Goal: Task Accomplishment & Management: Manage account settings

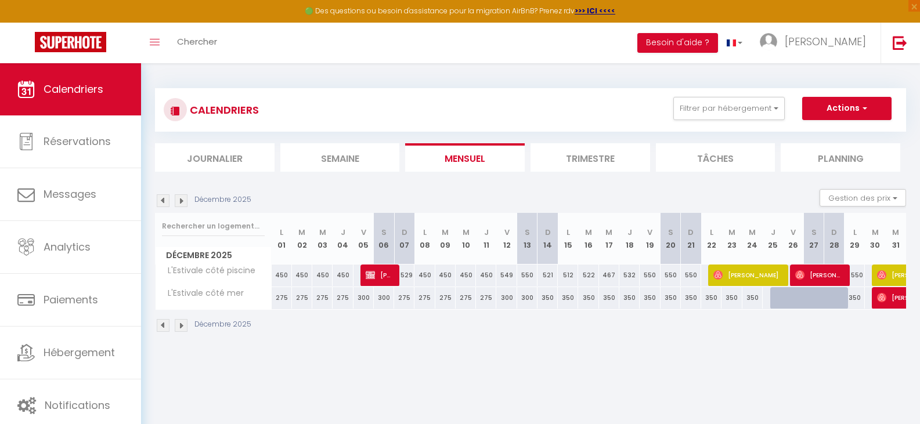
click at [162, 201] on img at bounding box center [163, 200] width 13 height 13
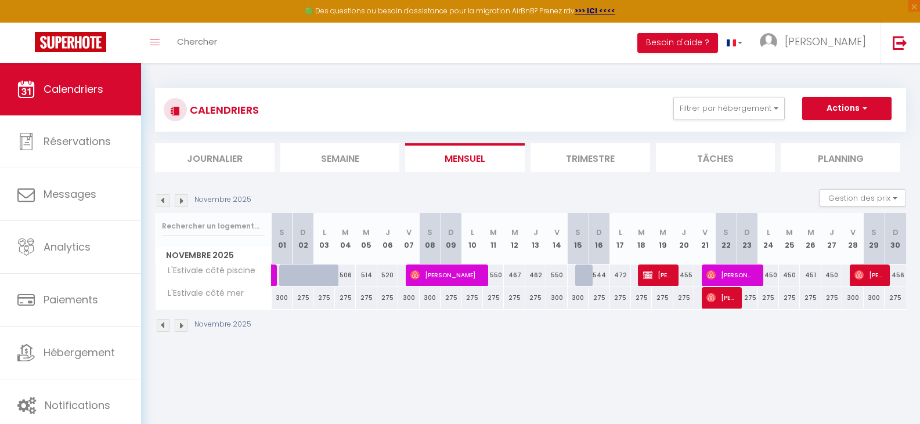
click at [181, 202] on img at bounding box center [181, 200] width 13 height 13
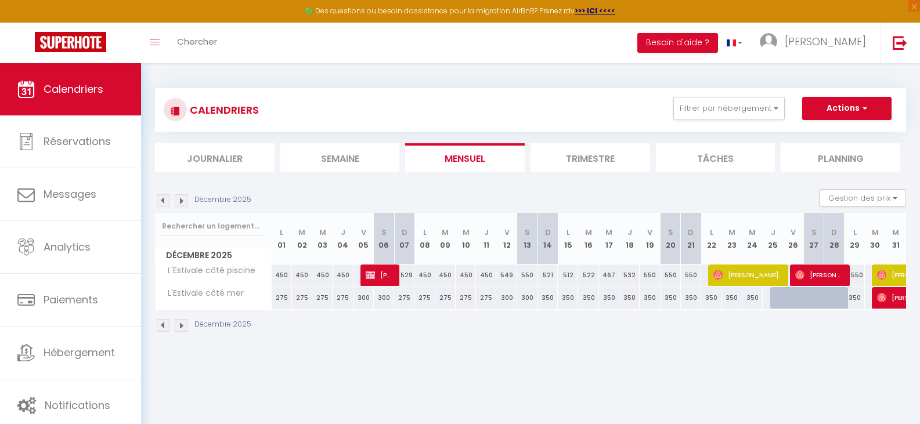
click at [180, 203] on img at bounding box center [181, 200] width 13 height 13
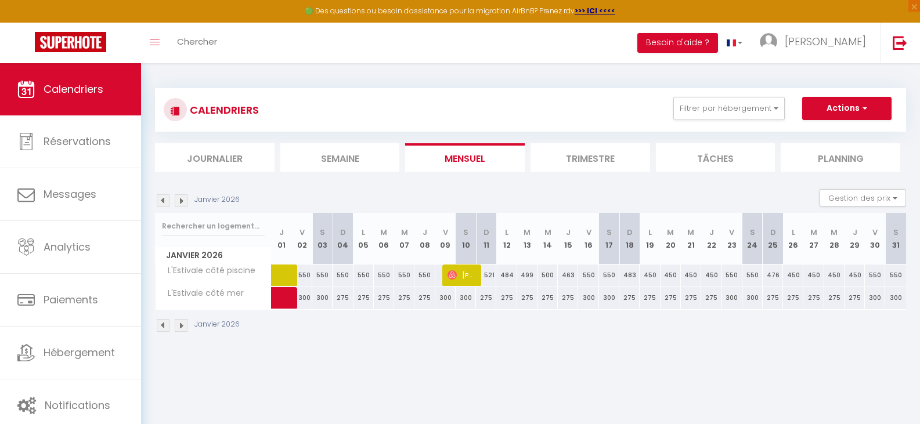
click at [164, 202] on img at bounding box center [163, 200] width 13 height 13
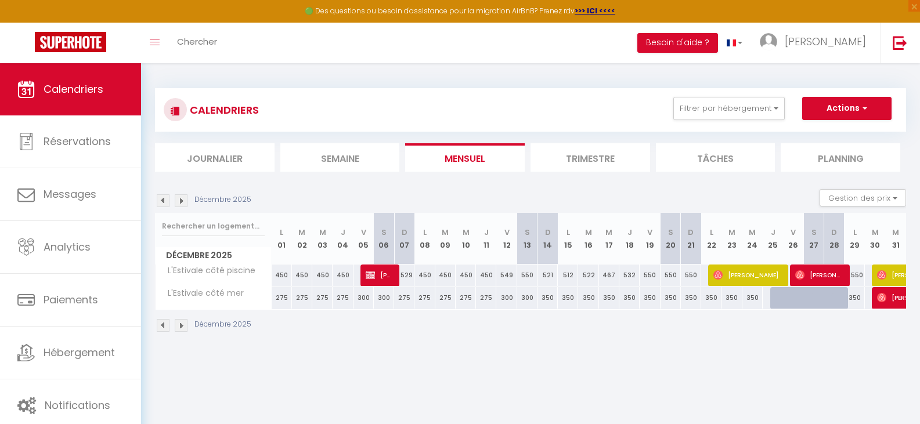
click at [164, 202] on img at bounding box center [163, 200] width 13 height 13
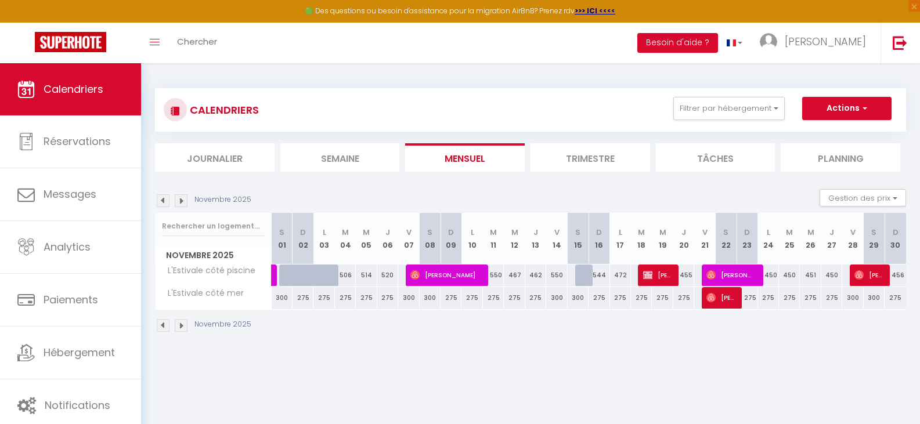
click at [164, 203] on img at bounding box center [163, 200] width 13 height 13
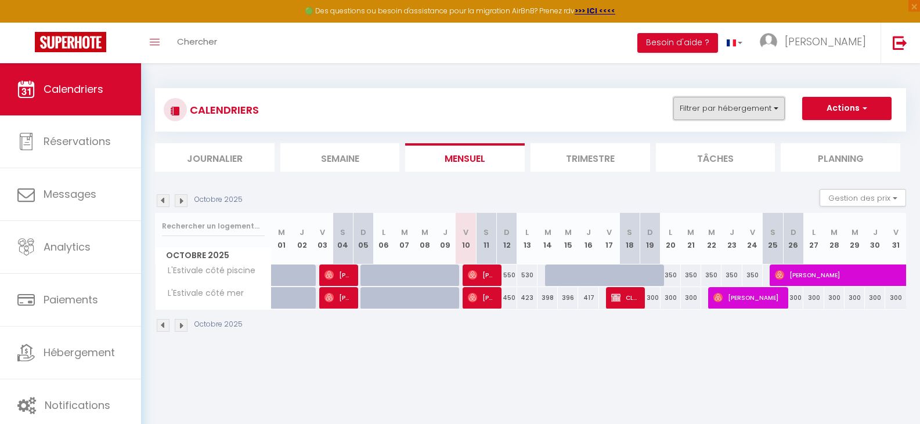
click at [764, 107] on button "Filtrer par hébergement" at bounding box center [728, 108] width 111 height 23
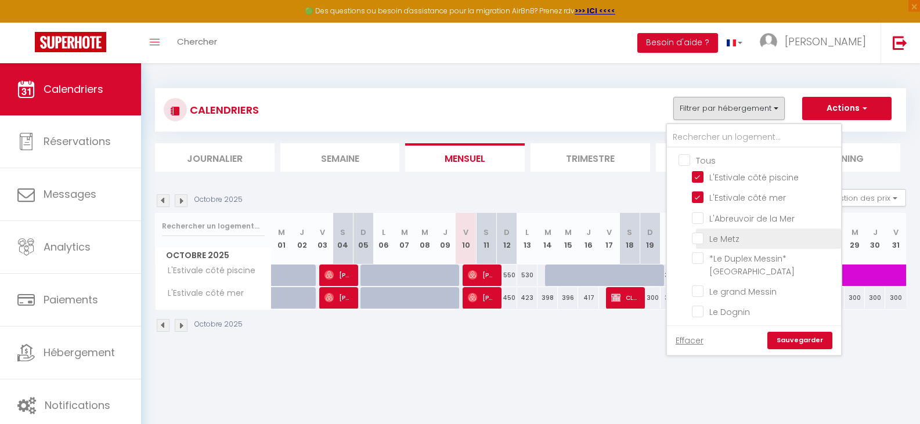
click at [697, 236] on input "Le Metz" at bounding box center [764, 238] width 145 height 12
checkbox input "true"
checkbox input "false"
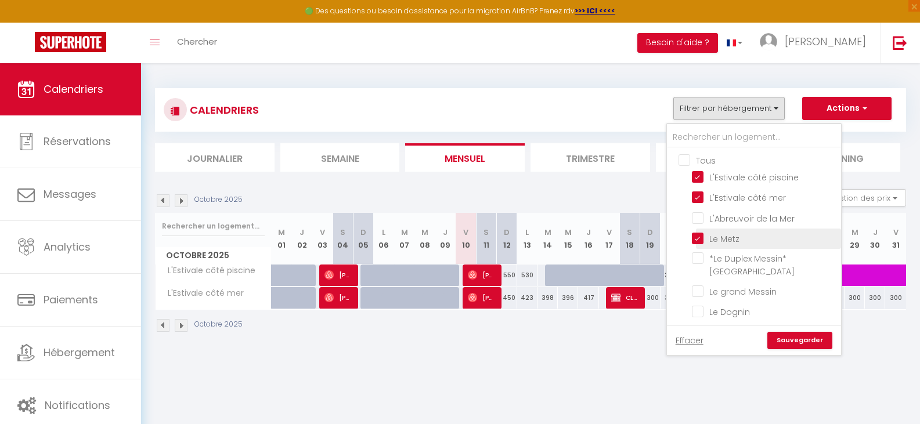
checkbox input "false"
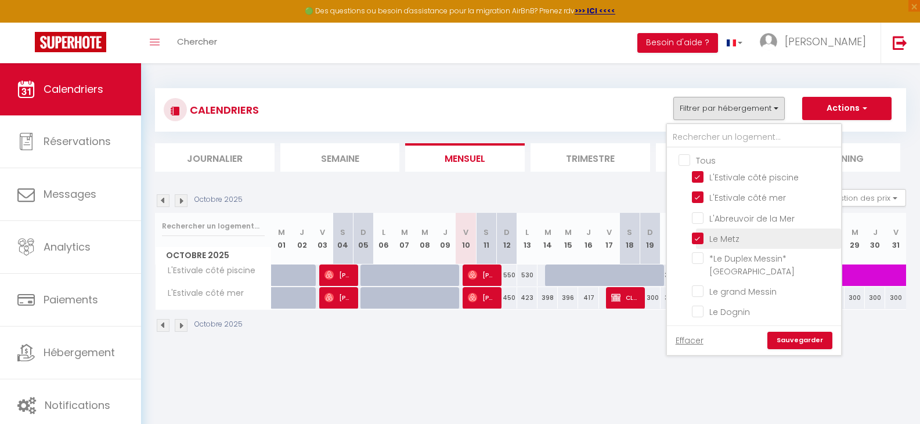
checkbox input "false"
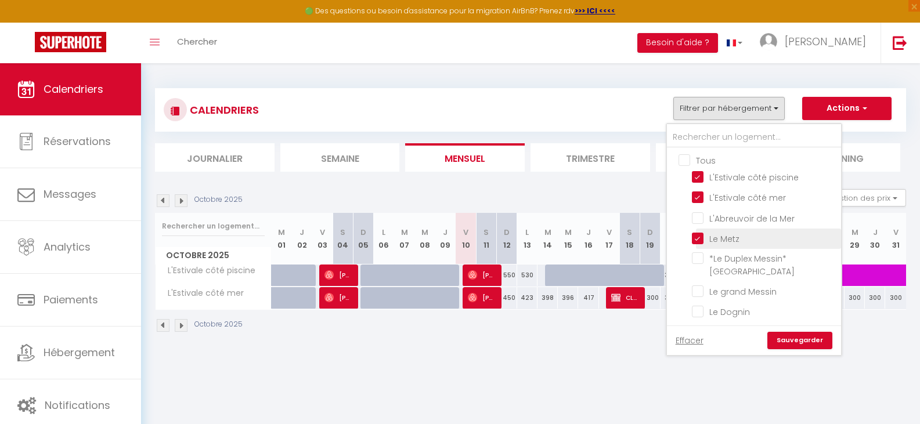
checkbox input "false"
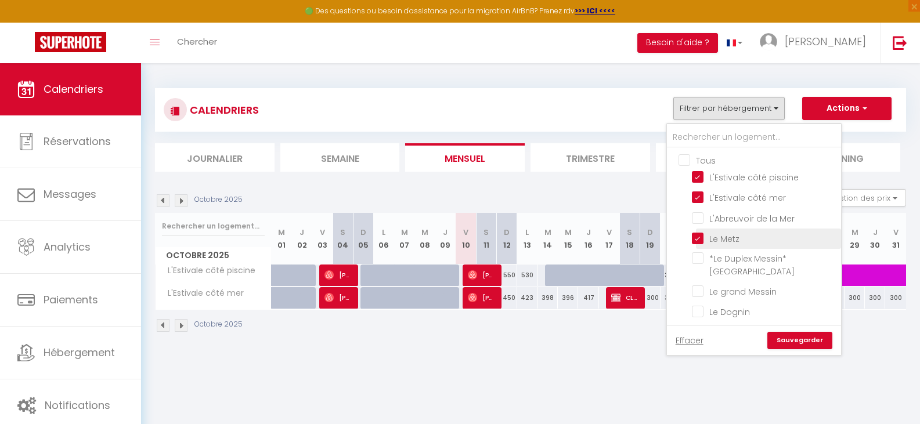
checkbox input "false"
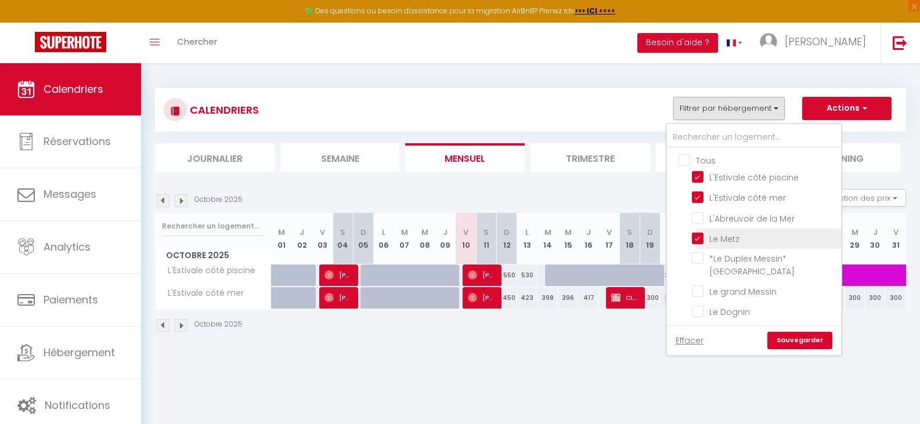
checkbox input "false"
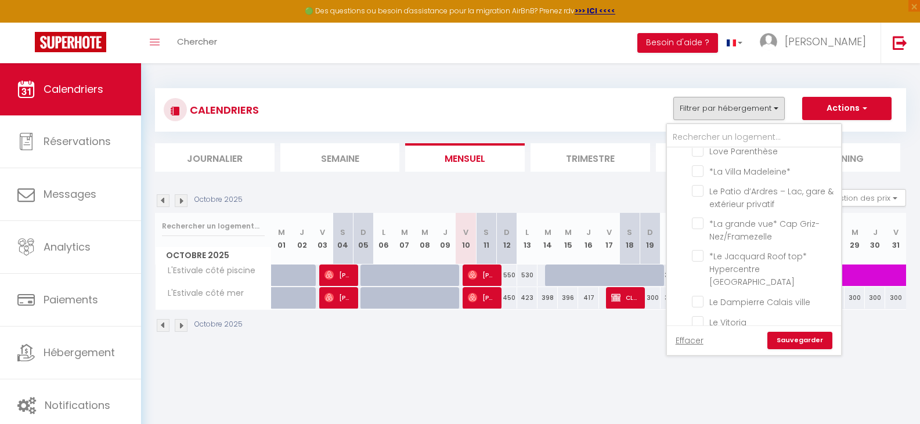
scroll to position [63, 0]
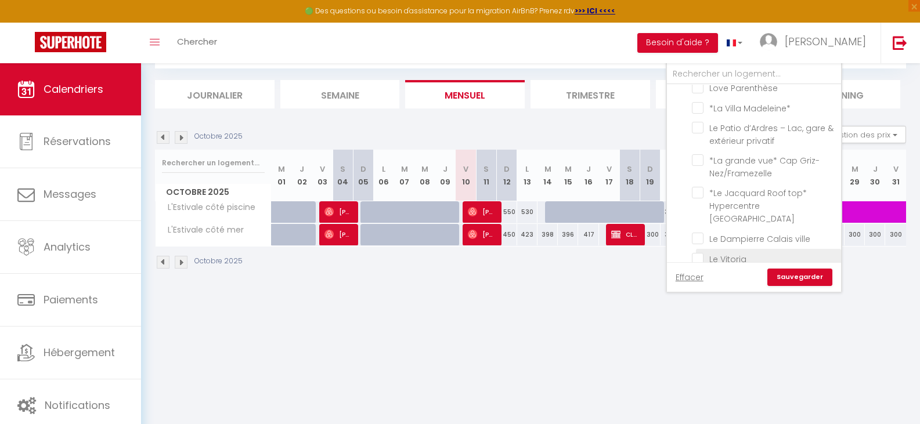
click at [696, 252] on input "Le Vitoria" at bounding box center [764, 258] width 145 height 12
checkbox input "true"
checkbox input "false"
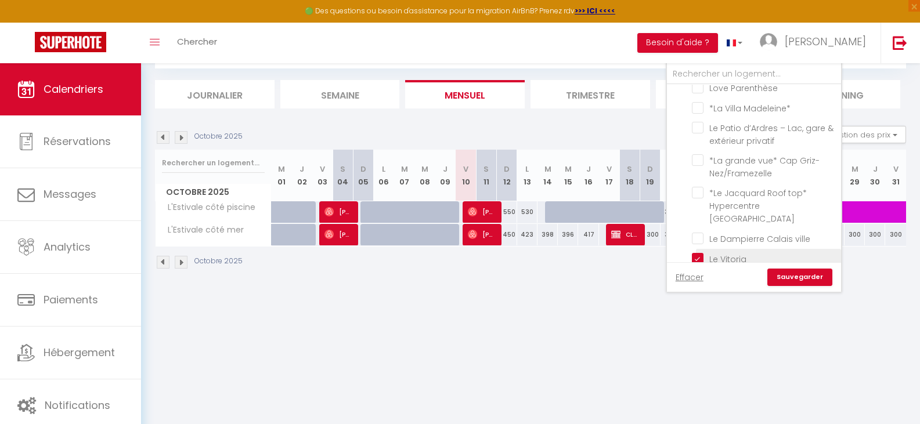
checkbox input "false"
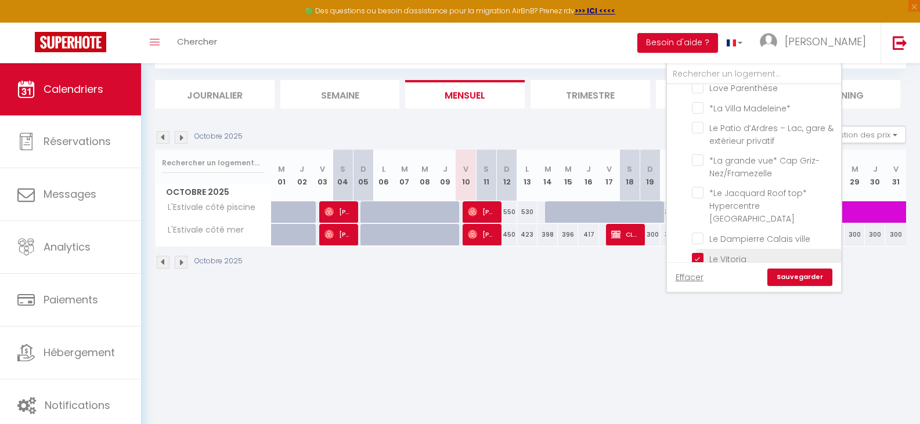
checkbox input "false"
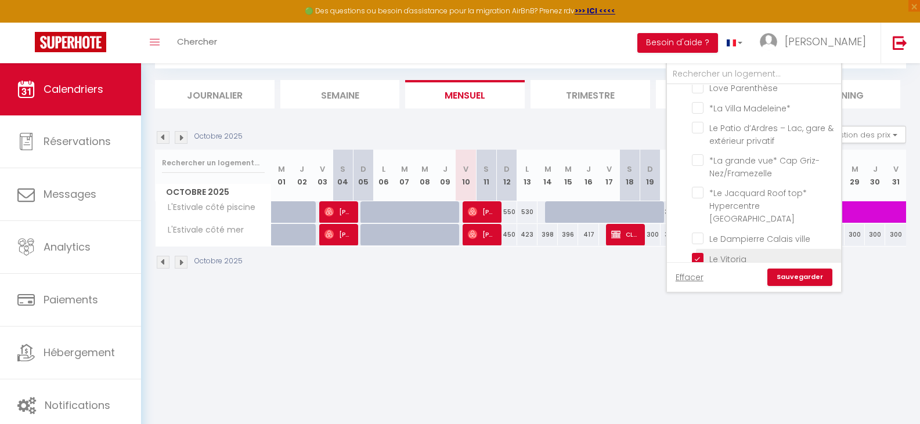
checkbox input "false"
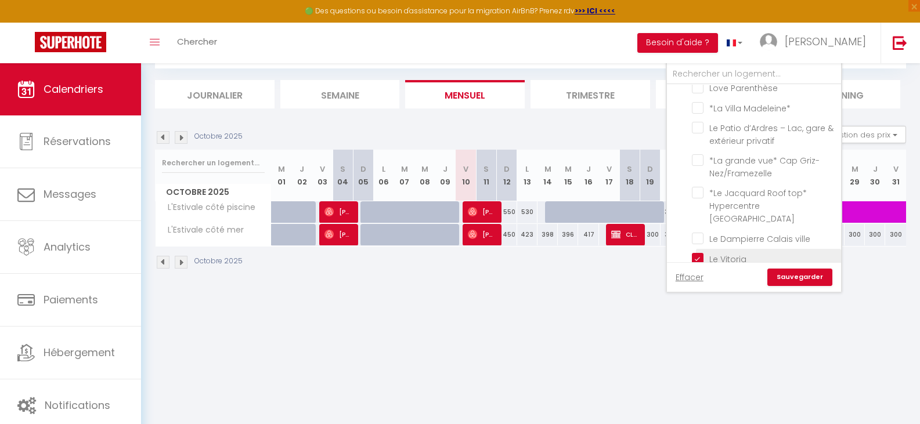
checkbox input "false"
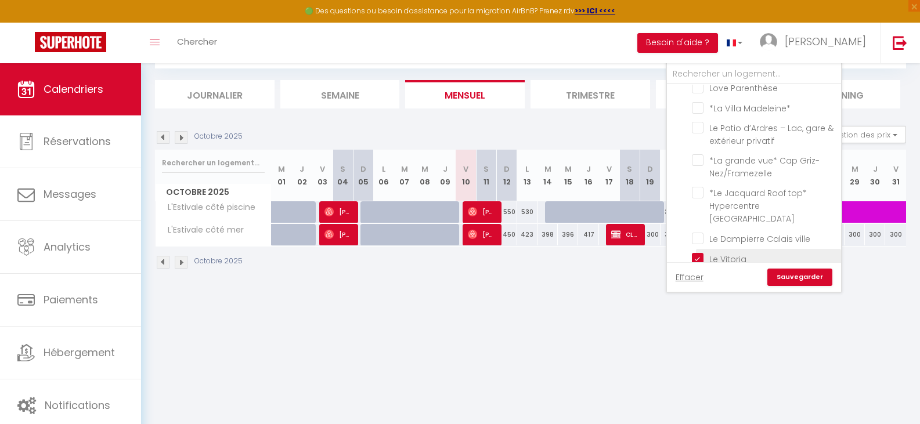
checkbox input "false"
click at [795, 280] on link "Sauvegarder" at bounding box center [799, 277] width 65 height 17
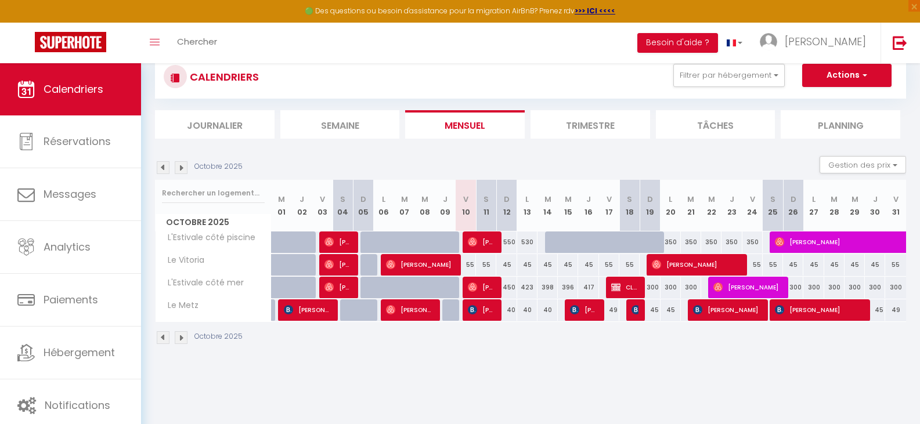
scroll to position [5, 0]
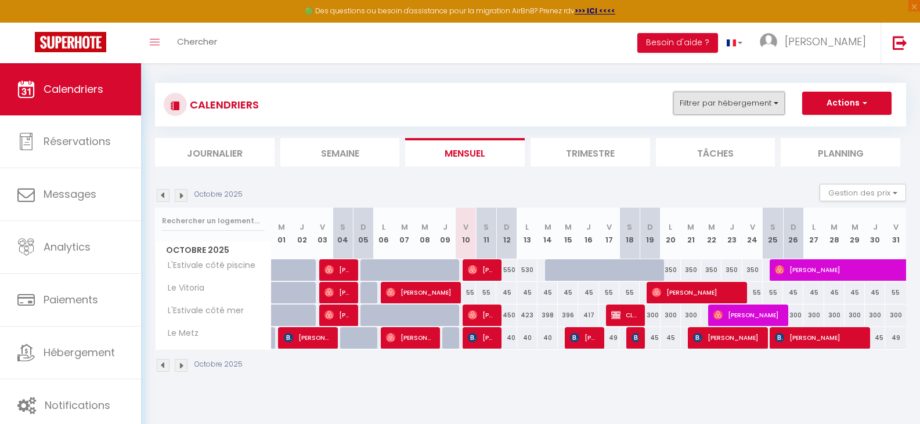
click at [754, 109] on button "Filtrer par hébergement" at bounding box center [728, 103] width 111 height 23
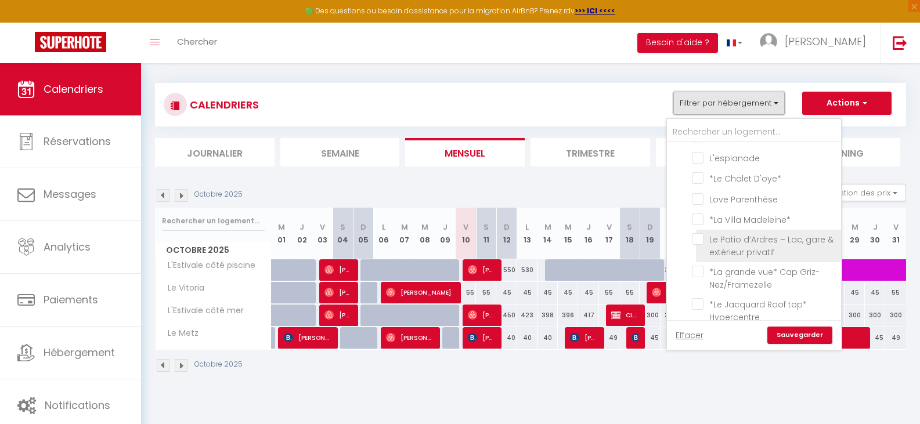
scroll to position [605, 0]
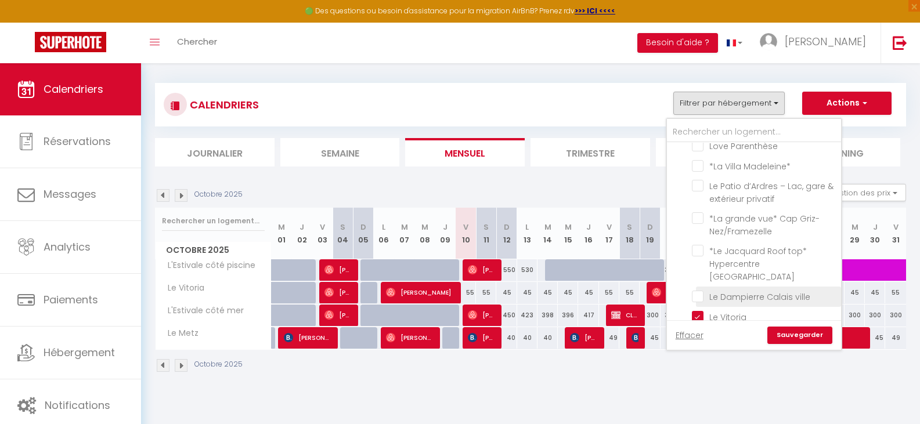
click at [697, 290] on input "Le Dampierre Calais ville" at bounding box center [764, 296] width 145 height 12
checkbox input "true"
checkbox input "false"
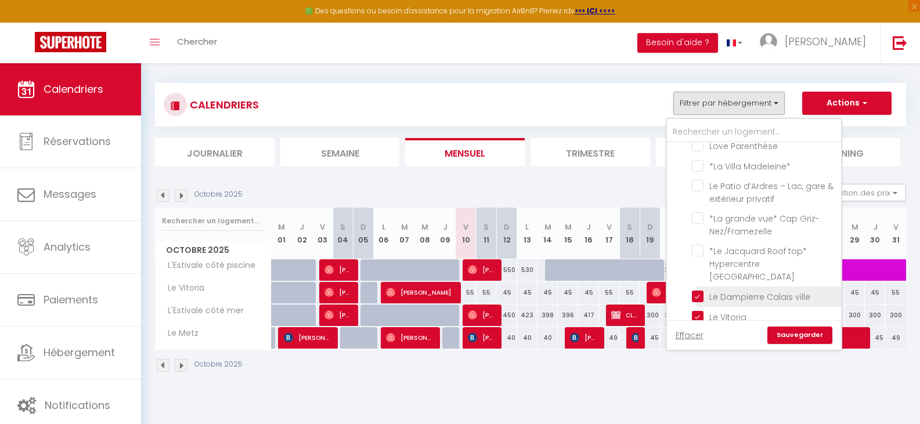
checkbox input "false"
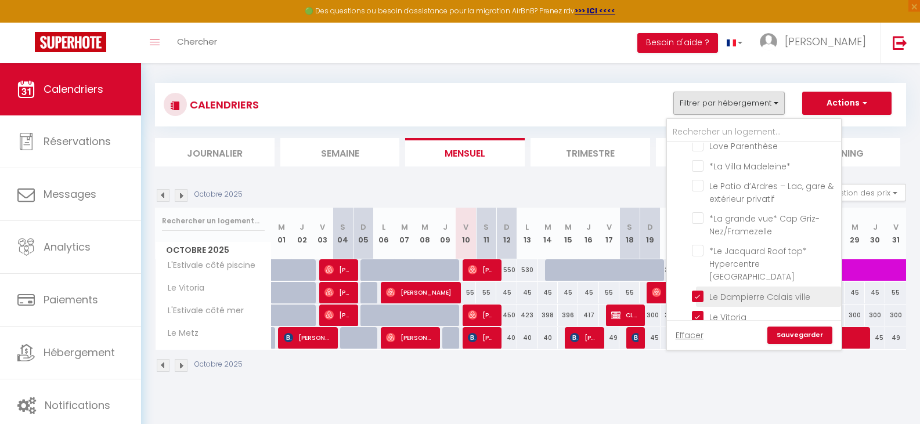
checkbox input "false"
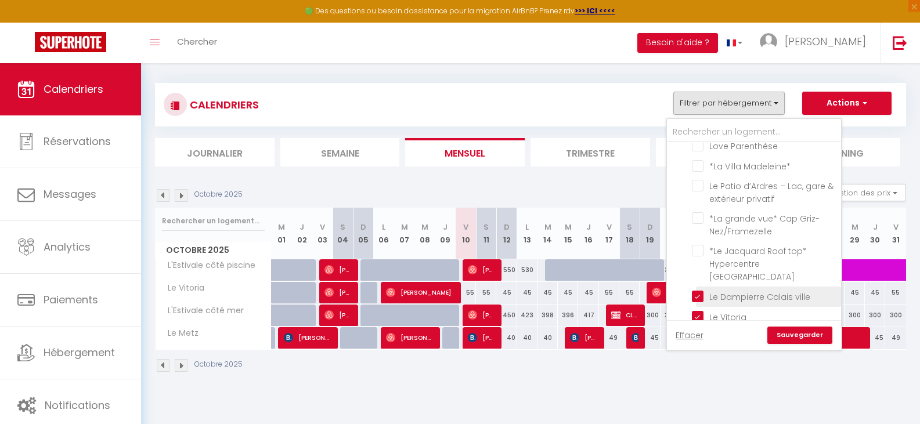
checkbox input "false"
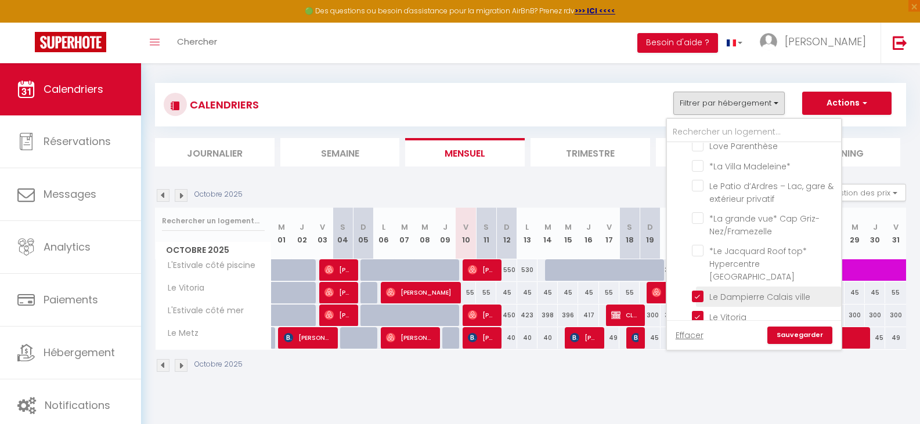
checkbox input "false"
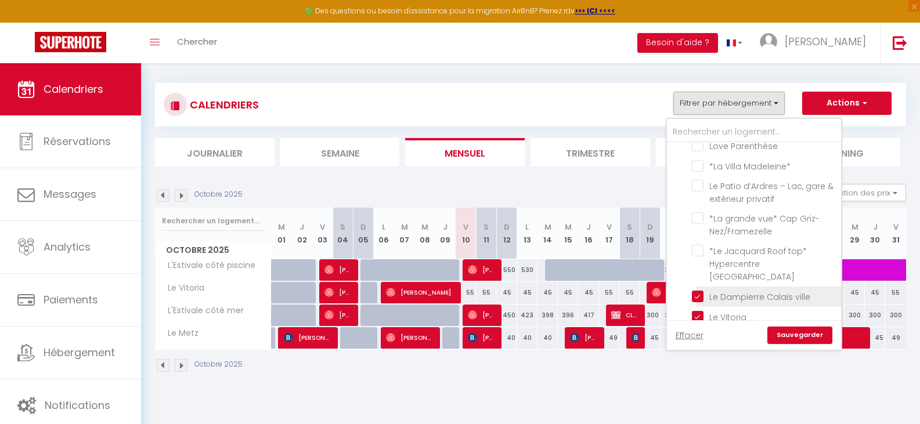
checkbox input "false"
click at [805, 336] on link "Sauvegarder" at bounding box center [799, 335] width 65 height 17
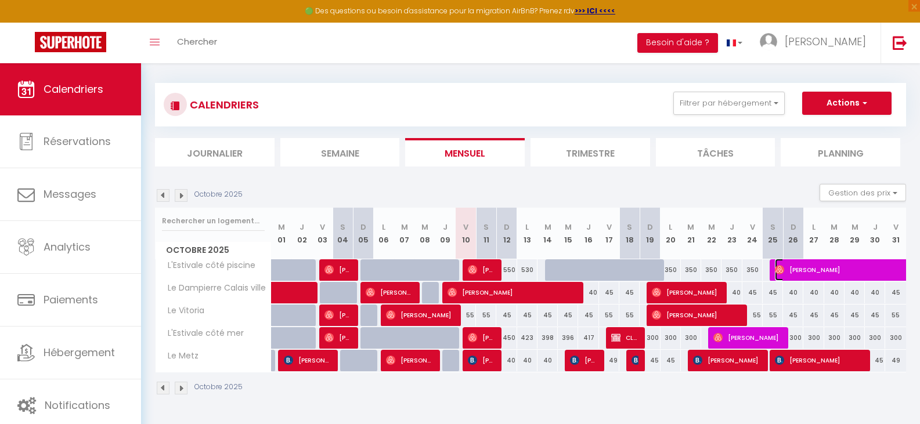
click at [856, 267] on span "[PERSON_NAME]" at bounding box center [868, 270] width 187 height 22
select select "OK"
select select "0"
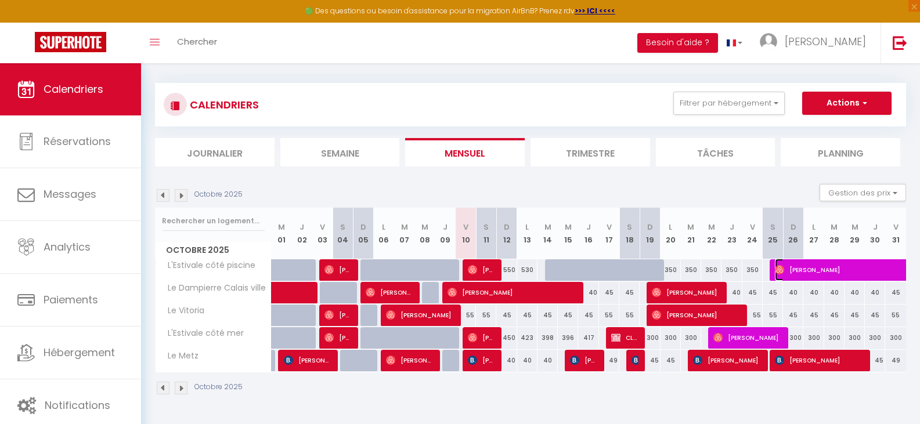
select select "1"
select select
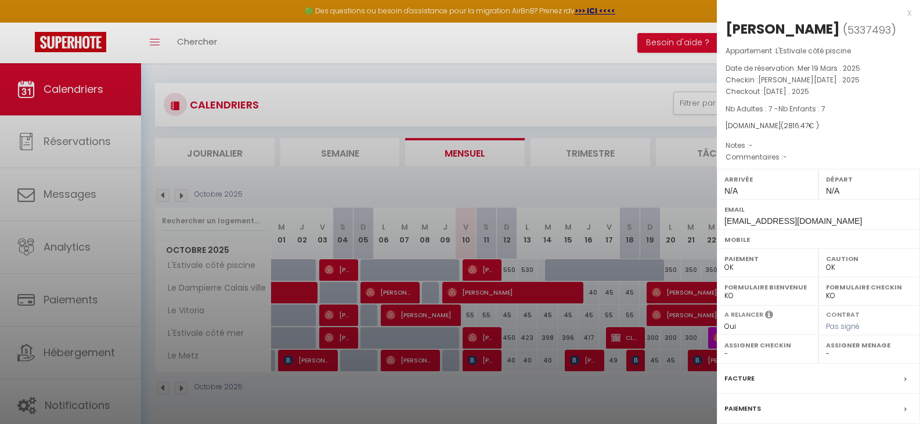
select select "32124"
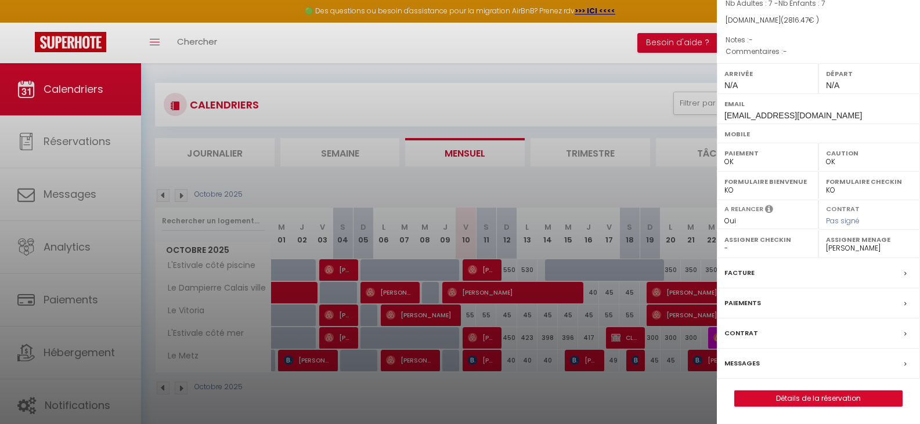
scroll to position [124, 0]
click at [742, 361] on label "Messages" at bounding box center [741, 363] width 35 height 12
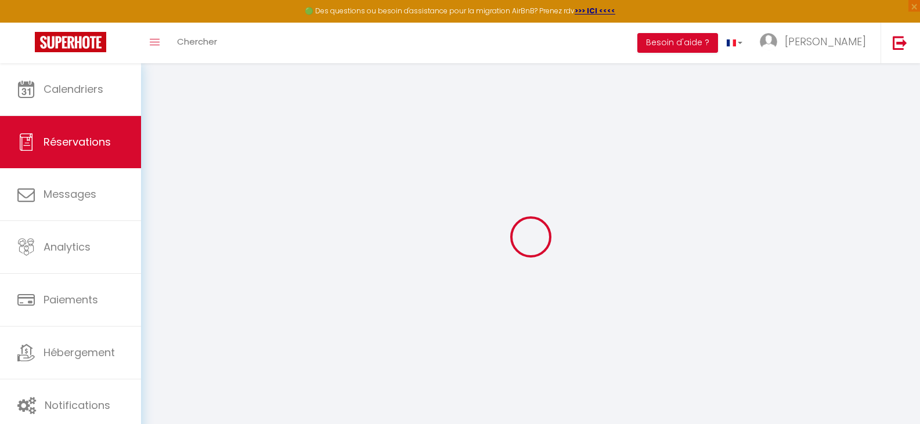
type input "[PERSON_NAME]"
type input "Dhollander"
type input "[EMAIL_ADDRESS][DOMAIN_NAME]"
select select "BE"
type input "83.19"
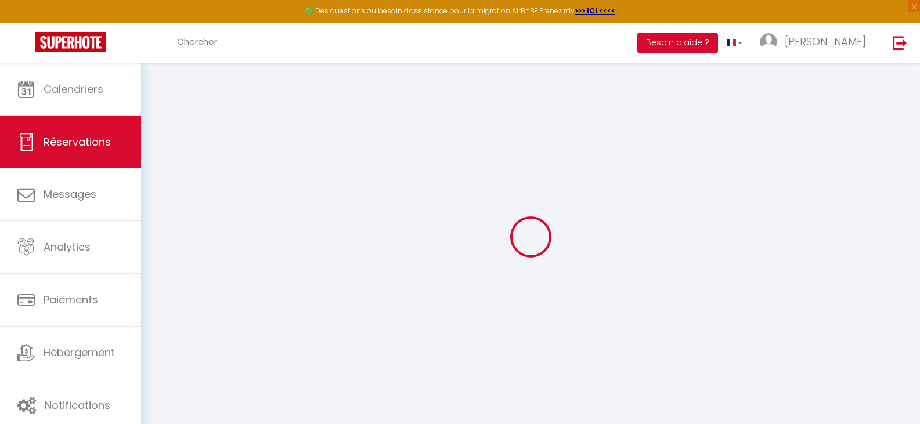
select select "55600"
select select "1"
select select
type input "7"
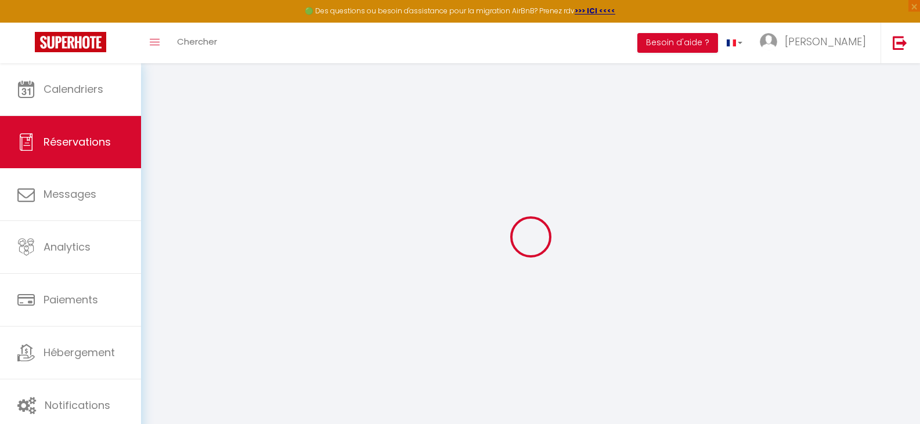
type input "7"
select select "12"
select select
type input "2484"
checkbox input "false"
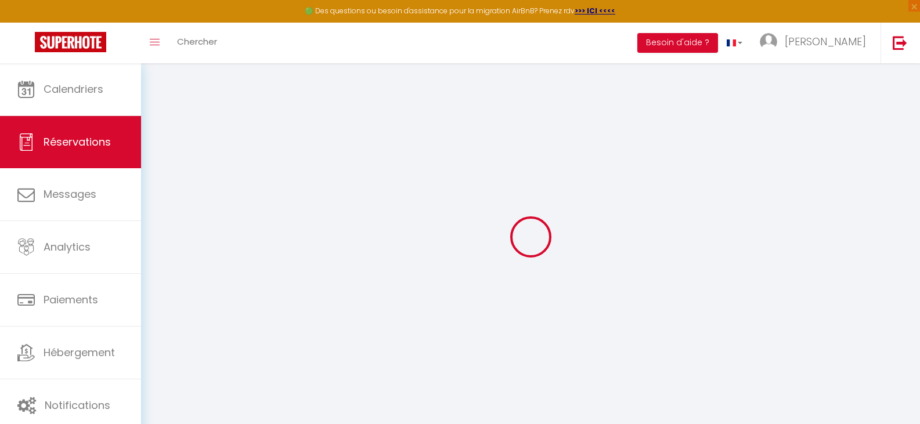
type input "0"
select select "1"
type input "140"
type input "100"
type input "0"
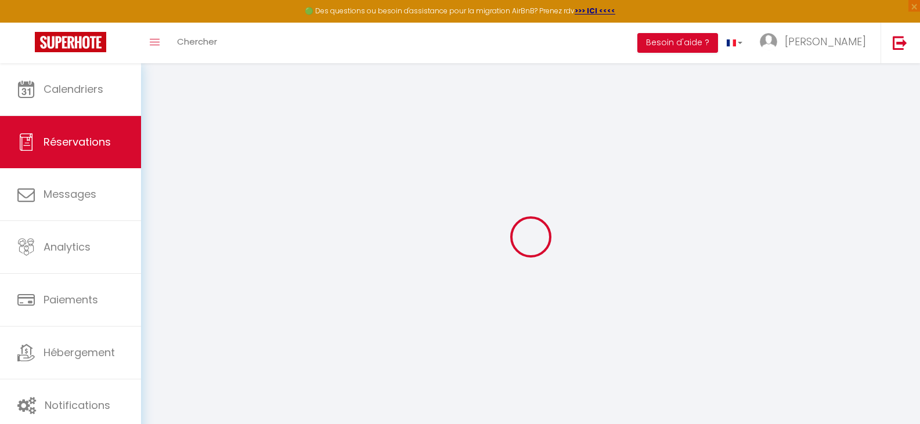
select select
select select "15"
checkbox input "false"
select select
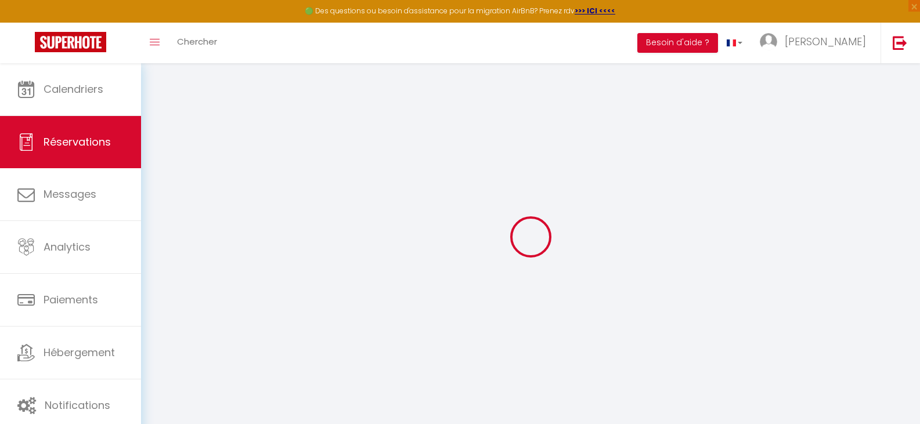
select select
checkbox input "false"
select select
checkbox input "false"
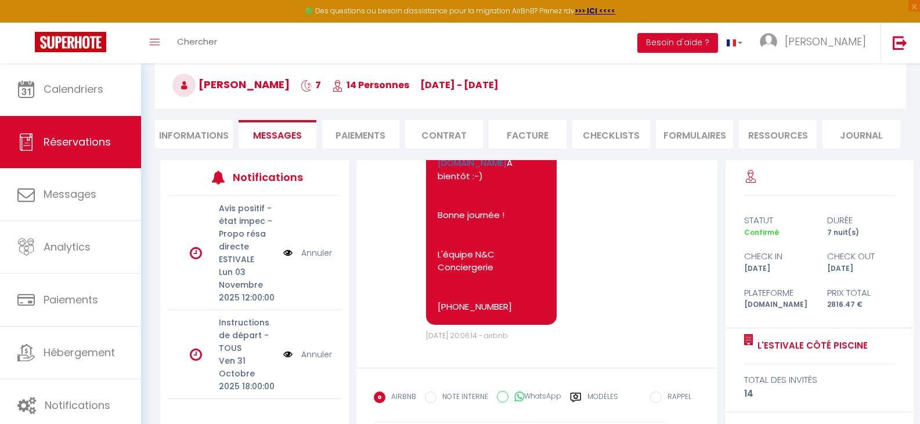
scroll to position [115, 0]
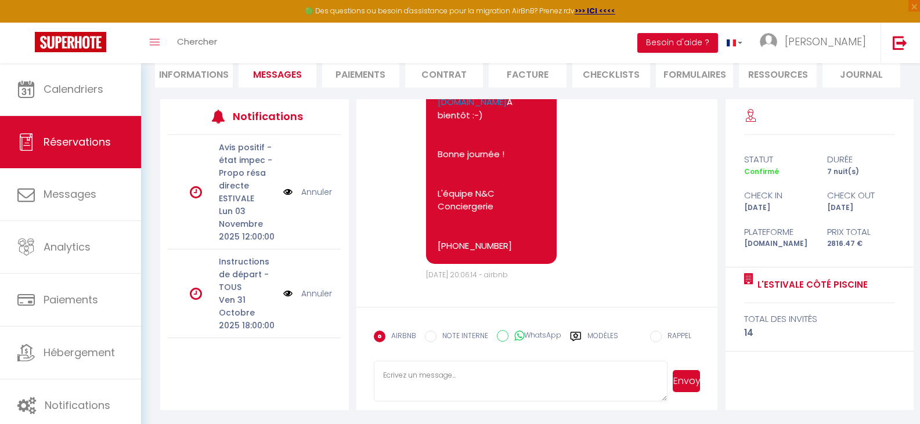
click at [505, 395] on textarea at bounding box center [521, 381] width 294 height 41
click at [592, 335] on label "Modèles" at bounding box center [602, 341] width 31 height 20
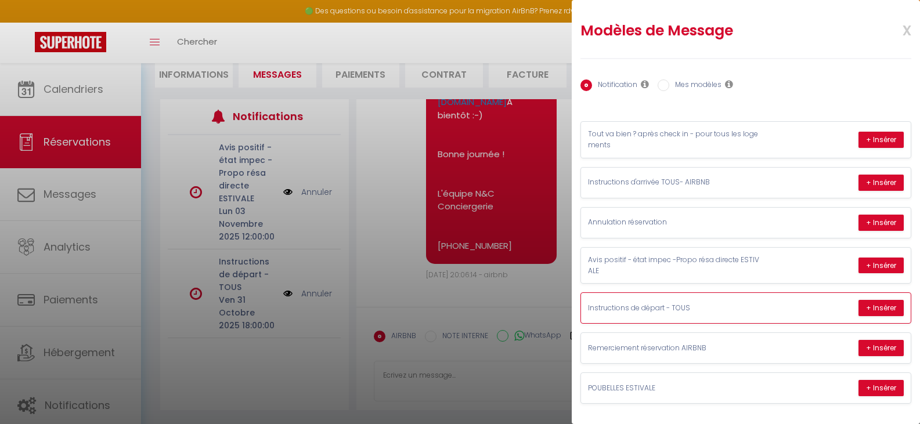
scroll to position [6, 0]
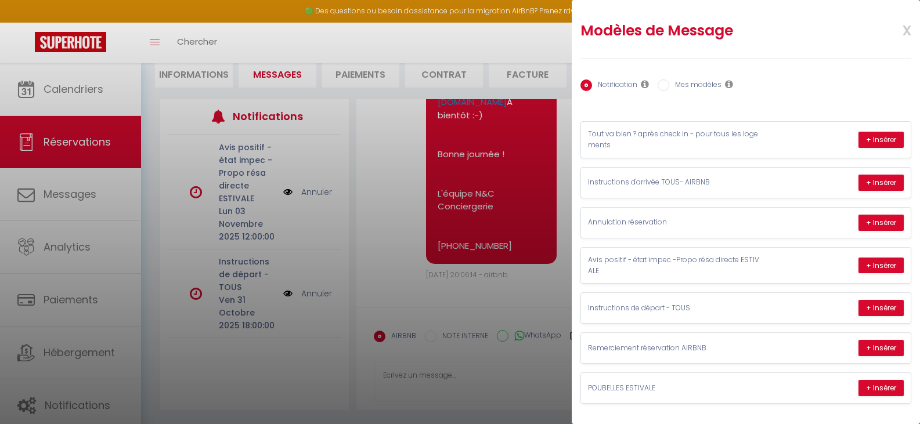
click at [688, 82] on label "Mes modèles" at bounding box center [695, 85] width 52 height 13
click at [669, 82] on input "Mes modèles" at bounding box center [663, 85] width 12 height 12
radio input "true"
radio input "false"
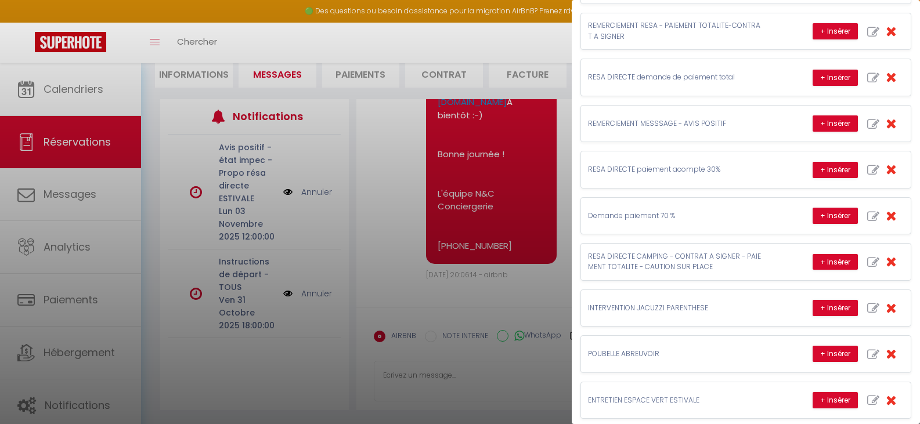
scroll to position [644, 0]
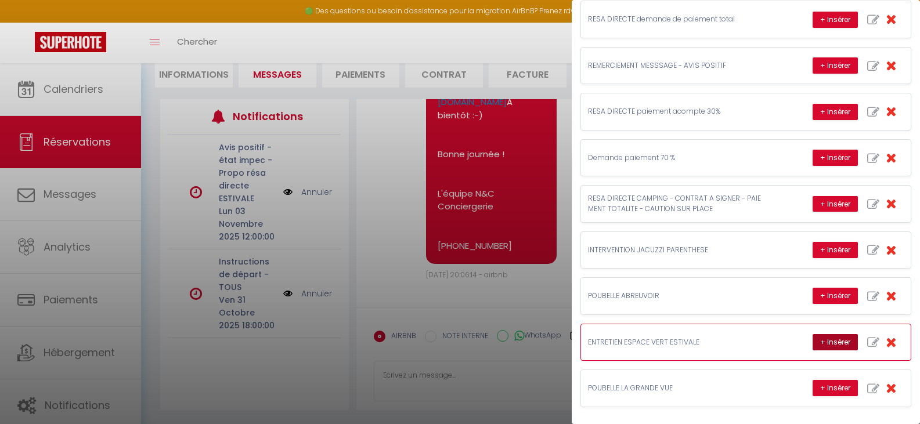
click at [823, 341] on button "+ Insérer" at bounding box center [834, 342] width 45 height 16
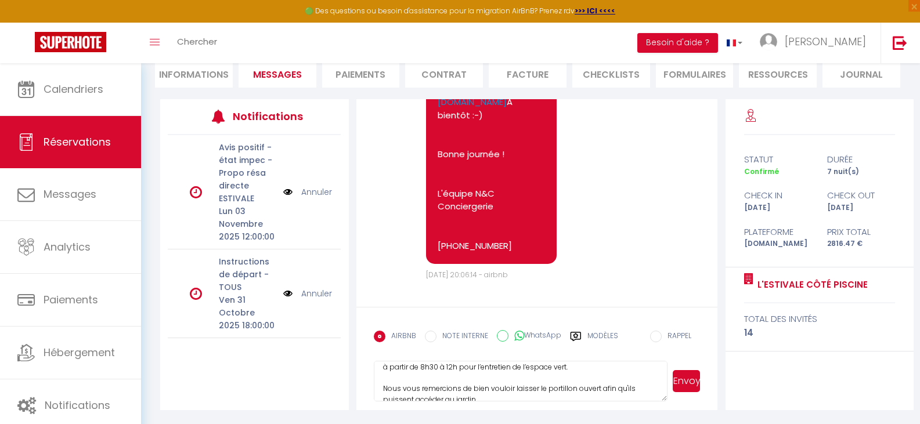
scroll to position [21, 0]
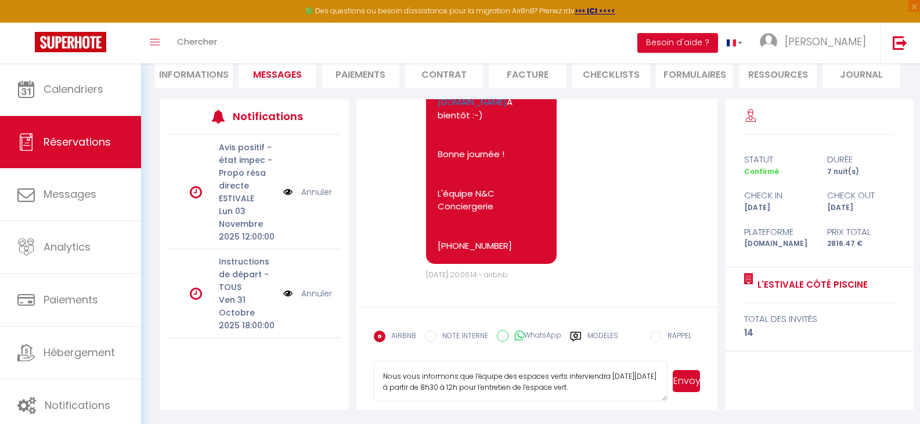
drag, startPoint x: 609, startPoint y: 372, endPoint x: 639, endPoint y: 379, distance: 31.1
click at [639, 379] on textarea "**********" at bounding box center [521, 381] width 294 height 41
drag, startPoint x: 423, startPoint y: 388, endPoint x: 445, endPoint y: 386, distance: 22.1
click at [445, 386] on textarea "**********" at bounding box center [521, 381] width 294 height 41
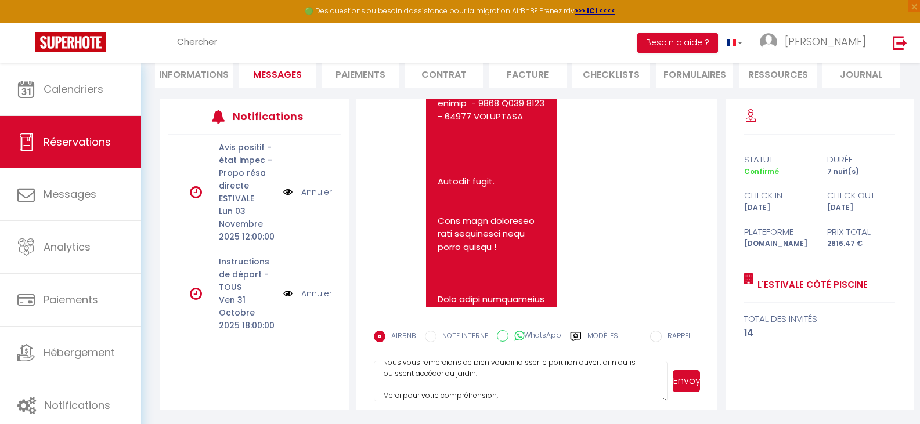
scroll to position [44, 0]
drag, startPoint x: 538, startPoint y: 387, endPoint x: 556, endPoint y: 388, distance: 17.4
click at [556, 388] on textarea "**********" at bounding box center [521, 381] width 294 height 41
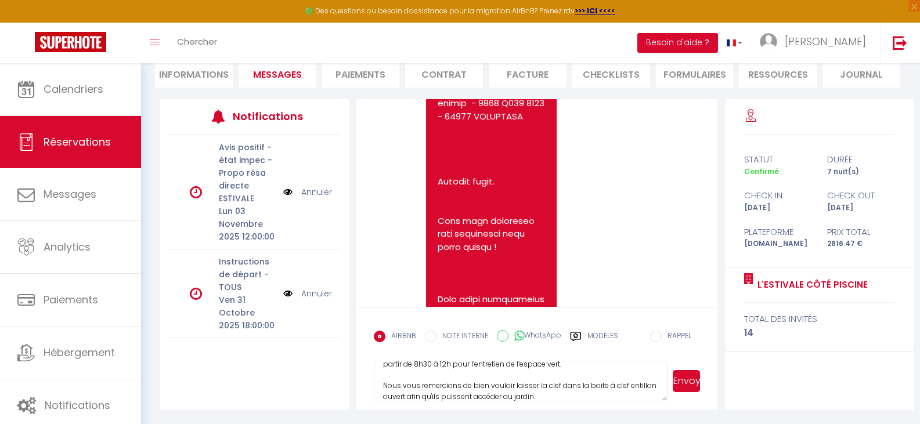
scroll to position [45, 0]
click at [594, 392] on textarea "**********" at bounding box center [521, 381] width 294 height 41
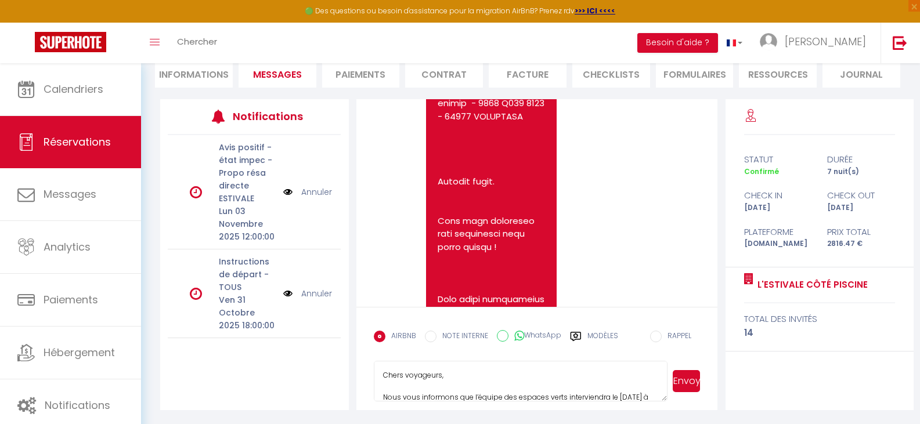
drag, startPoint x: 537, startPoint y: 385, endPoint x: 454, endPoint y: 378, distance: 82.6
click at [454, 378] on textarea "**********" at bounding box center [521, 381] width 294 height 41
click at [635, 382] on textarea "**********" at bounding box center [521, 381] width 294 height 41
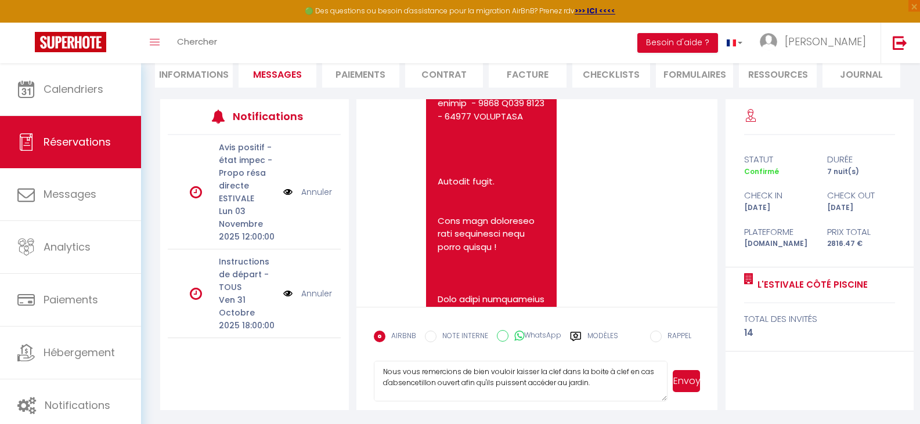
scroll to position [70, 0]
click at [434, 372] on textarea "**********" at bounding box center [521, 381] width 294 height 41
drag, startPoint x: 584, startPoint y: 370, endPoint x: 487, endPoint y: 371, distance: 96.9
click at [487, 371] on textarea "**********" at bounding box center [521, 381] width 294 height 41
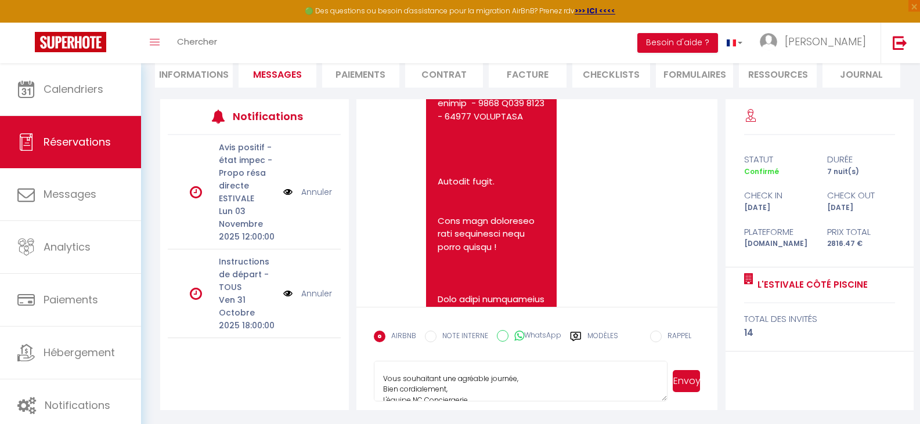
scroll to position [101, 0]
drag, startPoint x: 563, startPoint y: 386, endPoint x: 611, endPoint y: 387, distance: 48.2
click at [563, 387] on textarea "**********" at bounding box center [521, 381] width 294 height 41
click at [605, 387] on textarea "**********" at bounding box center [521, 381] width 294 height 41
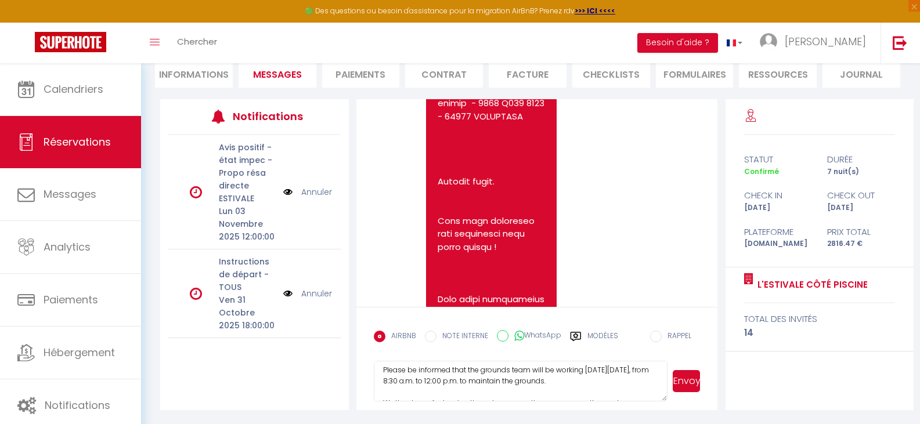
scroll to position [194, 0]
drag, startPoint x: 584, startPoint y: 378, endPoint x: 597, endPoint y: 379, distance: 13.4
click at [584, 378] on textarea "**********" at bounding box center [521, 381] width 294 height 41
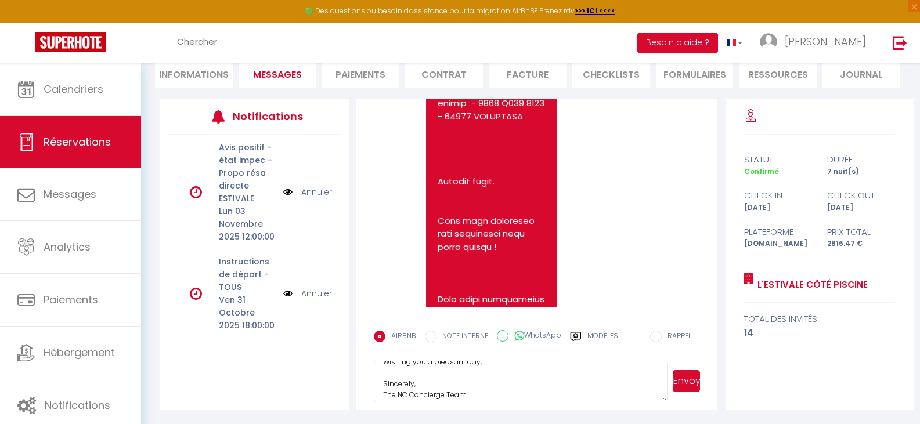
scroll to position [295, 0]
type textarea "**********"
click at [692, 378] on button "Envoyer" at bounding box center [686, 381] width 28 height 22
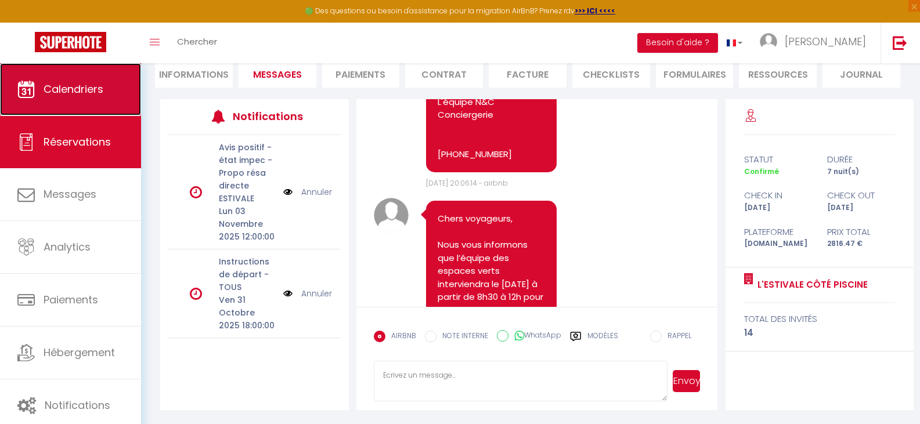
drag, startPoint x: 82, startPoint y: 82, endPoint x: 90, endPoint y: 78, distance: 8.9
click at [84, 81] on link "Calendriers" at bounding box center [70, 89] width 141 height 52
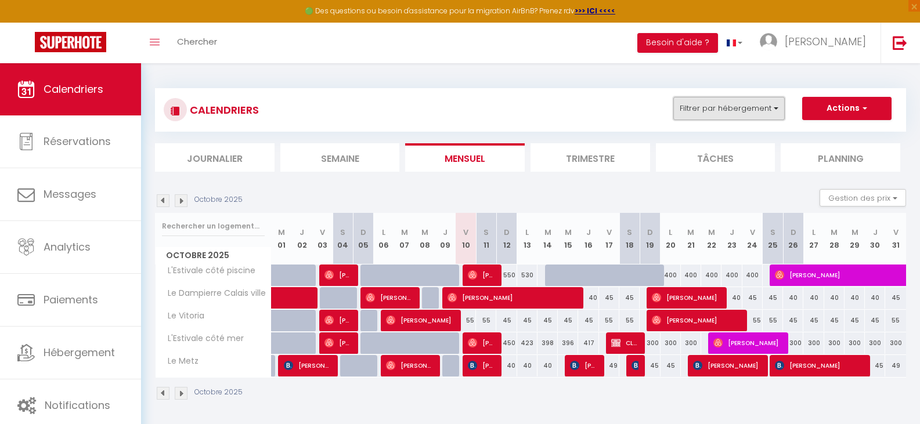
click at [753, 102] on button "Filtrer par hébergement" at bounding box center [728, 108] width 111 height 23
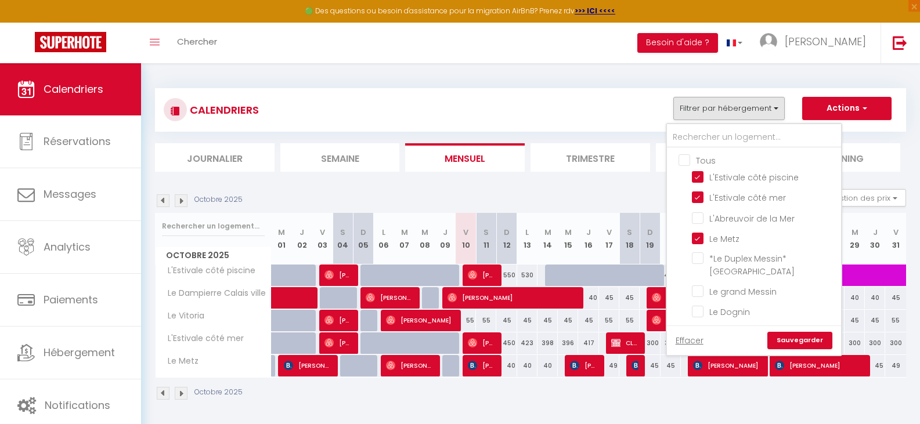
click at [688, 162] on input "Tous" at bounding box center [765, 160] width 174 height 12
checkbox input "true"
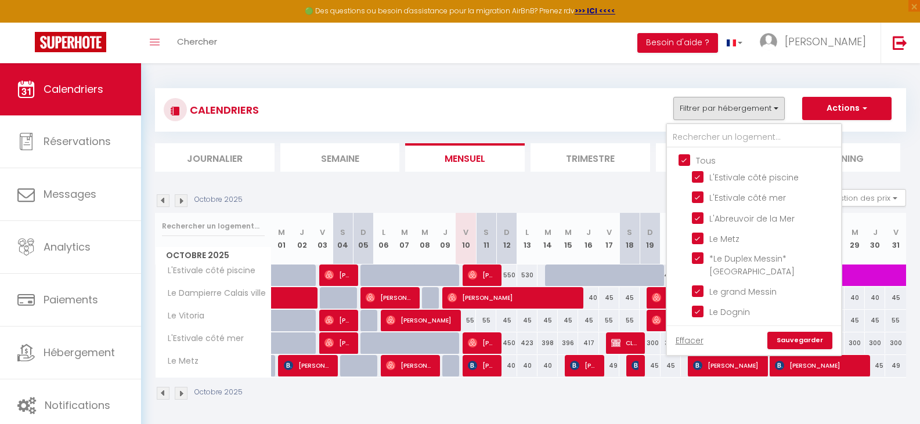
checkbox input "true"
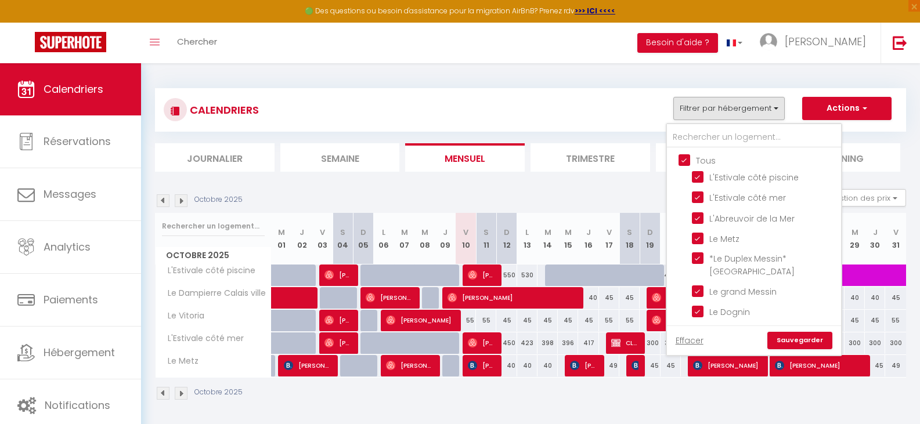
checkbox input "true"
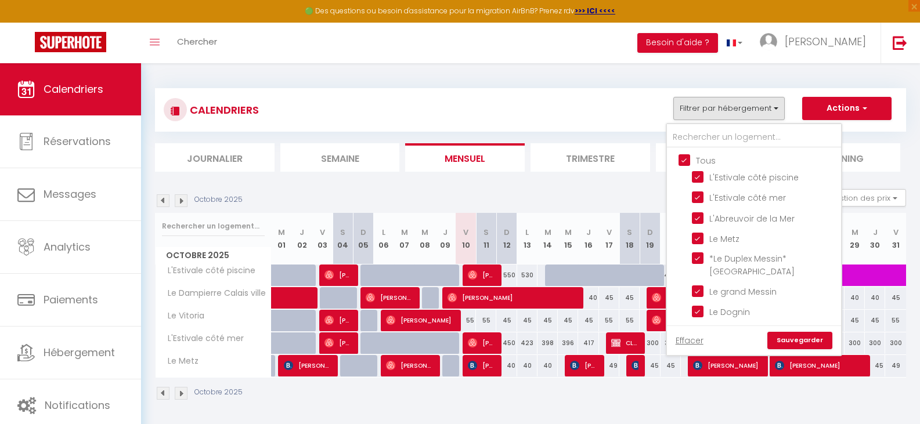
checkbox input "true"
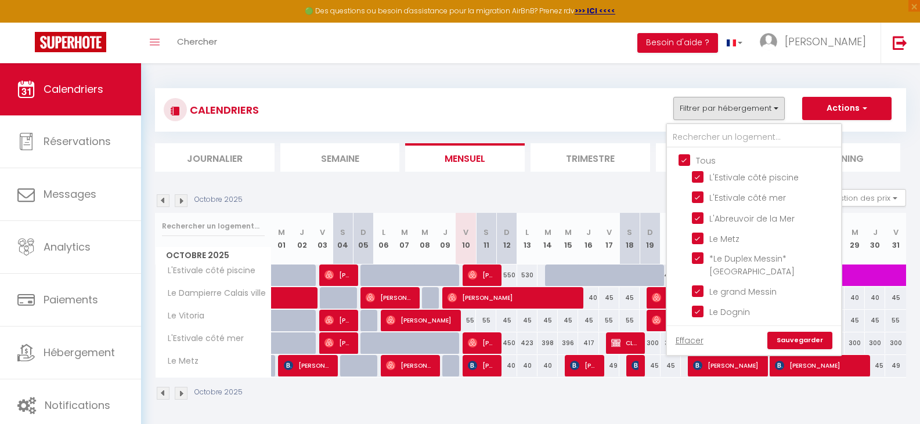
checkbox input "true"
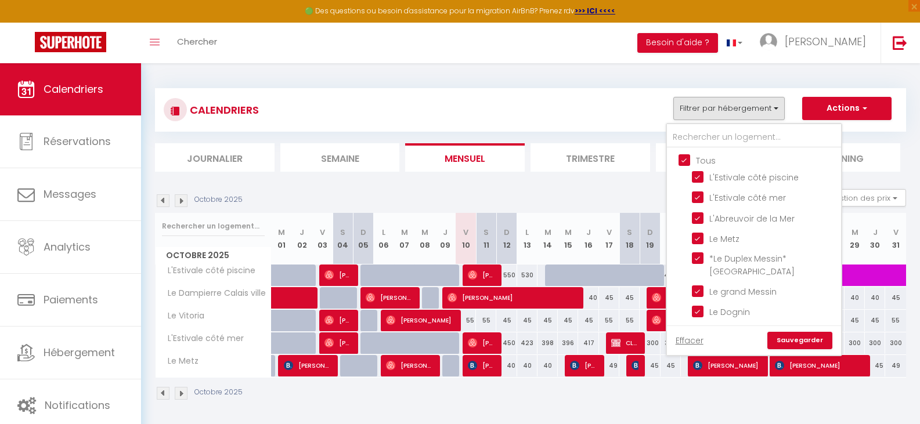
checkbox input "true"
click at [686, 162] on input "Tous" at bounding box center [765, 160] width 174 height 12
checkbox input "false"
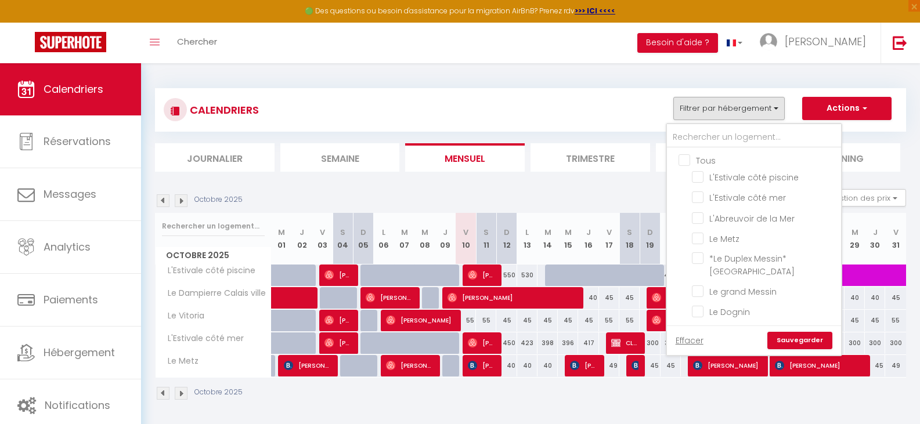
checkbox input "false"
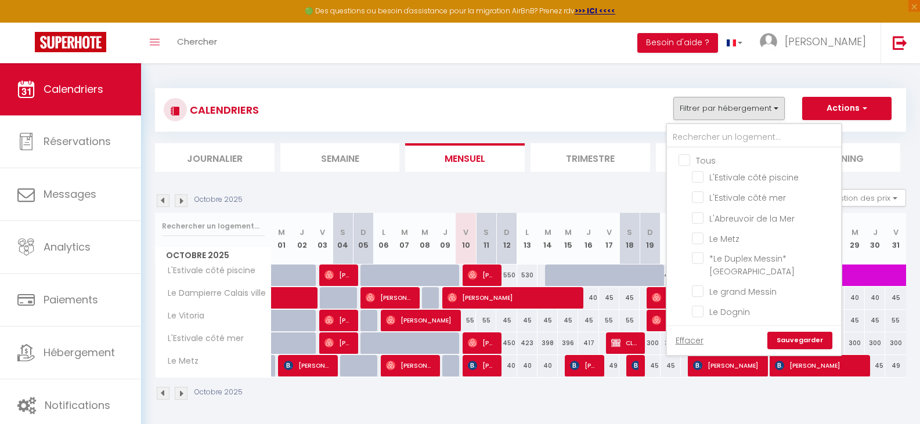
checkbox input "false"
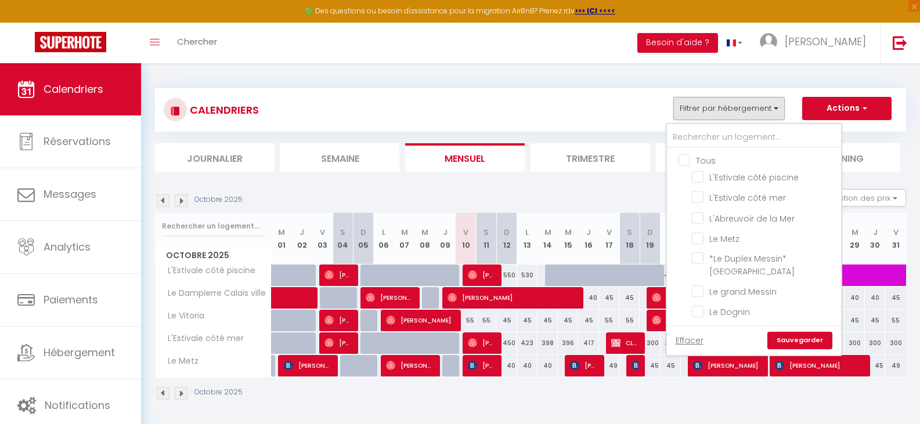
checkbox input "false"
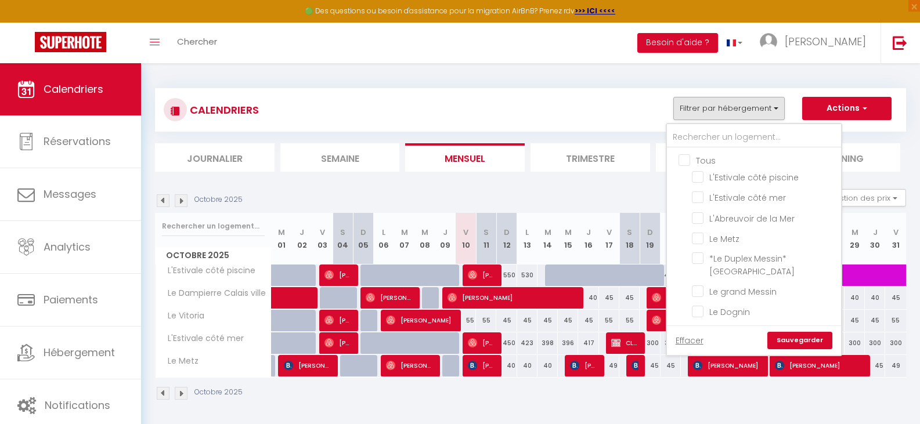
checkbox input "false"
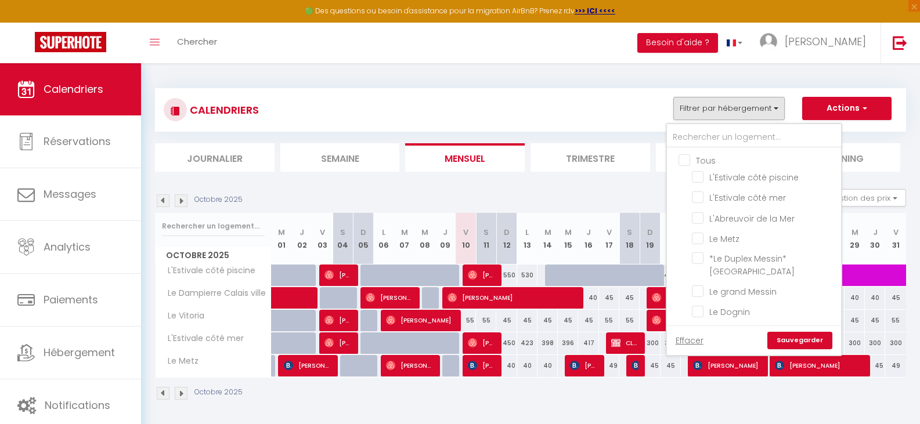
checkbox input "false"
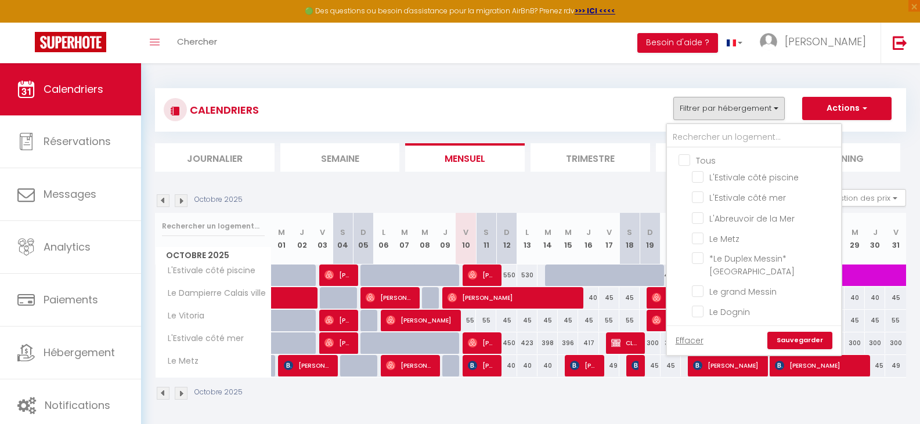
checkbox input "false"
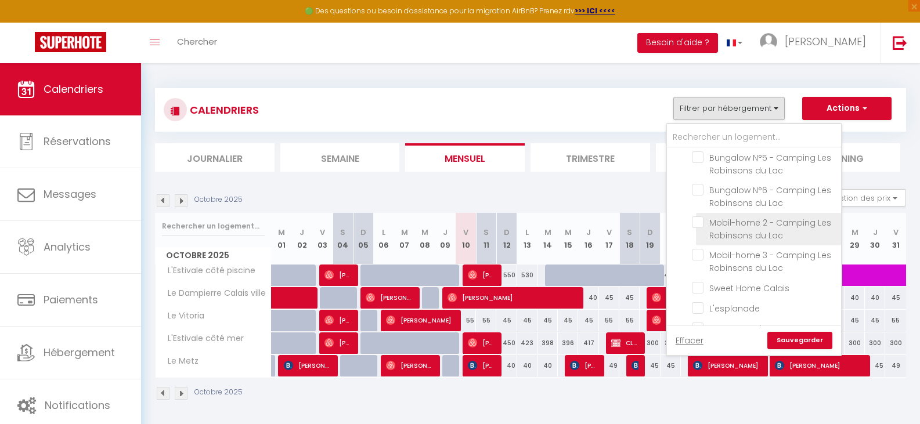
scroll to position [348, 0]
click at [701, 217] on input "Bungalow N°5 - Camping Les Robinsons du Lac" at bounding box center [764, 215] width 145 height 12
checkbox input "true"
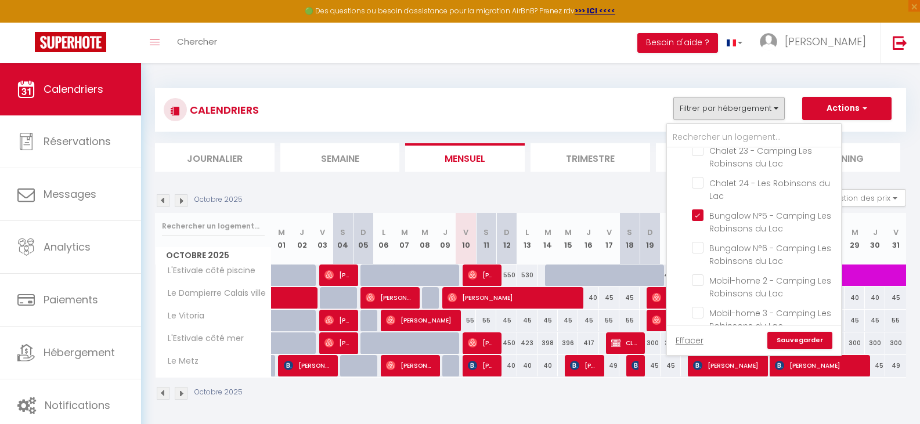
click at [798, 339] on link "Sauvegarder" at bounding box center [799, 340] width 65 height 17
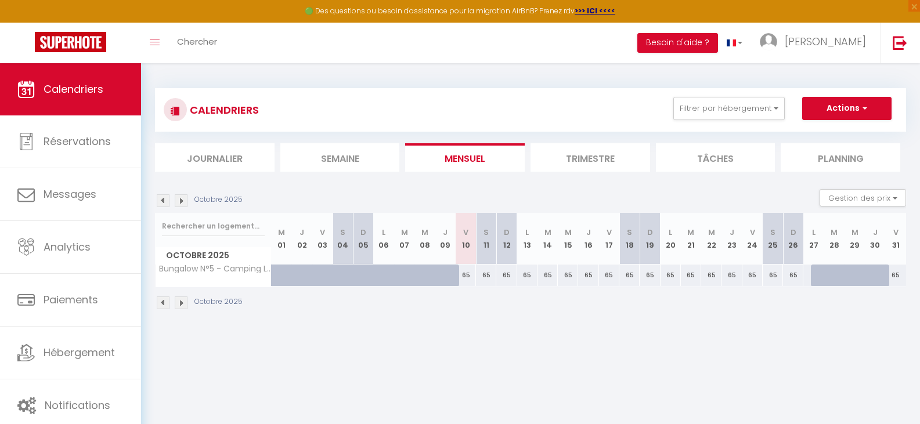
click at [167, 198] on img at bounding box center [163, 200] width 13 height 13
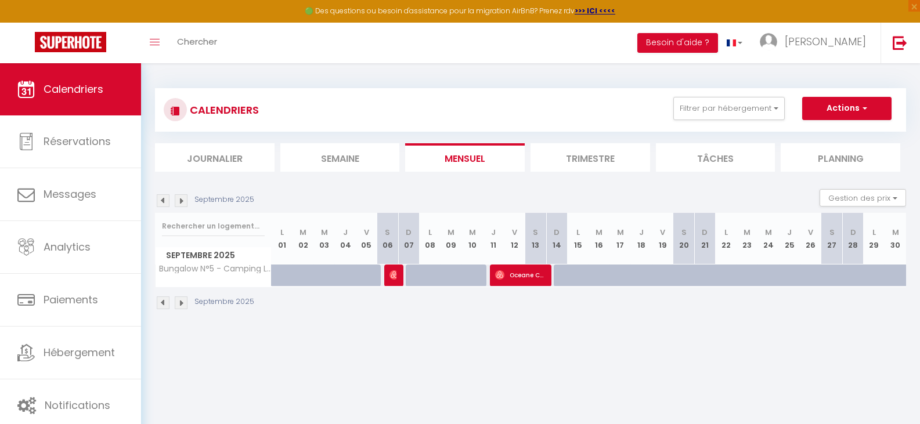
click at [166, 199] on img at bounding box center [163, 200] width 13 height 13
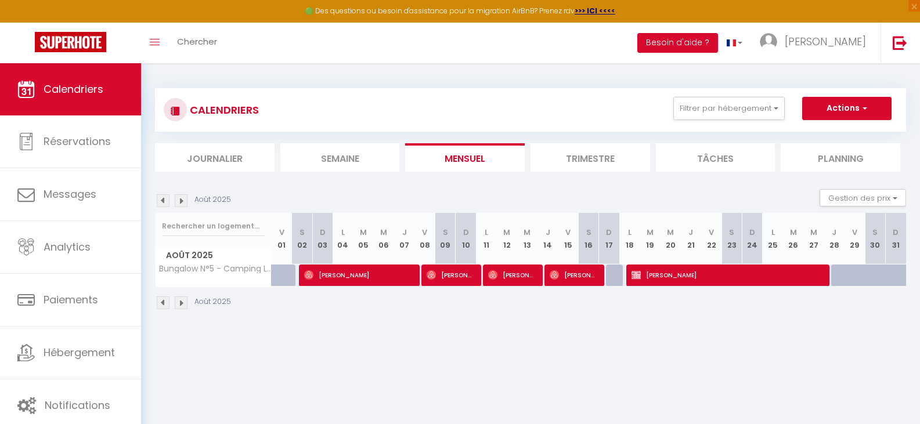
click at [166, 199] on img at bounding box center [163, 200] width 13 height 13
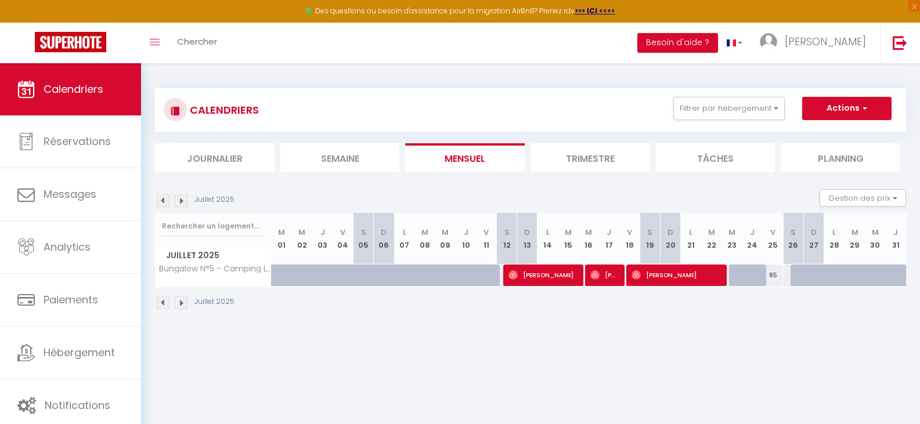
click at [166, 199] on img at bounding box center [163, 200] width 13 height 13
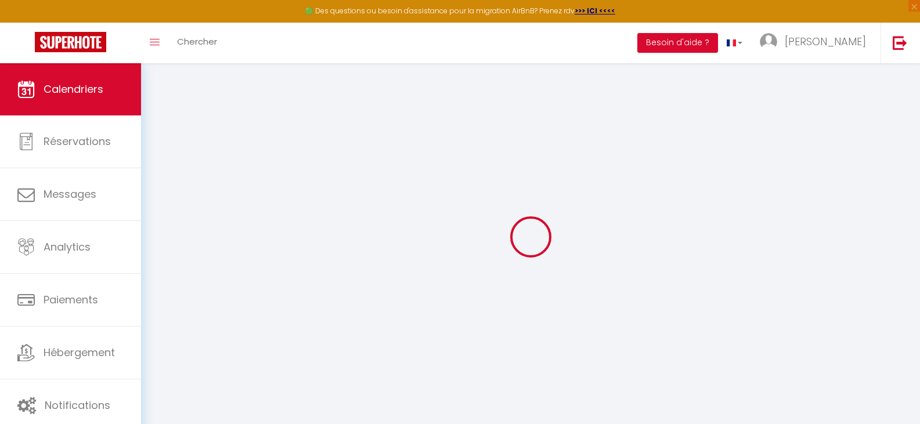
select select
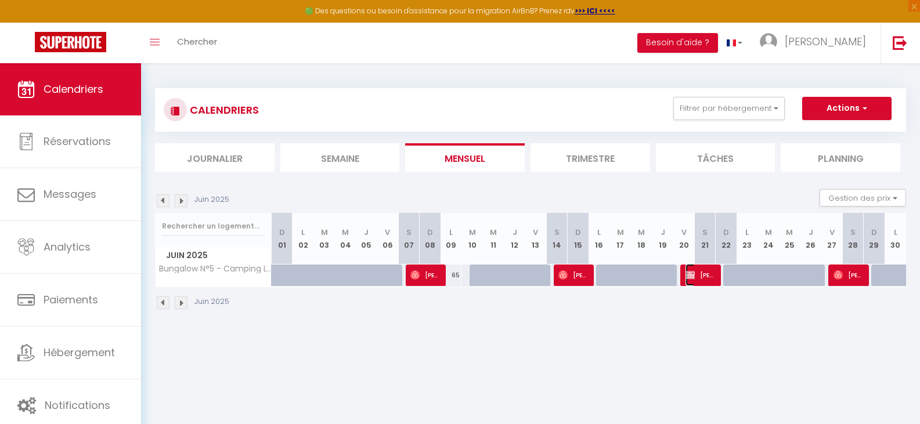
click at [703, 276] on span "[PERSON_NAME]" at bounding box center [699, 275] width 28 height 22
select select "OK"
select select "0"
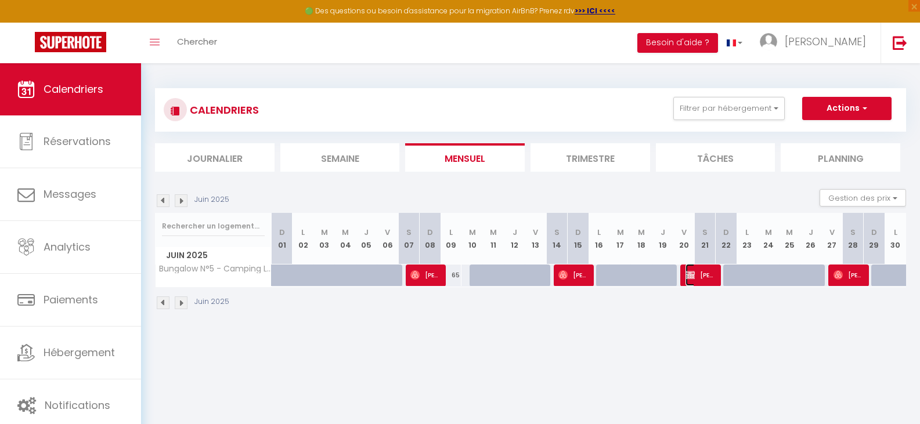
select select "1"
select select
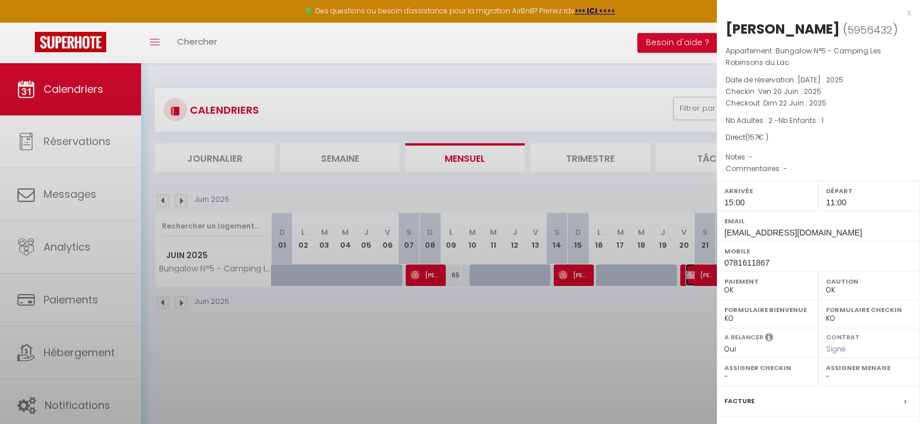
select select "32124"
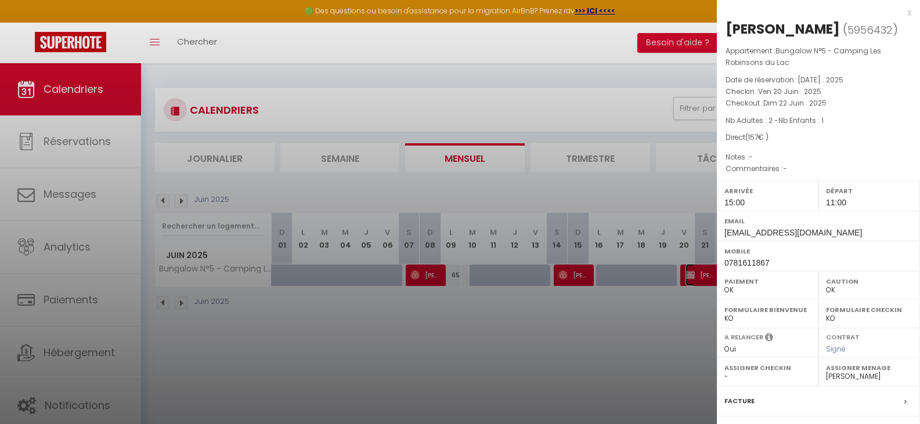
scroll to position [147, 0]
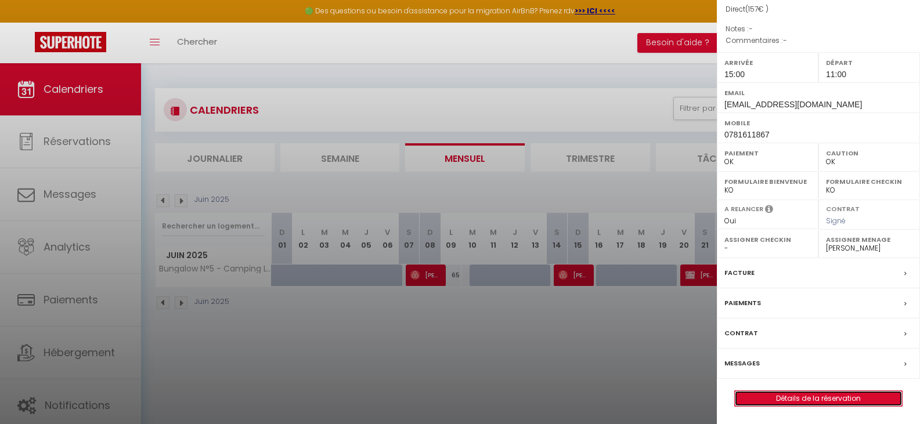
click at [779, 399] on link "Détails de la réservation" at bounding box center [818, 398] width 167 height 15
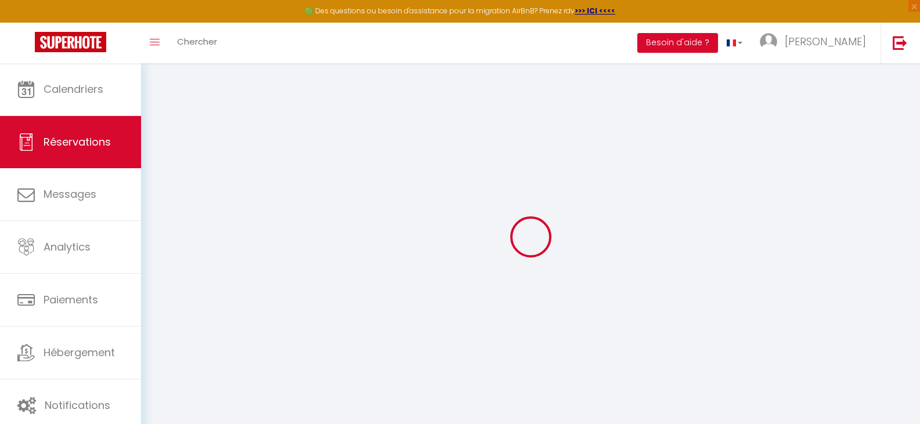
select select
checkbox input "false"
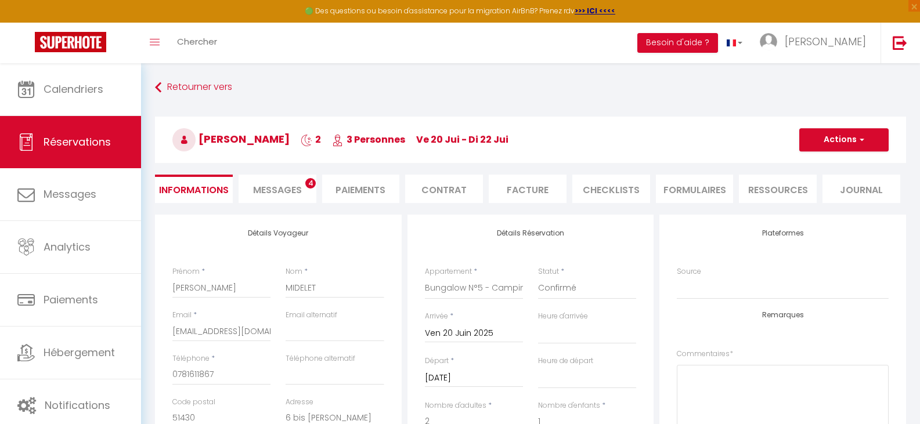
type input "22"
select select
checkbox input "false"
select select "15:00"
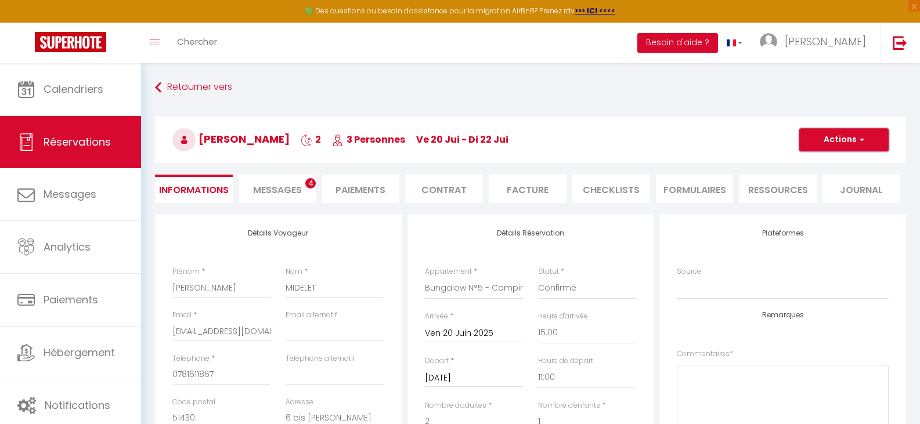
click at [853, 144] on button "Actions" at bounding box center [843, 139] width 89 height 23
click at [816, 183] on link "Dupliquer" at bounding box center [832, 180] width 92 height 15
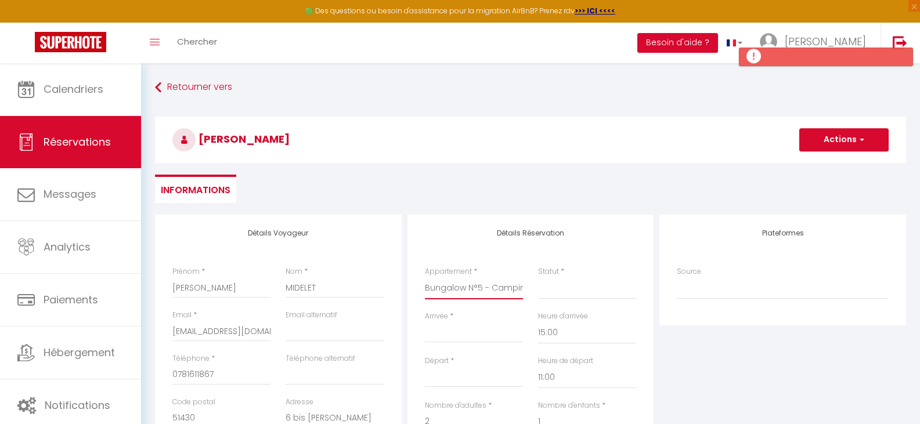
click at [463, 288] on select "L'Estivale côté piscine L'Estivale côté mer L'Abreuvoir de la Mer Le Metz *Le D…" at bounding box center [474, 288] width 98 height 22
click at [425, 277] on select "L'Estivale côté piscine L'Estivale côté mer L'Abreuvoir de la Mer Le Metz *Le D…" at bounding box center [474, 288] width 98 height 22
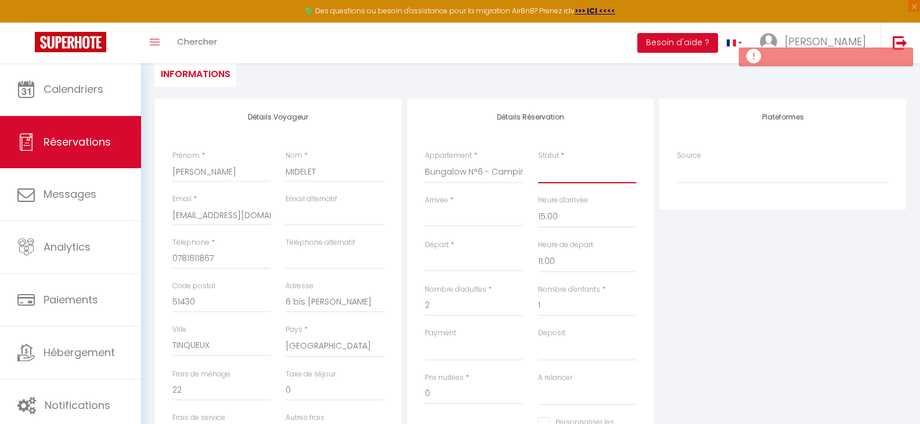
click at [565, 168] on select "Confirmé Non Confirmé [PERSON_NAME] par le voyageur No Show Request" at bounding box center [587, 172] width 98 height 22
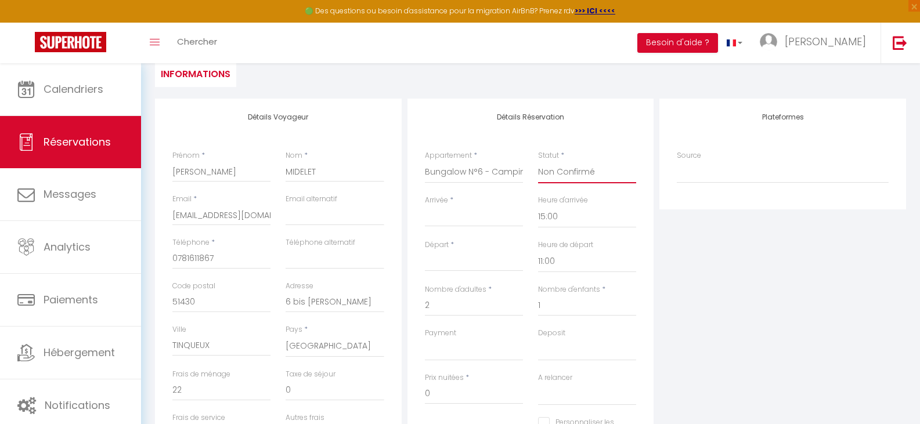
click at [538, 161] on select "Confirmé Non Confirmé [PERSON_NAME] par le voyageur No Show Request" at bounding box center [587, 172] width 98 height 22
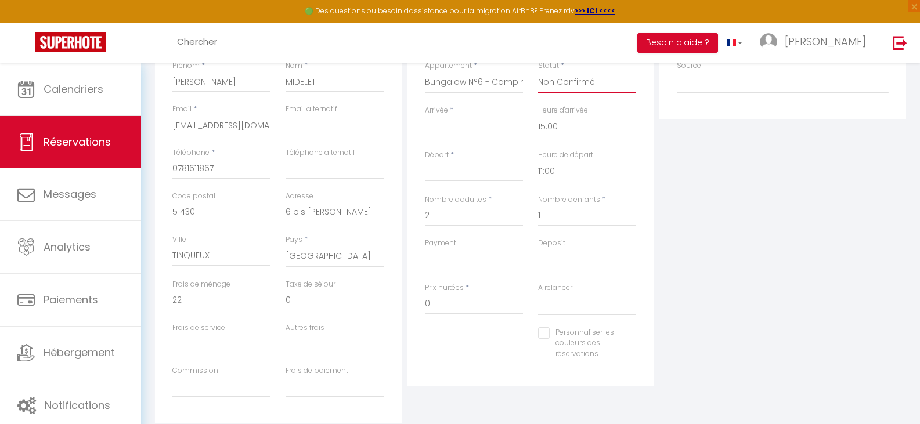
scroll to position [232, 0]
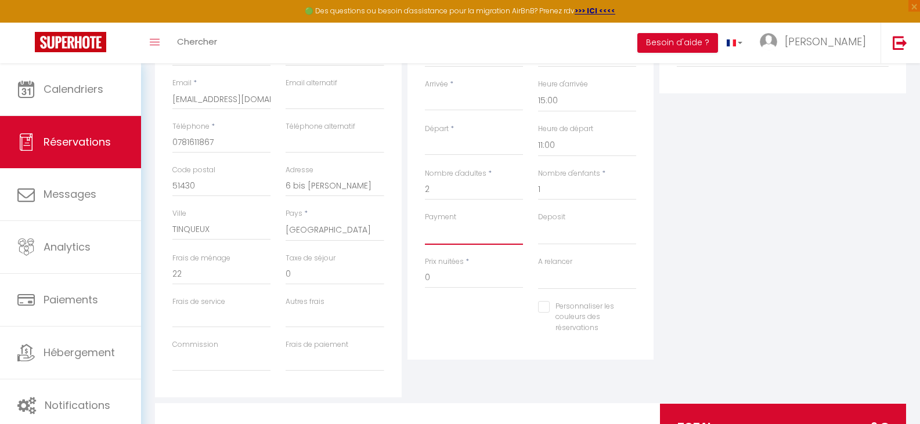
click at [444, 236] on select "OK KO" at bounding box center [474, 234] width 98 height 22
click at [425, 223] on select "OK KO" at bounding box center [474, 234] width 98 height 22
click at [443, 273] on input "0" at bounding box center [474, 277] width 98 height 21
click at [552, 239] on select "OK KO" at bounding box center [587, 234] width 98 height 22
click at [538, 223] on select "OK KO" at bounding box center [587, 234] width 98 height 22
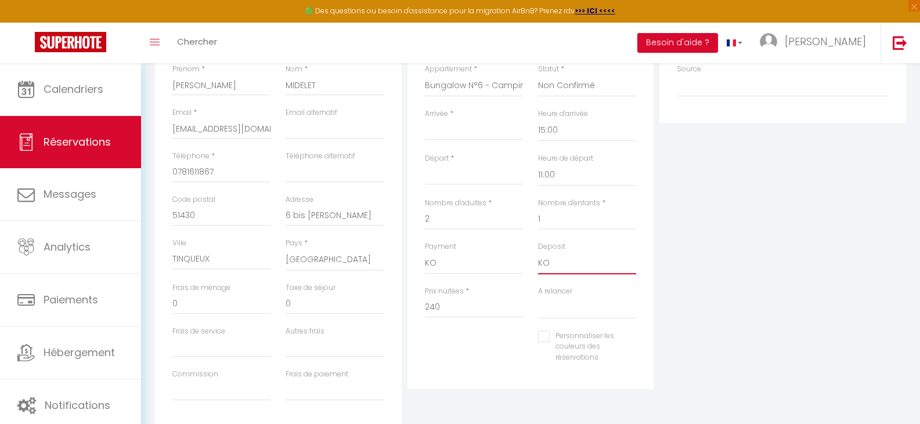
scroll to position [174, 0]
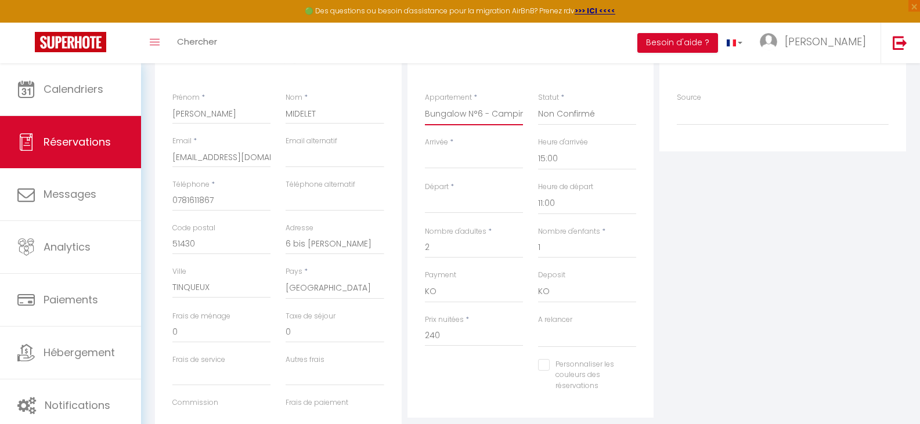
click at [470, 117] on select "L'Estivale côté piscine L'Estivale côté mer L'Abreuvoir de la Mer Le Metz *Le D…" at bounding box center [474, 114] width 98 height 22
click at [425, 103] on select "L'Estivale côté piscine L'Estivale côté mer L'Abreuvoir de la Mer Le Metz *Le D…" at bounding box center [474, 114] width 98 height 22
click at [453, 155] on input "Arrivée" at bounding box center [474, 159] width 98 height 15
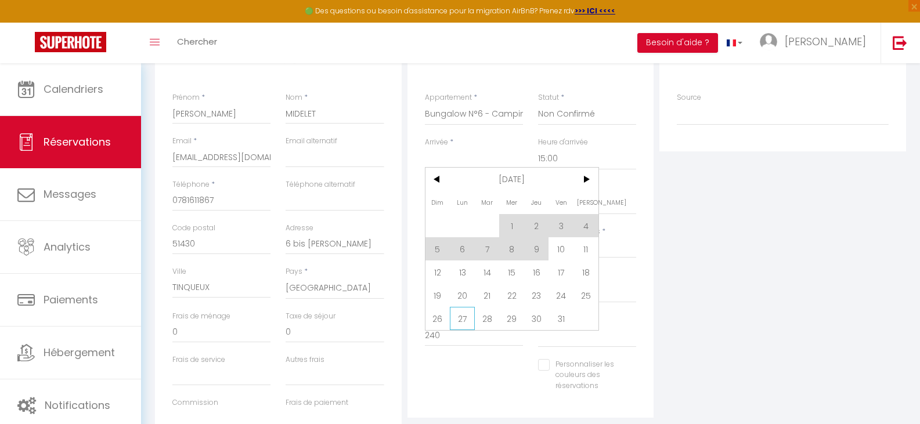
click at [466, 320] on span "27" at bounding box center [462, 318] width 25 height 23
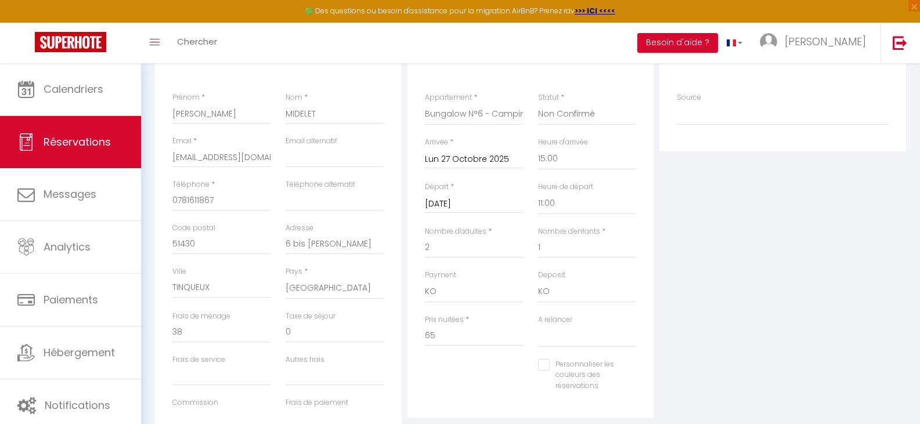
click at [463, 208] on input "[DATE]" at bounding box center [474, 204] width 98 height 15
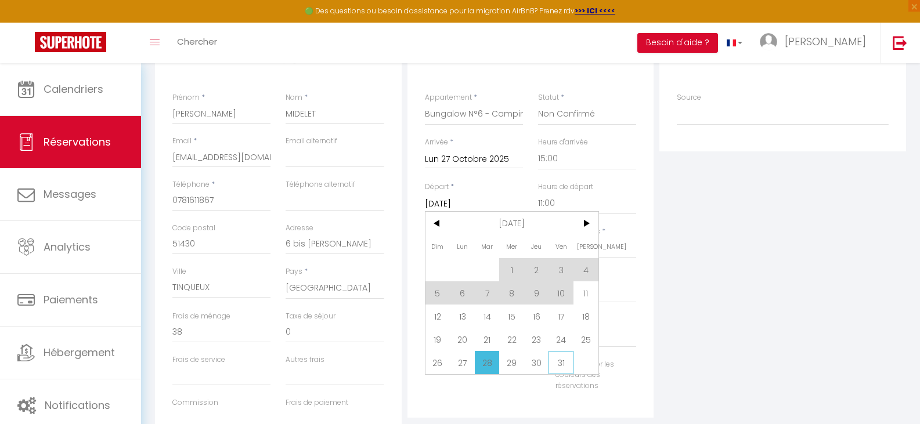
click at [559, 360] on span "31" at bounding box center [560, 362] width 25 height 23
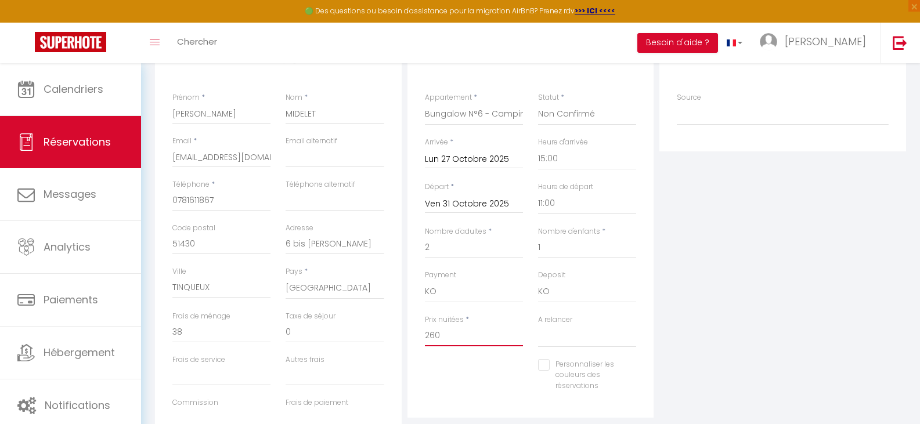
drag, startPoint x: 458, startPoint y: 334, endPoint x: 414, endPoint y: 329, distance: 43.8
click at [414, 329] on div "Détails Réservation Appartement * L'Estivale côté piscine L'Estivale côté mer L…" at bounding box center [530, 229] width 247 height 377
click at [324, 332] on input "0" at bounding box center [334, 332] width 98 height 21
click at [189, 327] on input "0" at bounding box center [221, 332] width 98 height 21
click at [311, 323] on input "Taxe de séjour" at bounding box center [334, 332] width 98 height 21
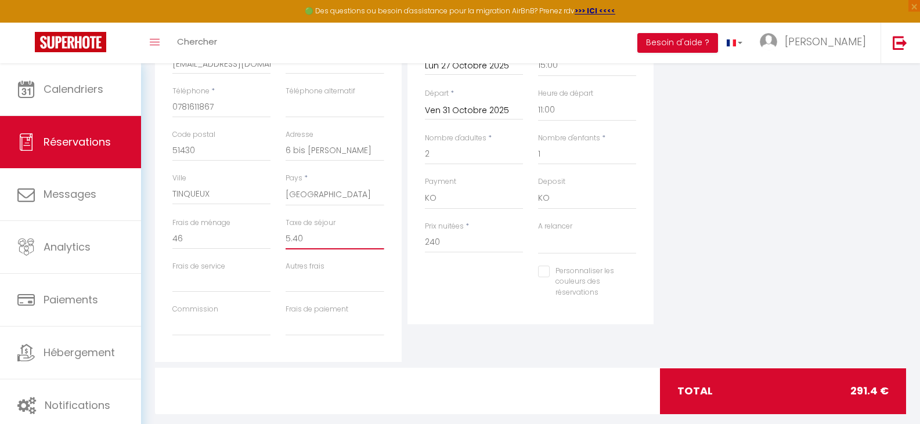
scroll to position [287, 0]
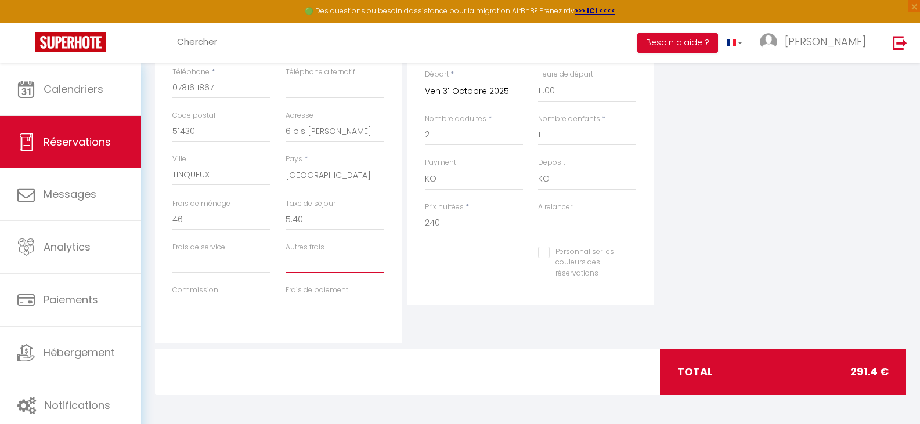
click at [312, 262] on input "Autres frais" at bounding box center [334, 262] width 98 height 21
click at [208, 266] on input "Frais de service" at bounding box center [221, 262] width 98 height 21
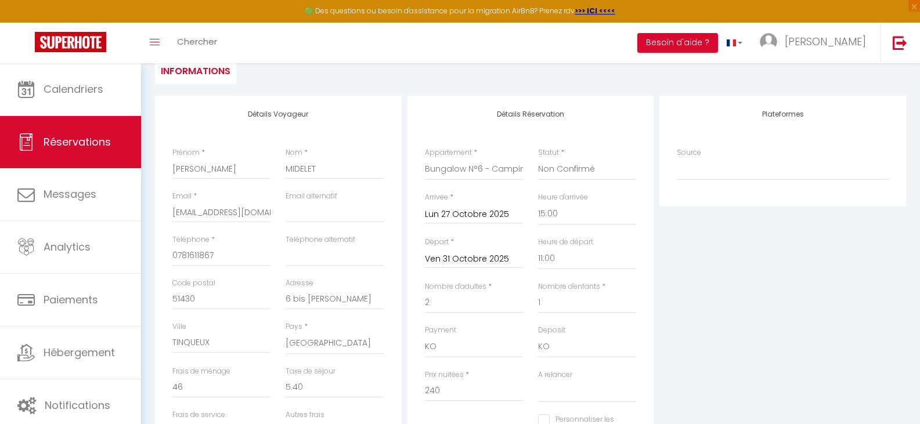
scroll to position [55, 0]
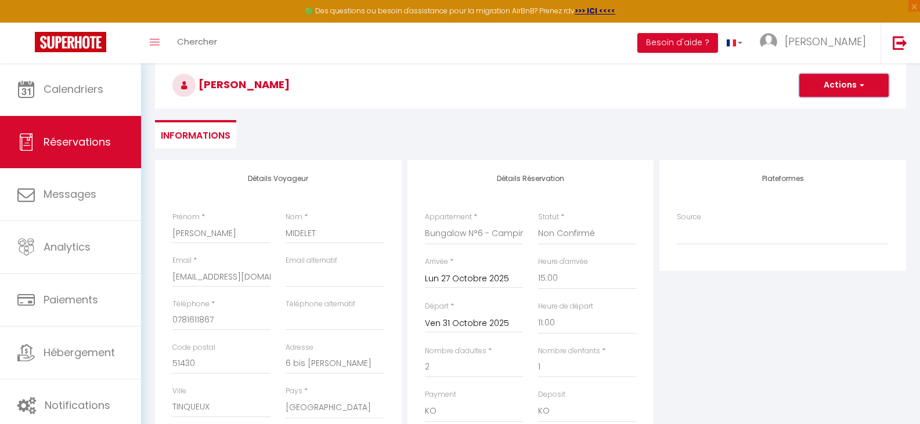
click at [862, 83] on span "button" at bounding box center [859, 85] width 7 height 10
click at [834, 108] on link "Enregistrer" at bounding box center [832, 110] width 92 height 15
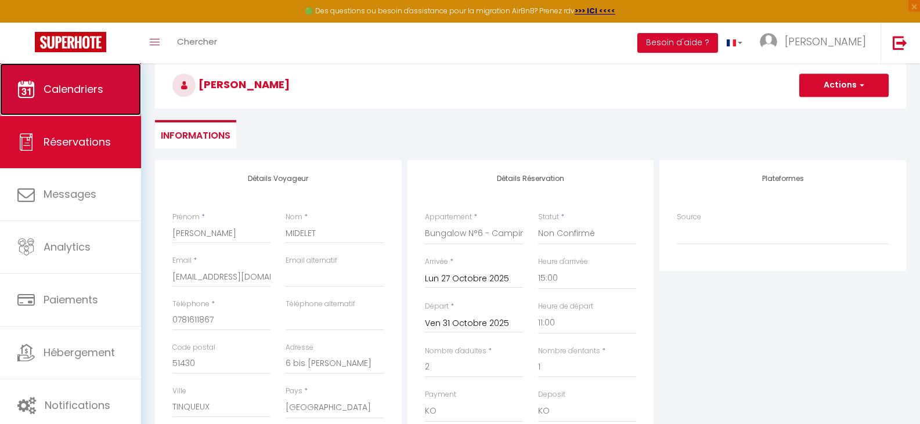
click at [69, 95] on span "Calendriers" at bounding box center [74, 89] width 60 height 15
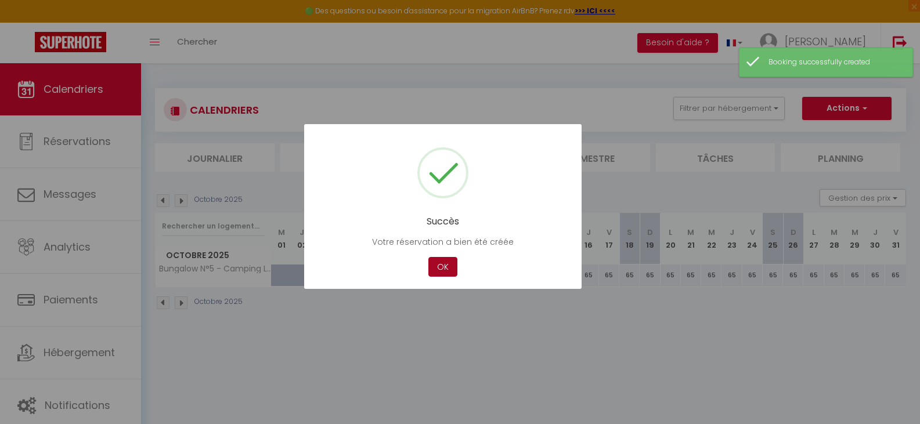
click at [436, 263] on button "OK" at bounding box center [442, 267] width 29 height 20
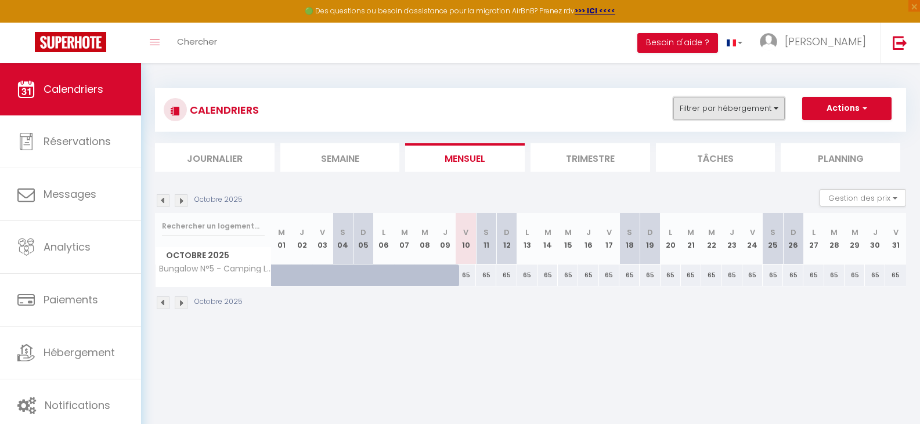
click at [768, 108] on button "Filtrer par hébergement" at bounding box center [728, 108] width 111 height 23
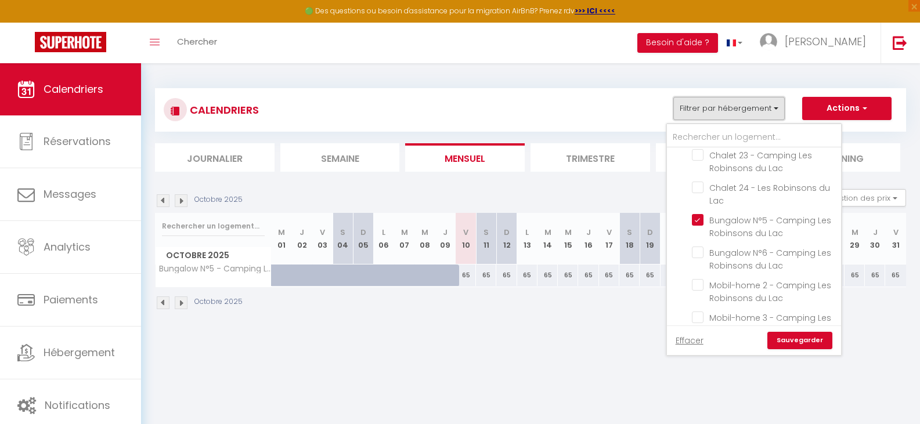
scroll to position [348, 0]
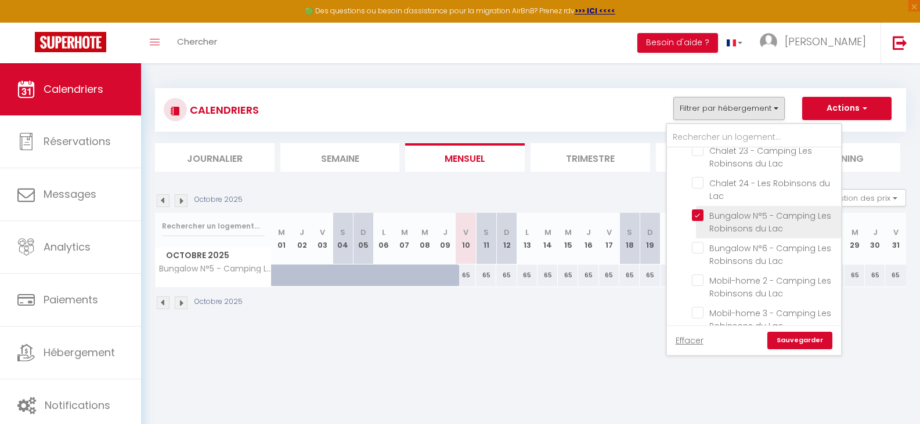
click at [698, 214] on input "Bungalow N°5 - Camping Les Robinsons du Lac" at bounding box center [764, 215] width 145 height 12
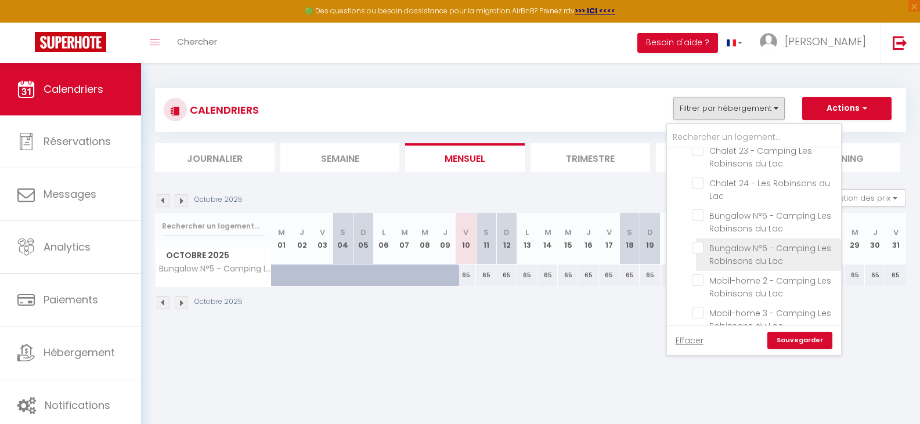
click at [699, 251] on input "Bungalow N°6 - Camping Les Robinsons du Lac" at bounding box center [764, 248] width 145 height 12
click at [794, 346] on link "Sauvegarder" at bounding box center [799, 340] width 65 height 17
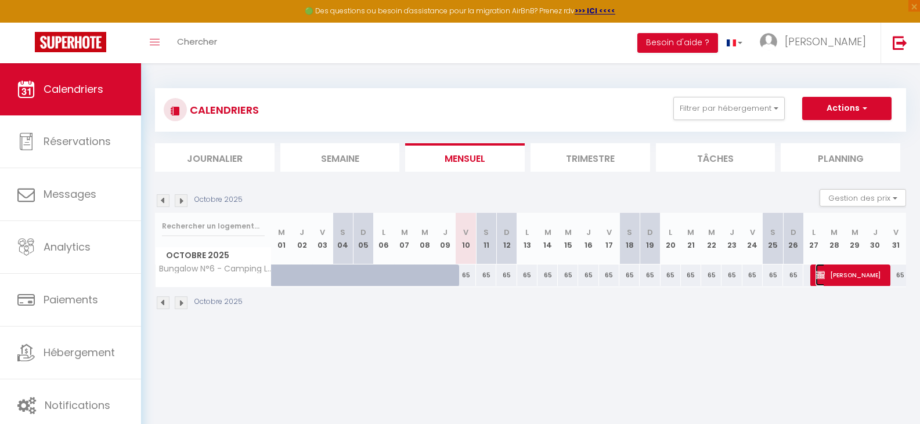
click at [826, 276] on span "[PERSON_NAME]" at bounding box center [849, 275] width 68 height 22
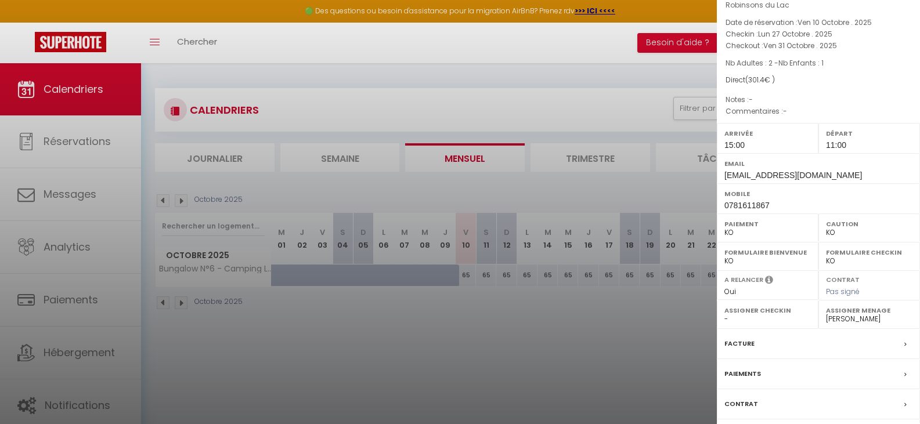
scroll to position [128, 0]
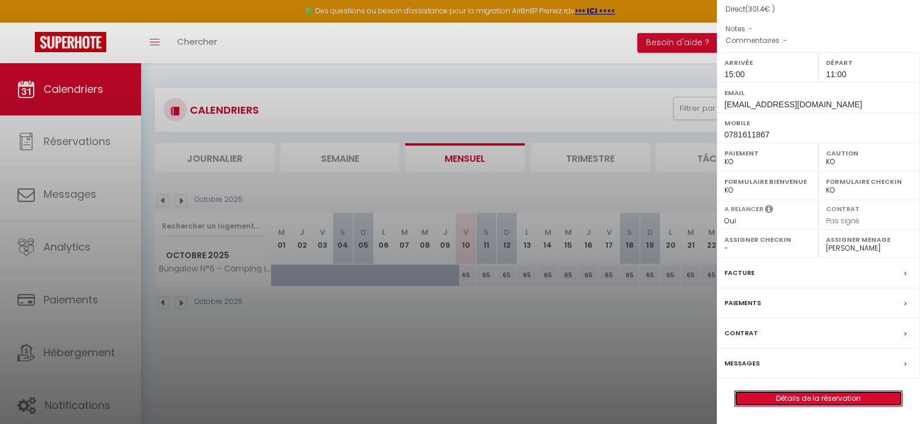
click at [762, 397] on link "Détails de la réservation" at bounding box center [818, 398] width 167 height 15
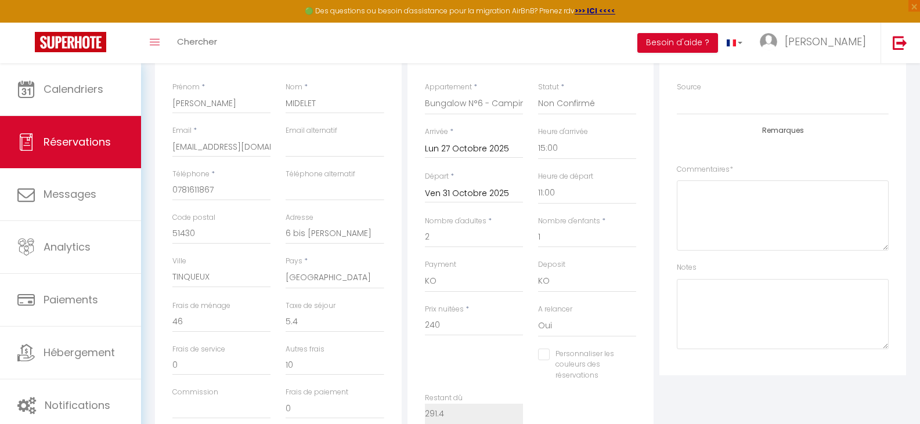
scroll to position [174, 0]
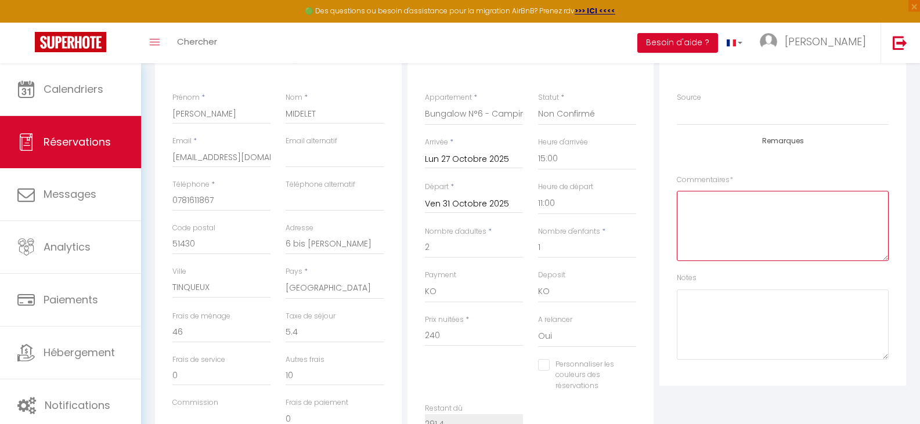
click at [700, 214] on textarea at bounding box center [783, 226] width 212 height 70
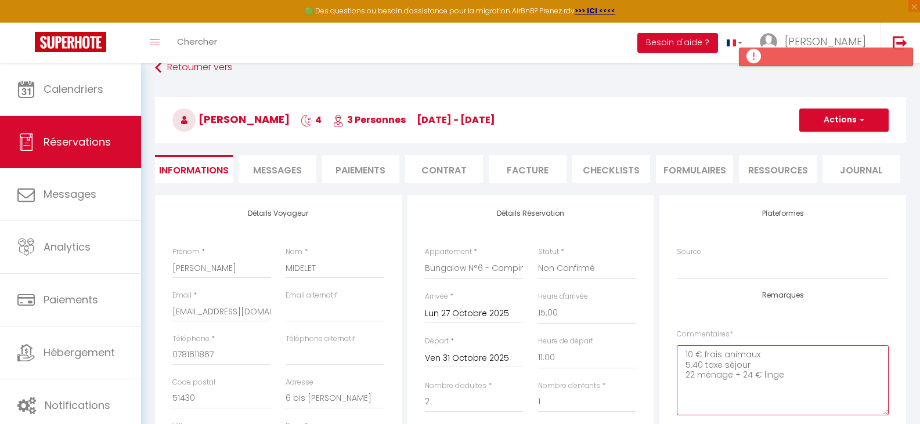
scroll to position [0, 0]
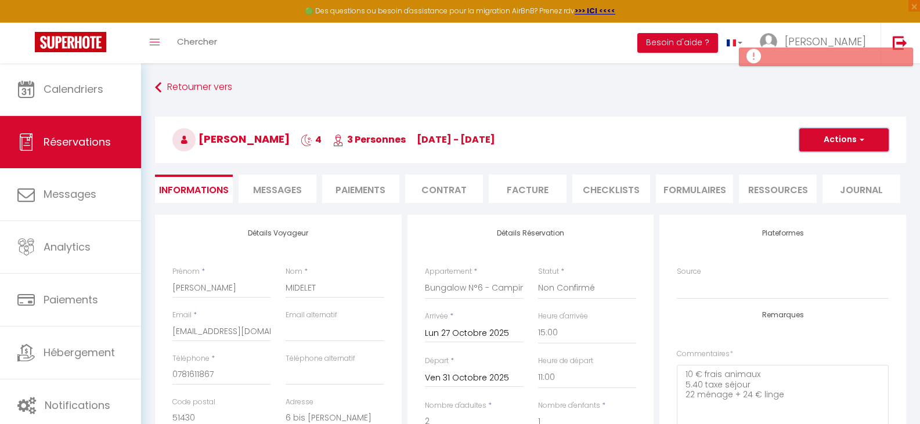
click at [844, 144] on button "Actions" at bounding box center [843, 139] width 89 height 23
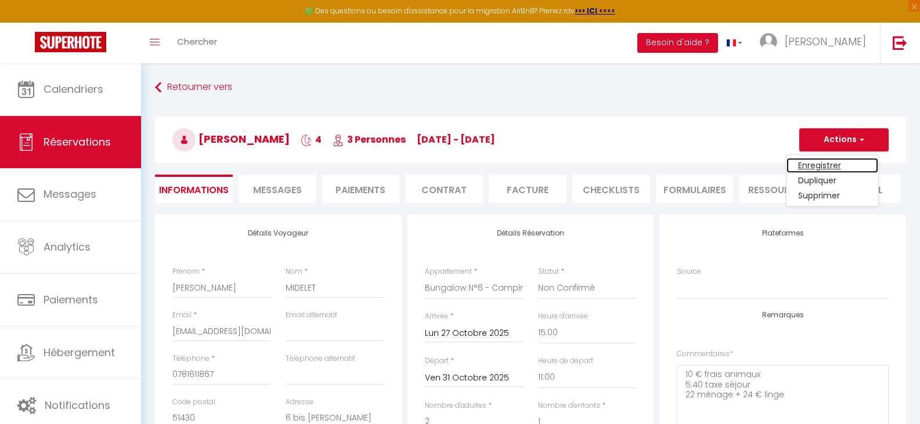
click at [812, 168] on link "Enregistrer" at bounding box center [832, 165] width 92 height 15
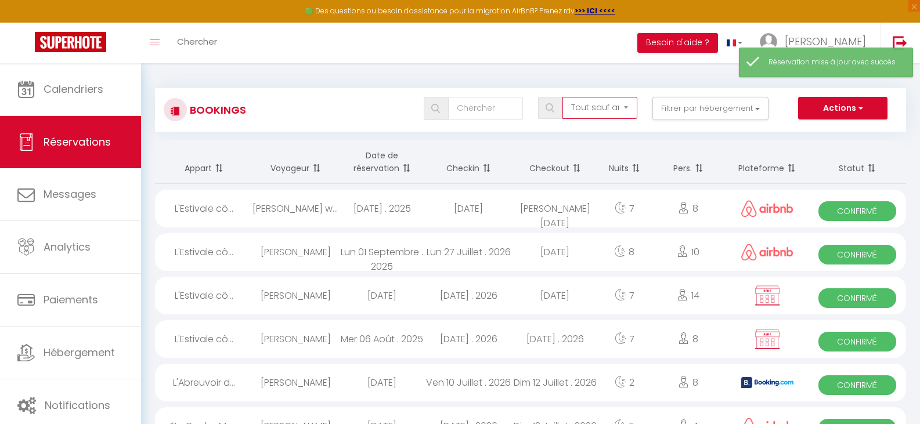
click at [614, 110] on select "Tous les statuts Annulé Confirmé Non Confirmé Tout sauf annulé No Show Request" at bounding box center [599, 108] width 75 height 22
click at [563, 97] on select "Tous les statuts Annulé Confirmé Non Confirmé Tout sauf annulé No Show Request" at bounding box center [599, 108] width 75 height 22
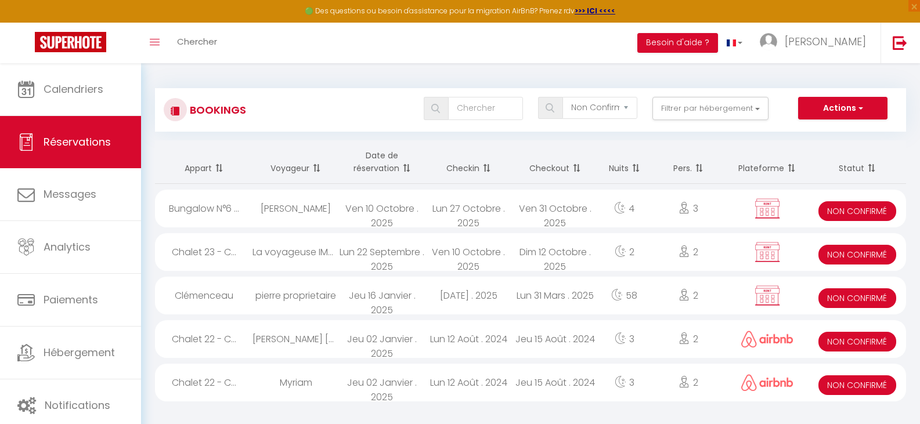
click at [862, 250] on span "Non Confirmé" at bounding box center [857, 255] width 78 height 20
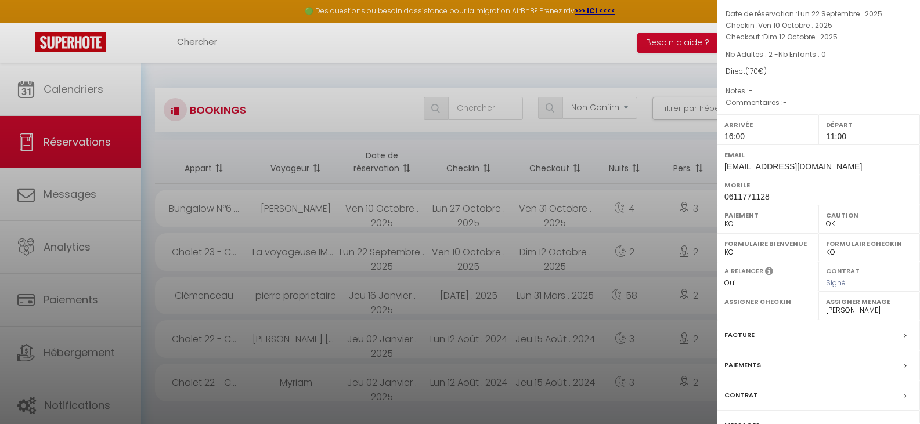
scroll to position [116, 0]
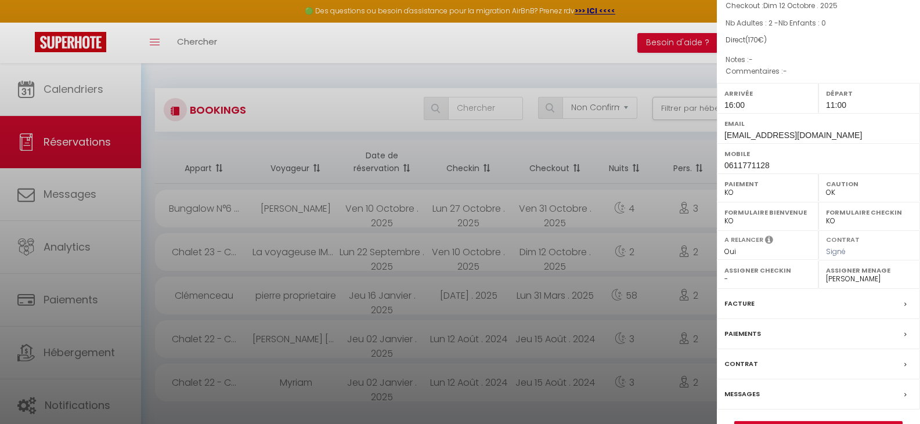
click at [739, 196] on select "OK KO" at bounding box center [767, 192] width 86 height 10
click at [730, 193] on select "OK KO" at bounding box center [767, 192] width 86 height 10
click at [732, 196] on select "OK KO" at bounding box center [767, 192] width 86 height 10
click at [724, 187] on select "OK KO" at bounding box center [767, 192] width 86 height 10
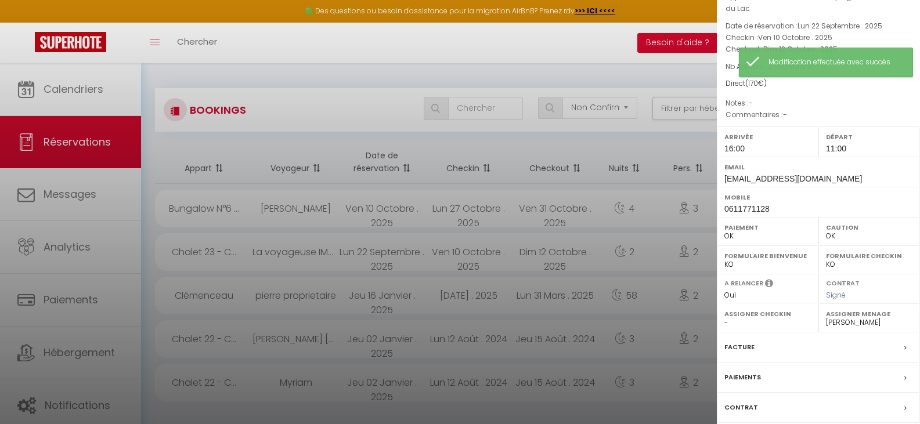
scroll to position [0, 0]
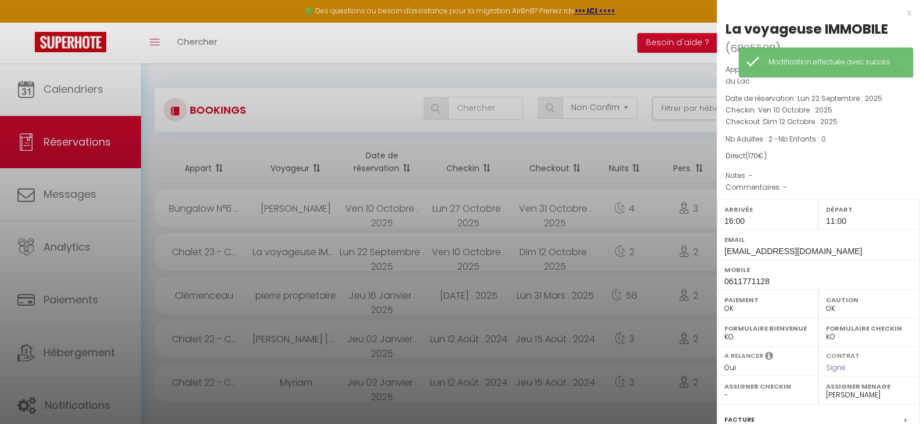
click at [899, 13] on div "x" at bounding box center [814, 13] width 194 height 14
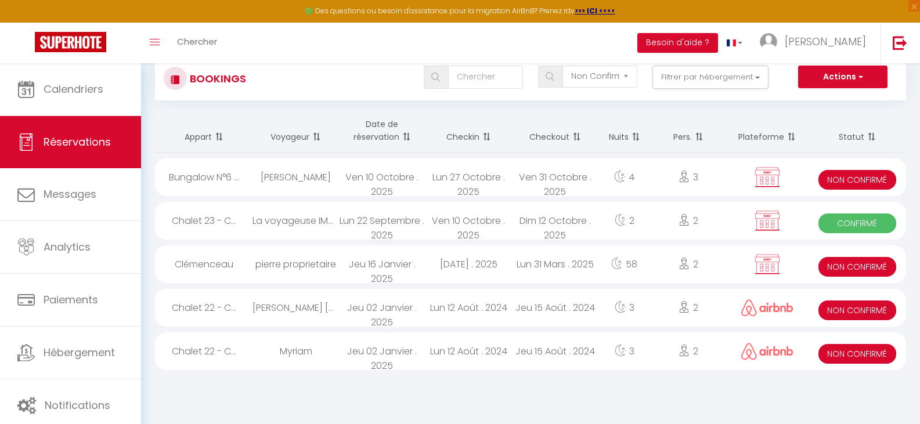
scroll to position [58, 0]
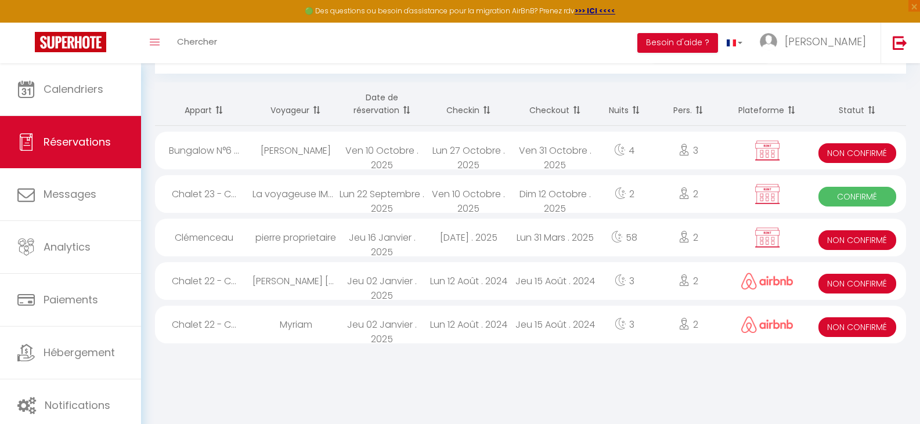
click at [725, 152] on div "3" at bounding box center [687, 151] width 75 height 38
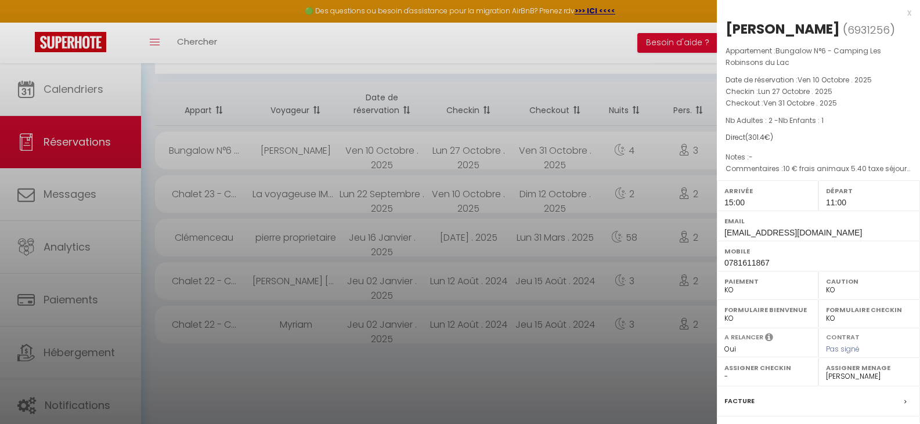
click at [730, 288] on select "OK KO" at bounding box center [767, 290] width 86 height 10
click at [724, 285] on select "OK KO" at bounding box center [767, 290] width 86 height 10
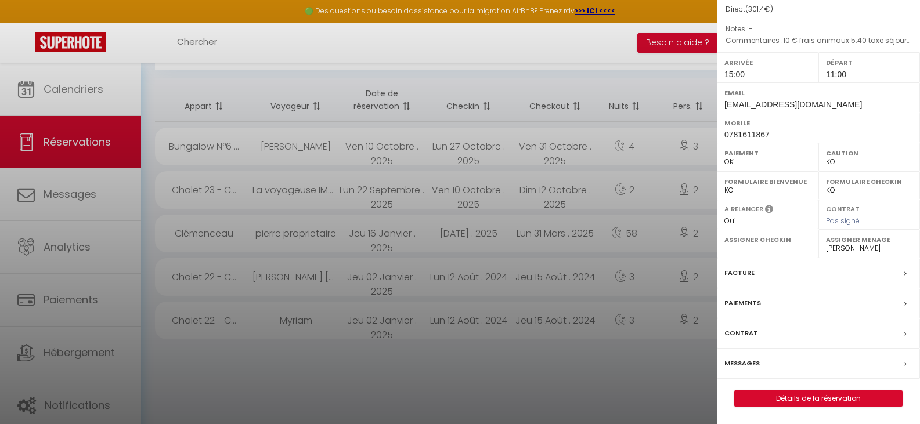
scroll to position [63, 0]
click at [745, 364] on label "Messages" at bounding box center [741, 363] width 35 height 12
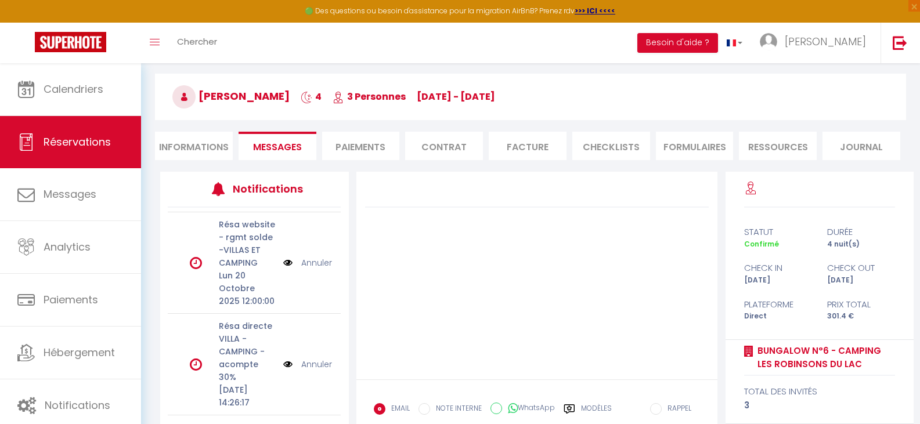
scroll to position [115, 0]
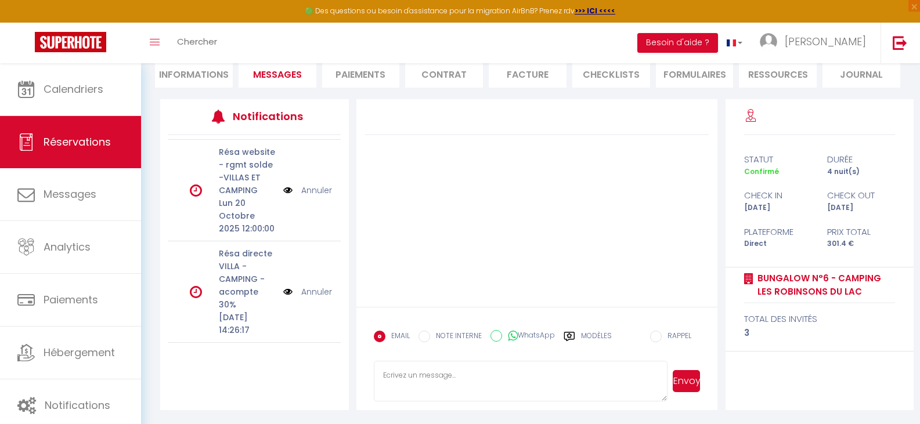
click at [305, 285] on link "Annuler" at bounding box center [316, 291] width 31 height 13
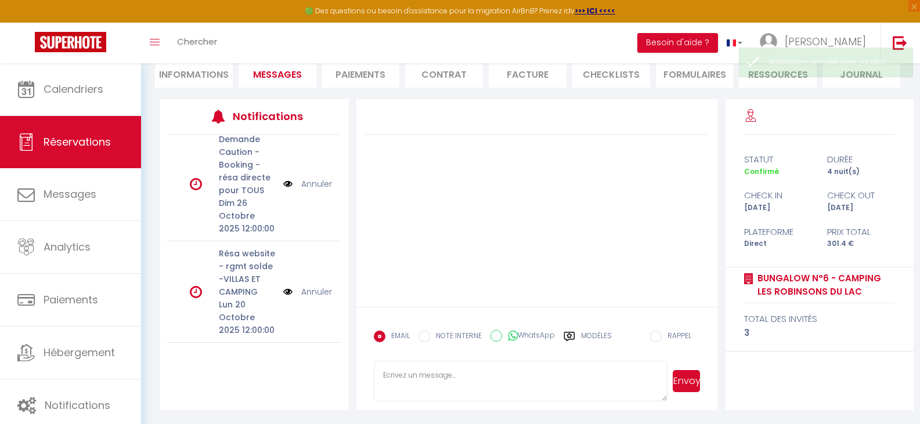
click at [429, 377] on textarea at bounding box center [521, 381] width 294 height 41
click at [308, 190] on link "Annuler" at bounding box center [316, 184] width 31 height 13
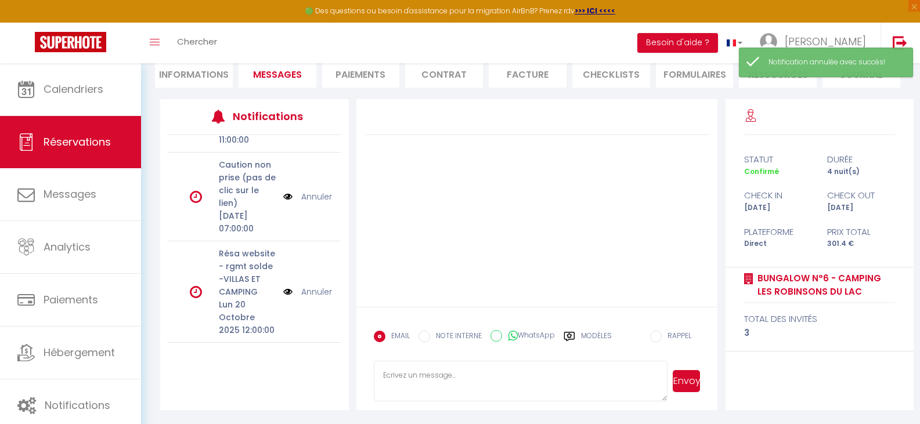
scroll to position [319, 0]
click at [305, 203] on link "Annuler" at bounding box center [316, 196] width 31 height 13
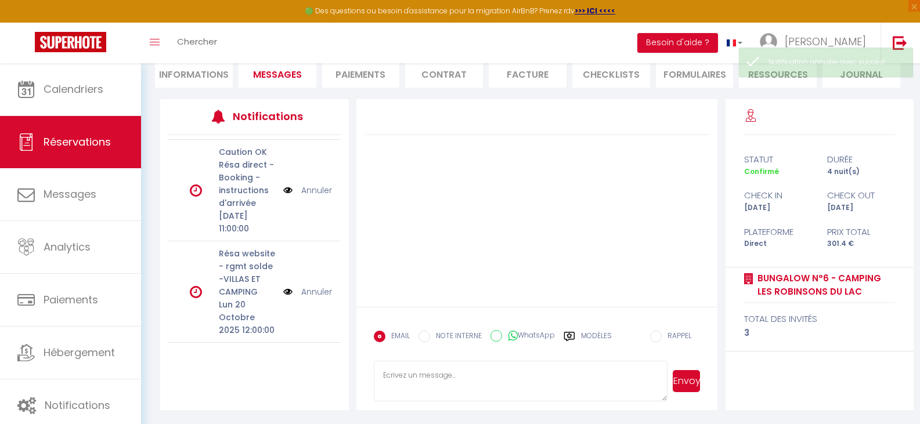
scroll to position [262, 0]
click at [472, 374] on textarea at bounding box center [521, 381] width 294 height 41
click at [594, 335] on label "Modèles" at bounding box center [596, 341] width 31 height 20
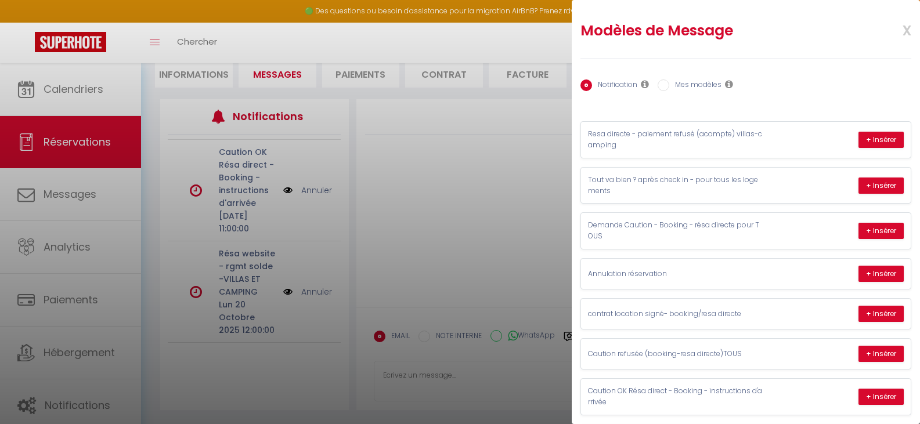
click at [697, 83] on label "Mes modèles" at bounding box center [695, 85] width 52 height 13
click at [669, 83] on input "Mes modèles" at bounding box center [663, 85] width 12 height 12
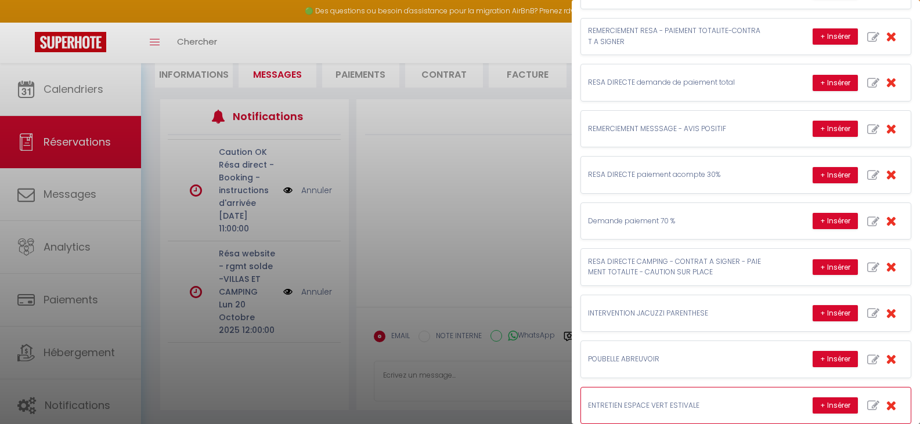
scroll to position [537, 0]
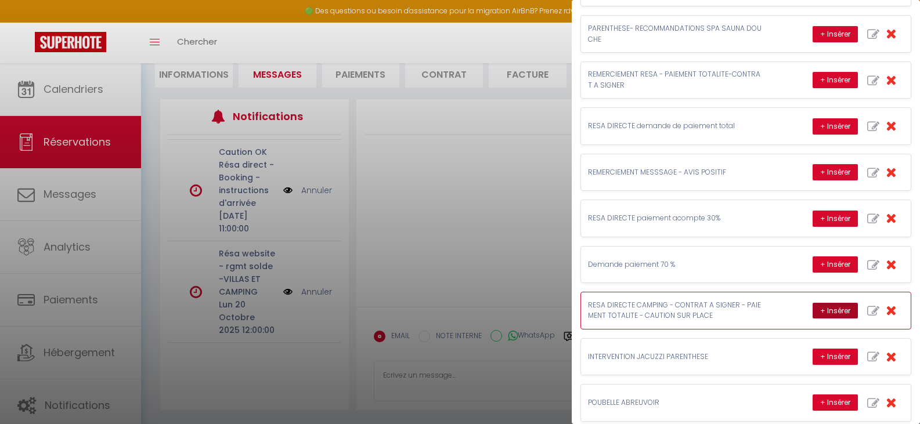
click at [820, 310] on button "+ Insérer" at bounding box center [834, 311] width 45 height 16
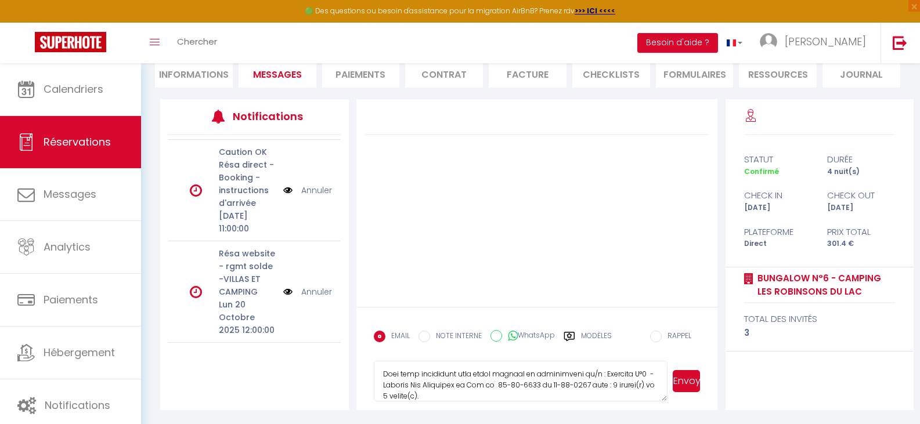
scroll to position [46, 0]
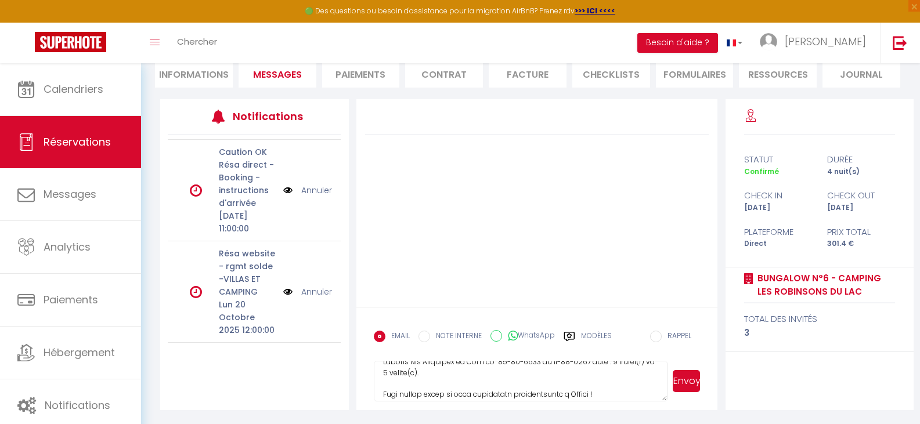
click at [483, 374] on textarea at bounding box center [521, 381] width 294 height 41
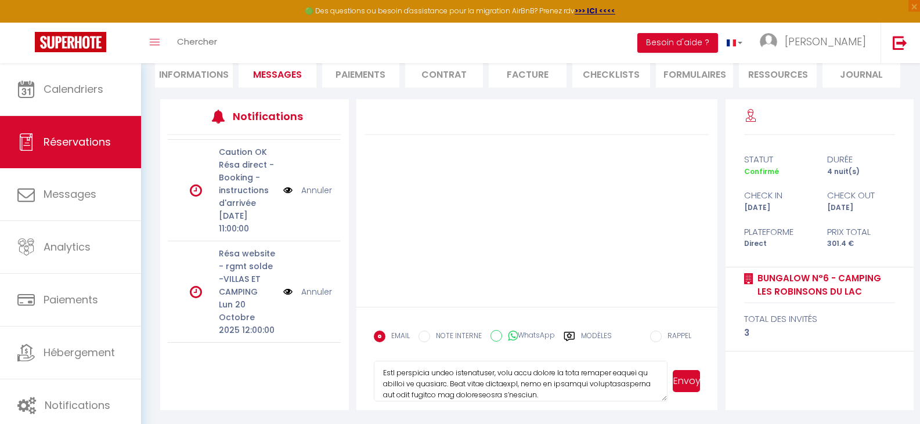
scroll to position [23, 0]
drag, startPoint x: 478, startPoint y: 375, endPoint x: 489, endPoint y: 375, distance: 11.0
click at [479, 375] on textarea at bounding box center [521, 381] width 294 height 41
click at [548, 372] on textarea at bounding box center [521, 381] width 294 height 41
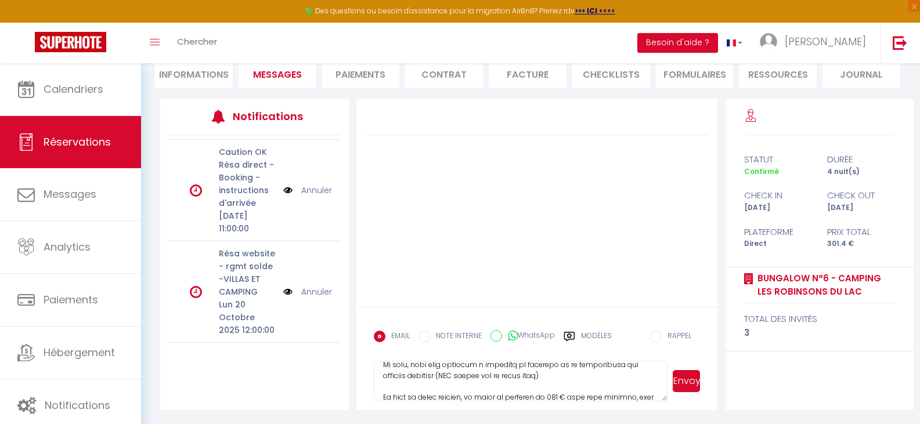
click at [568, 378] on textarea at bounding box center [521, 381] width 294 height 41
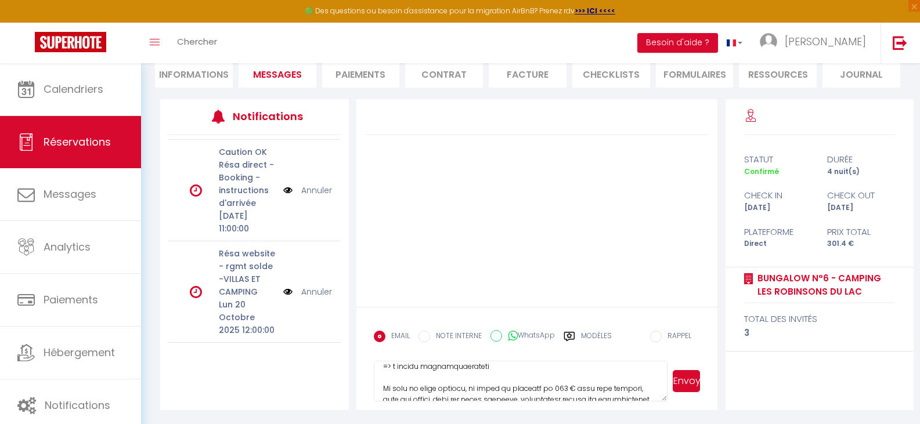
scroll to position [185, 0]
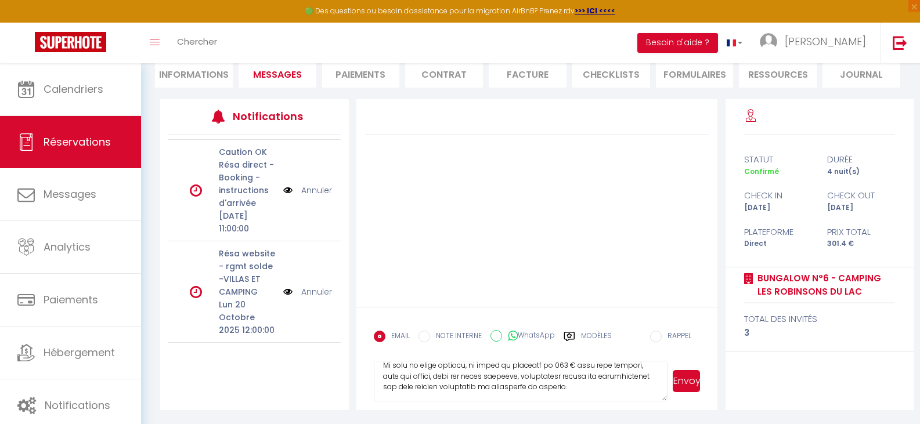
click at [521, 376] on textarea at bounding box center [521, 381] width 294 height 41
click at [394, 374] on textarea at bounding box center [521, 381] width 294 height 41
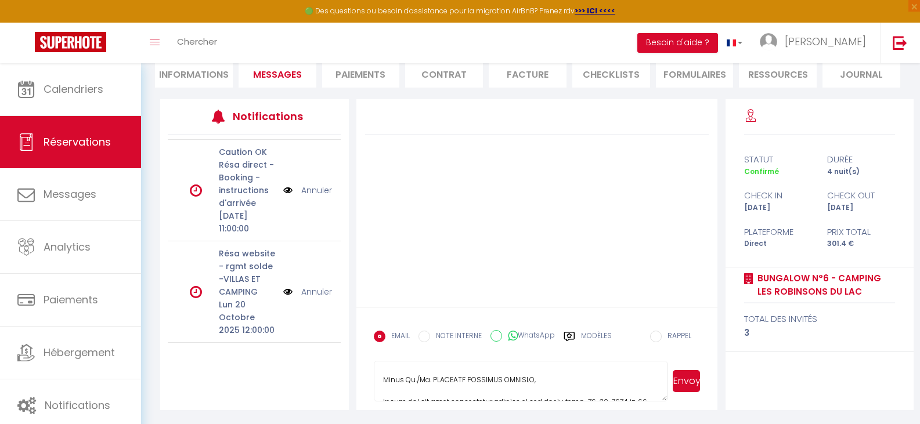
scroll to position [323, 0]
drag, startPoint x: 385, startPoint y: 381, endPoint x: 451, endPoint y: 428, distance: 81.5
click at [451, 309] on html "🟢 Des questions ou besoin d'assistance pour la migration AirBnB? Prenez rdv >>>…" at bounding box center [460, 97] width 920 height 424
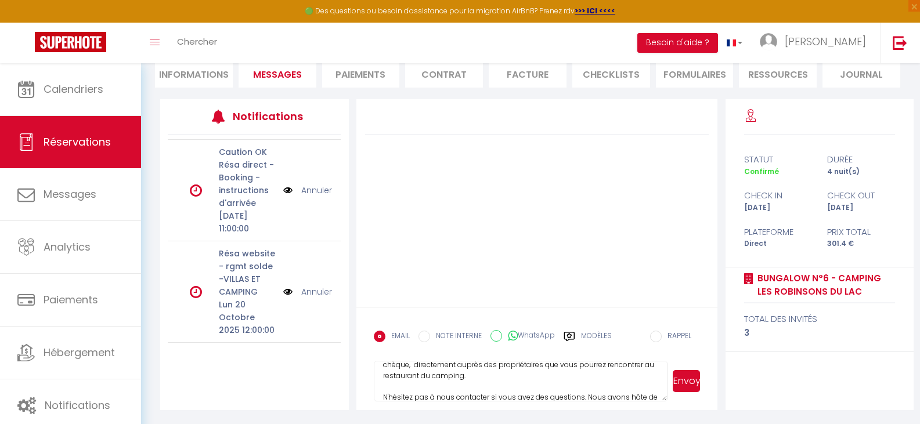
click at [686, 378] on button "Envoyer" at bounding box center [686, 381] width 28 height 22
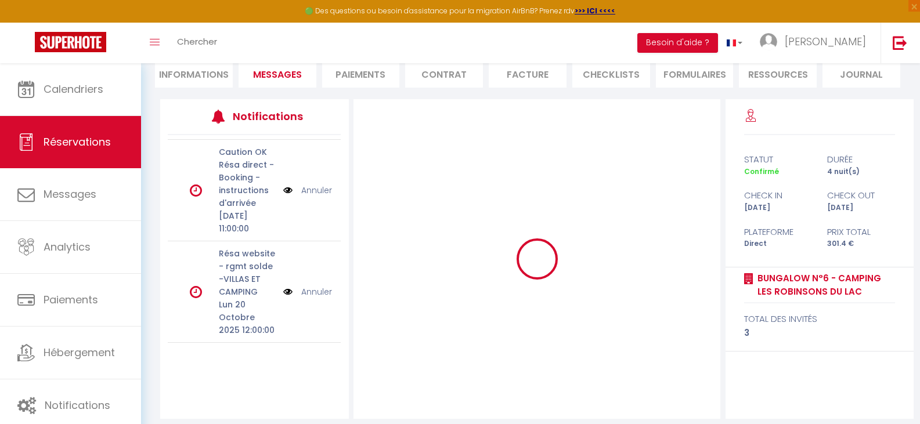
scroll to position [0, 0]
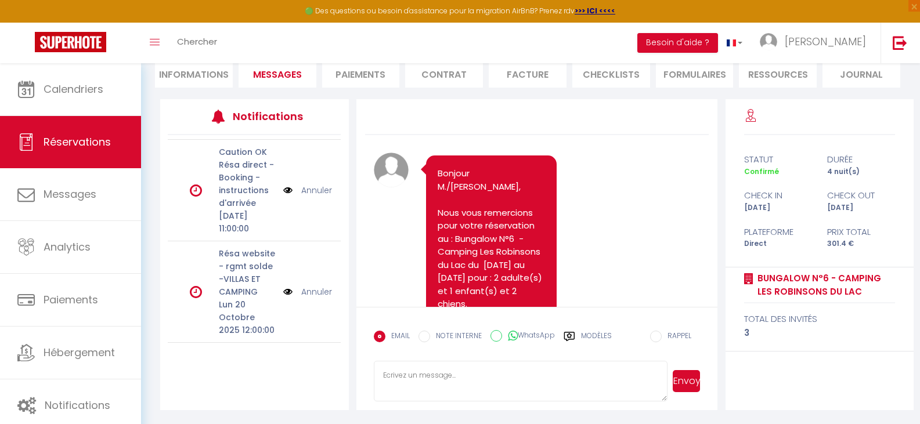
click at [307, 285] on link "Annuler" at bounding box center [316, 291] width 31 height 13
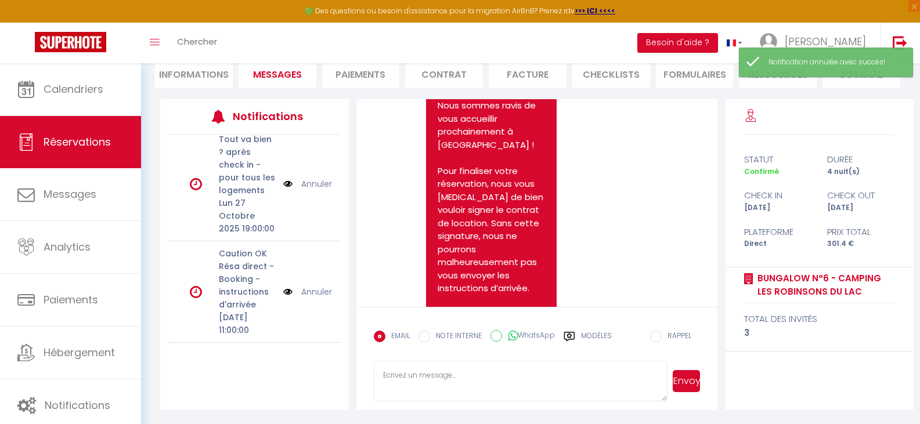
scroll to position [232, 0]
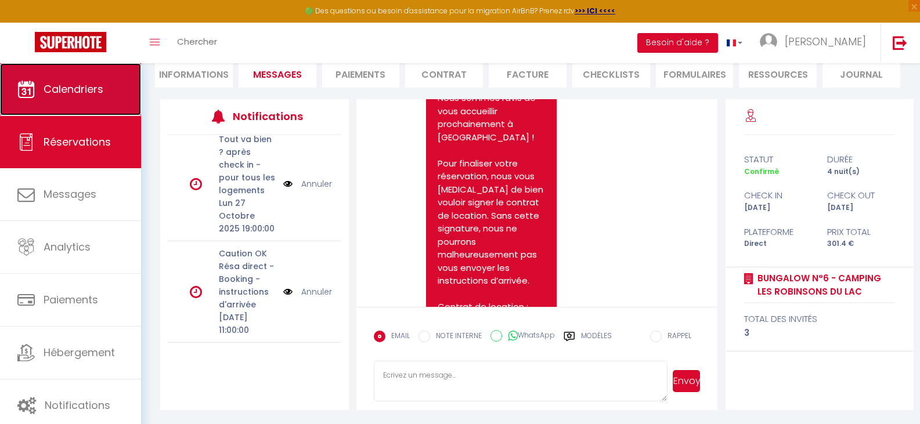
click at [62, 83] on span "Calendriers" at bounding box center [74, 89] width 60 height 15
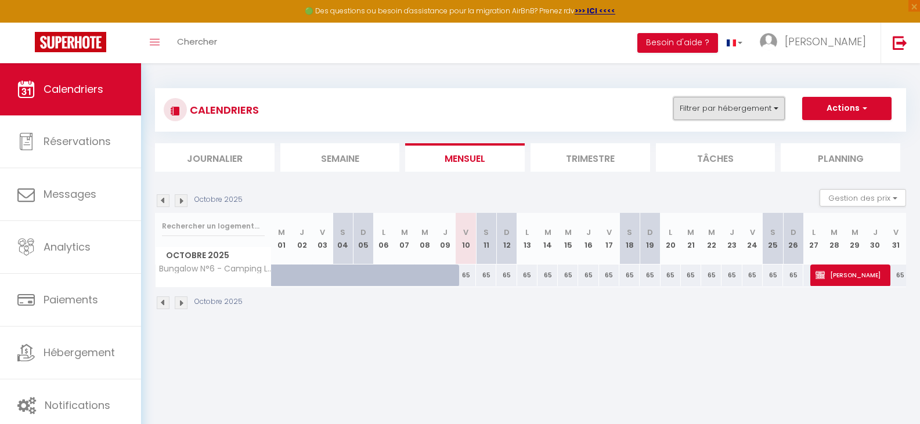
click at [758, 108] on button "Filtrer par hébergement" at bounding box center [728, 108] width 111 height 23
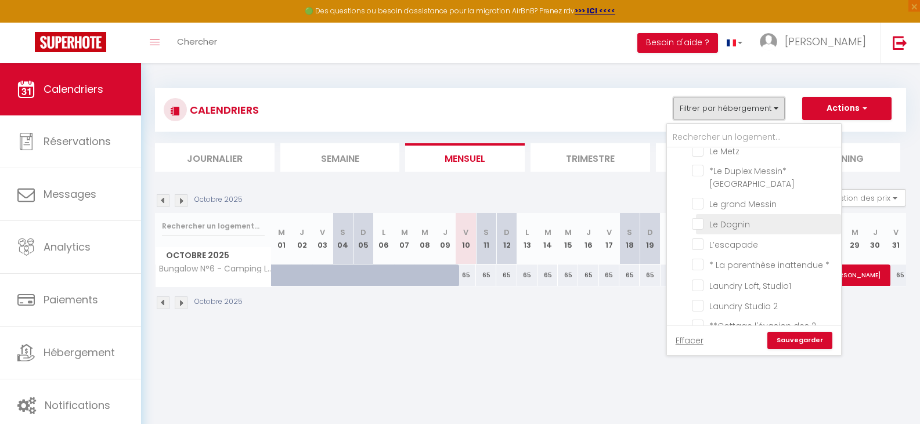
scroll to position [232, 0]
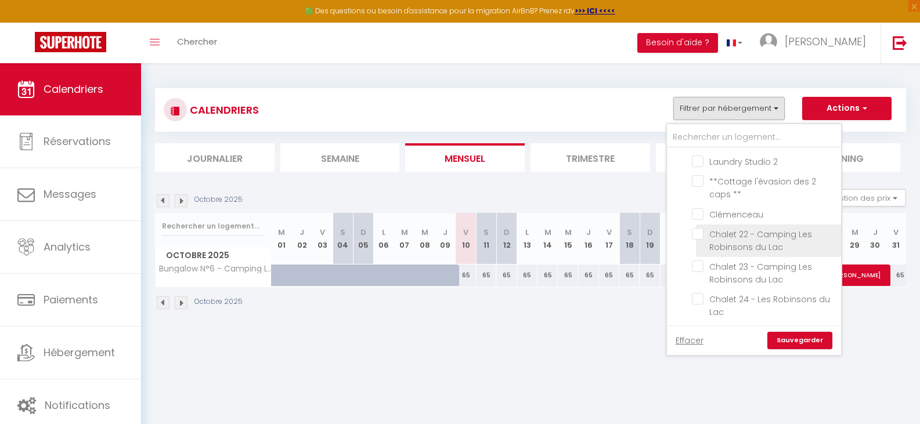
drag, startPoint x: 704, startPoint y: 234, endPoint x: 721, endPoint y: 243, distance: 19.2
click at [704, 234] on input "Chalet 22 - Camping Les Robinsons du Lac" at bounding box center [764, 234] width 145 height 12
click at [786, 339] on link "Sauvegarder" at bounding box center [799, 340] width 65 height 17
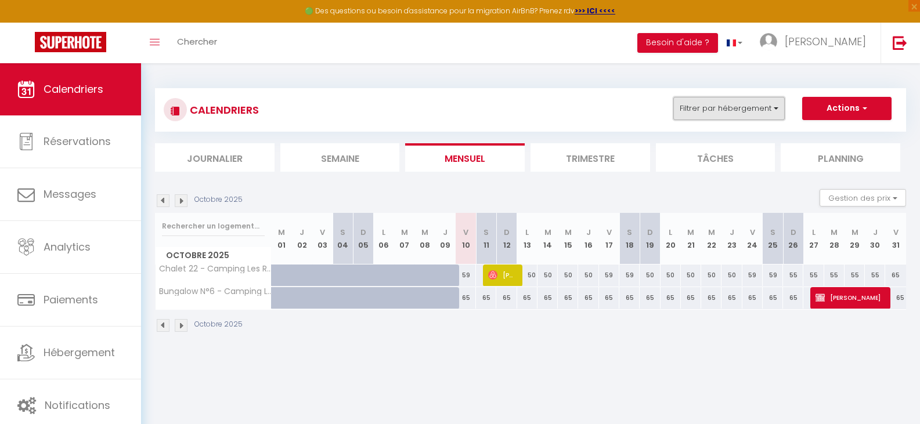
click at [764, 113] on button "Filtrer par hébergement" at bounding box center [728, 108] width 111 height 23
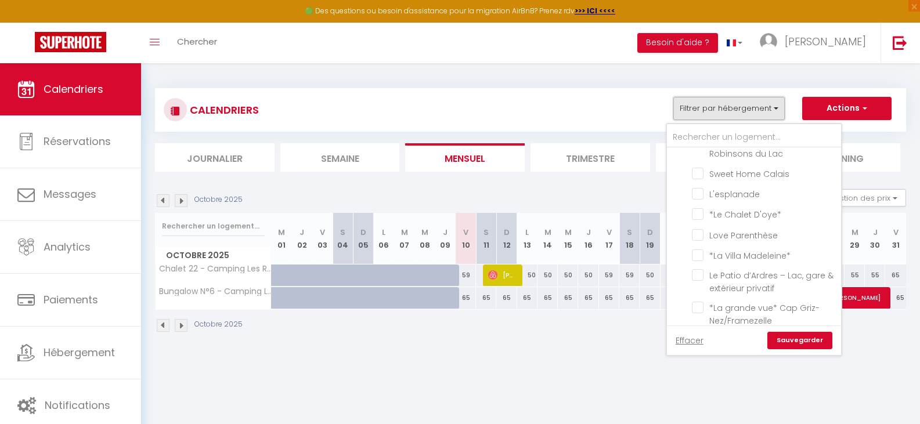
scroll to position [522, 0]
click at [700, 230] on input "Love Parenthèse" at bounding box center [764, 232] width 145 height 12
click at [809, 339] on link "Sauvegarder" at bounding box center [799, 340] width 65 height 17
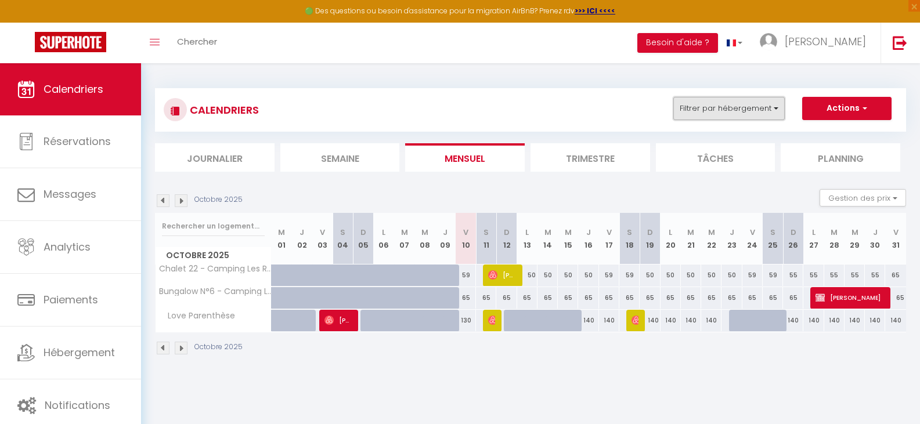
click at [765, 108] on button "Filtrer par hébergement" at bounding box center [728, 108] width 111 height 23
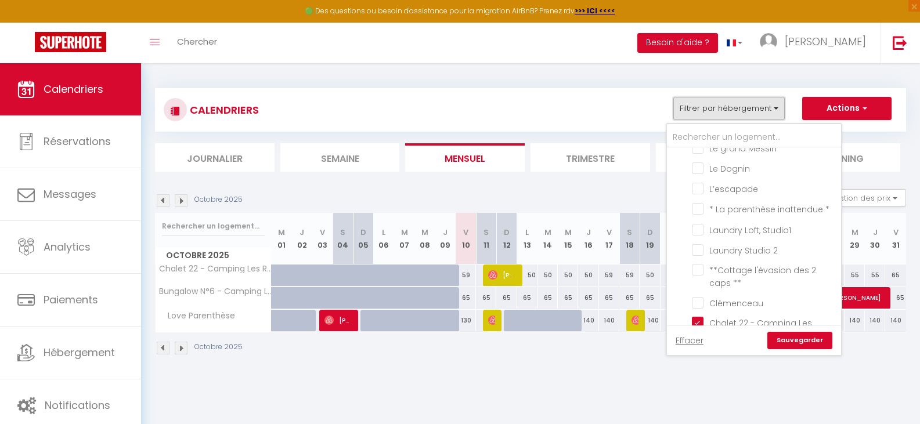
scroll to position [140, 0]
click at [692, 210] on ul "Tous L'Estivale côté piscine L'Estivale côté mer L'Abreuvoir de la Mer Le Metz …" at bounding box center [754, 405] width 174 height 795
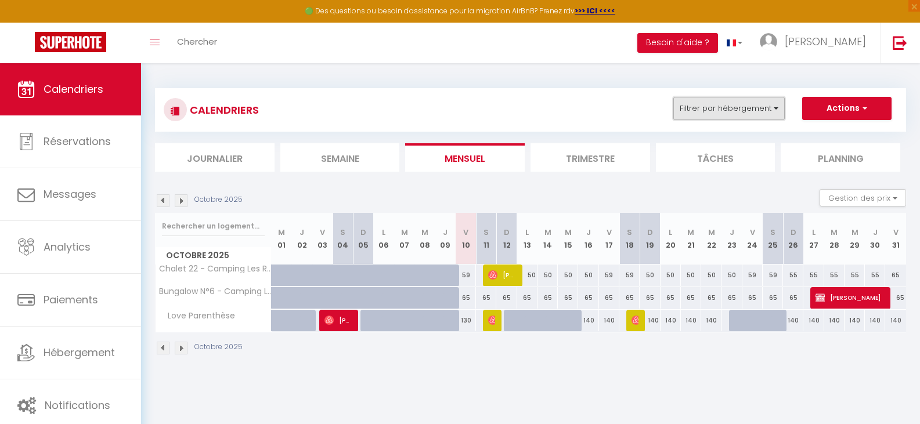
drag, startPoint x: 749, startPoint y: 112, endPoint x: 748, endPoint y: 119, distance: 7.0
click at [749, 111] on button "Filtrer par hébergement" at bounding box center [728, 108] width 111 height 23
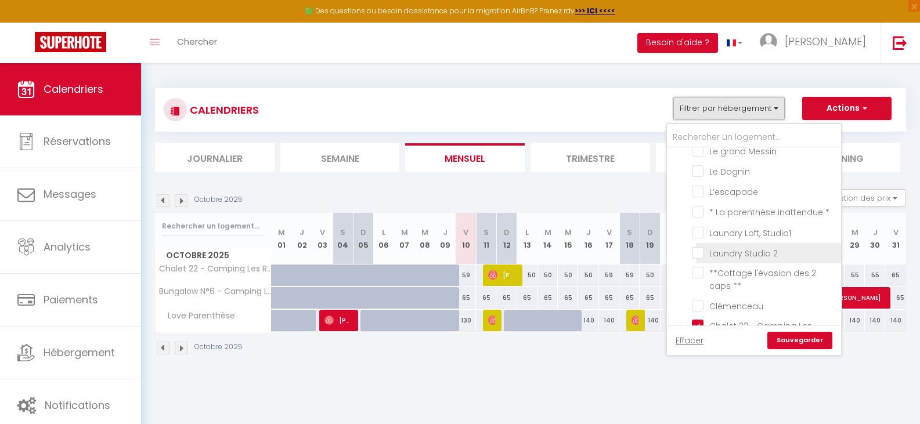
scroll to position [153, 0]
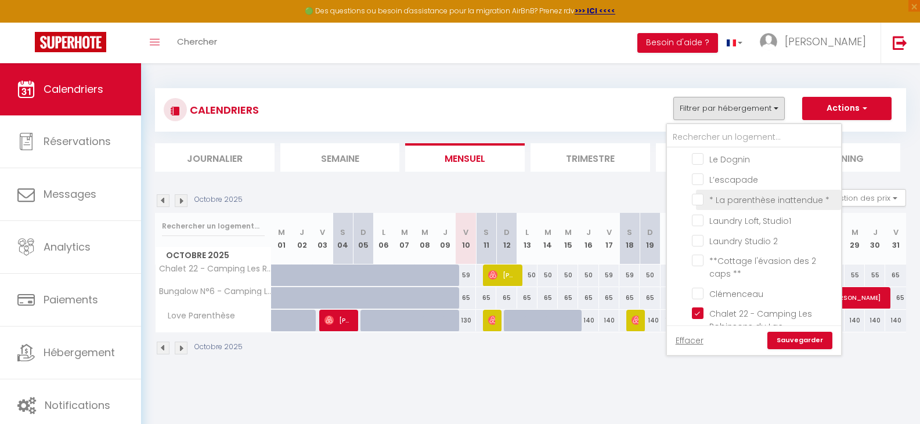
click at [695, 200] on input "* La parenthèse inattendue *" at bounding box center [764, 199] width 145 height 12
click at [790, 341] on link "Sauvegarder" at bounding box center [799, 340] width 65 height 17
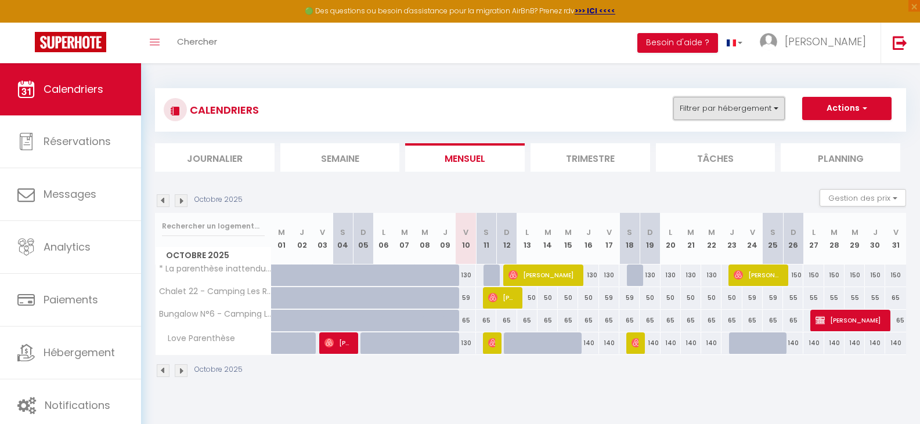
click at [768, 108] on button "Filtrer par hébergement" at bounding box center [728, 108] width 111 height 23
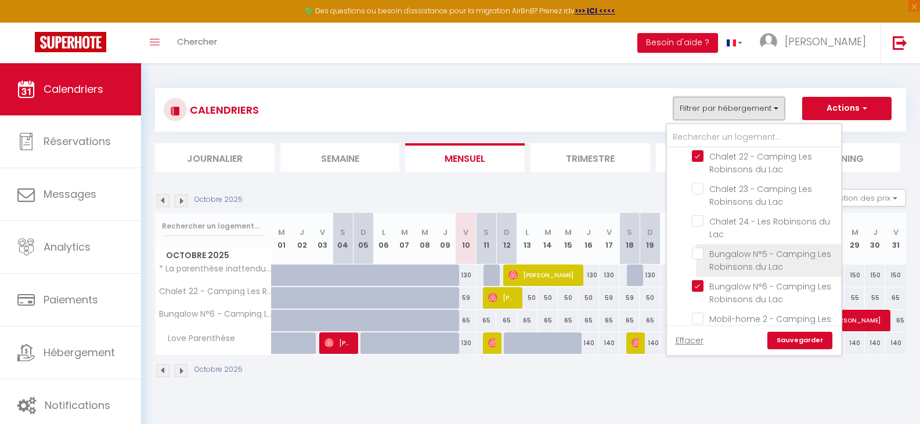
scroll to position [290, 0]
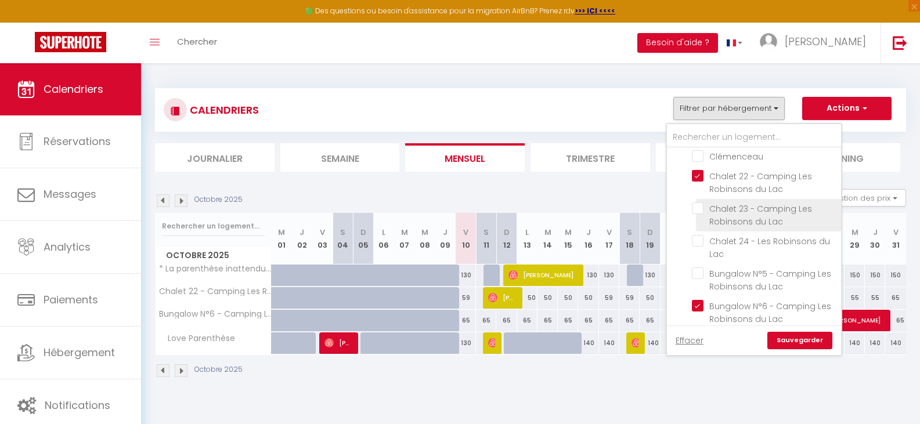
click at [693, 208] on input "Chalet 23 - Camping Les Robinsons du Lac" at bounding box center [764, 208] width 145 height 12
click at [801, 345] on link "Sauvegarder" at bounding box center [799, 340] width 65 height 17
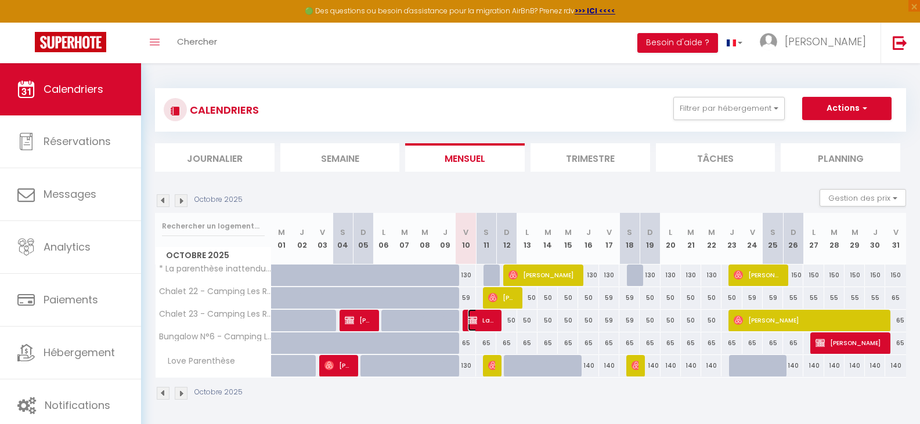
click at [487, 322] on span "La voyageuse IMMOBILE" at bounding box center [481, 320] width 27 height 22
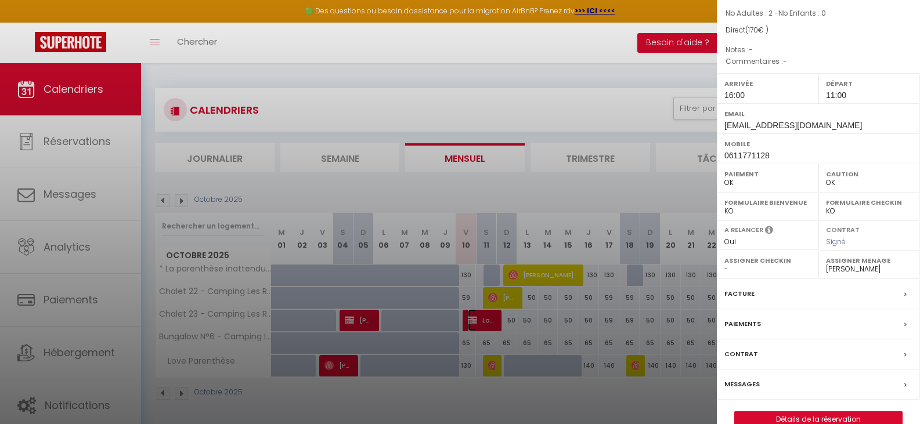
scroll to position [147, 0]
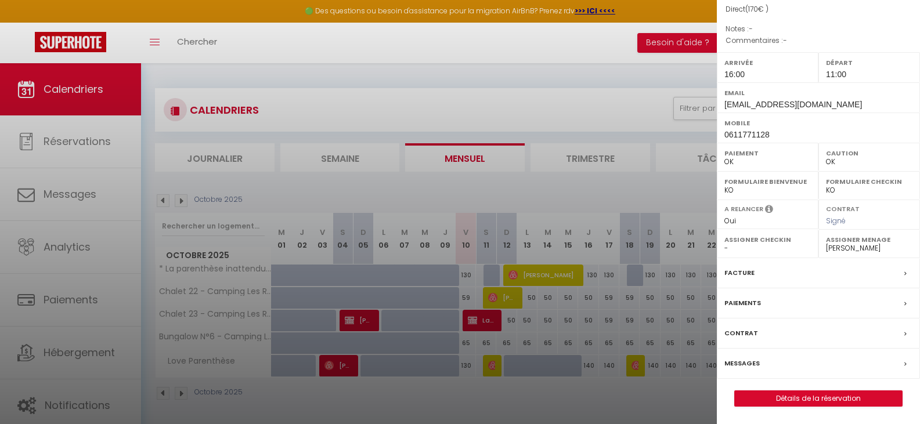
click at [741, 364] on label "Messages" at bounding box center [741, 363] width 35 height 12
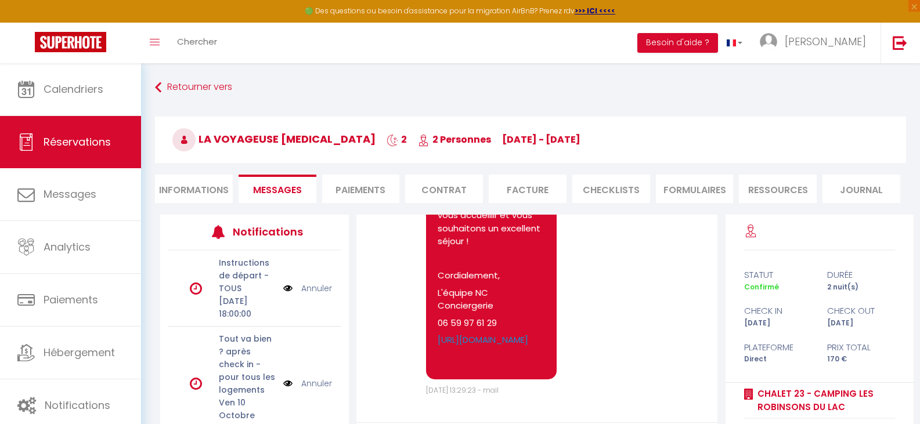
scroll to position [115, 0]
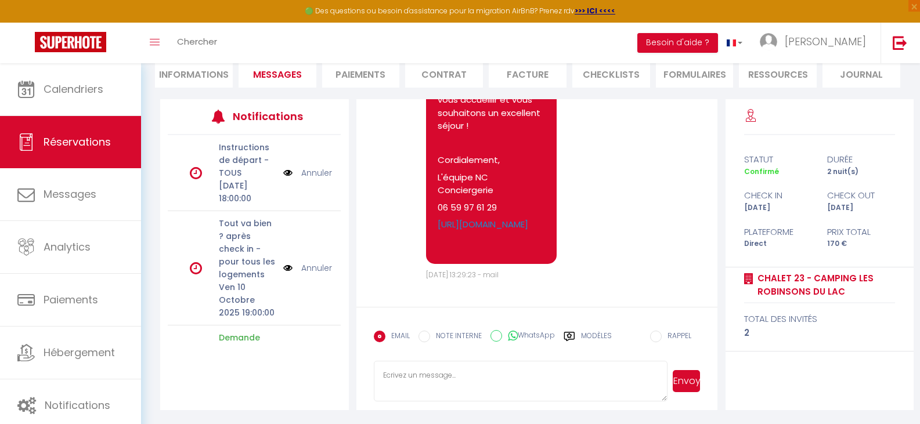
click at [484, 371] on textarea at bounding box center [521, 381] width 294 height 41
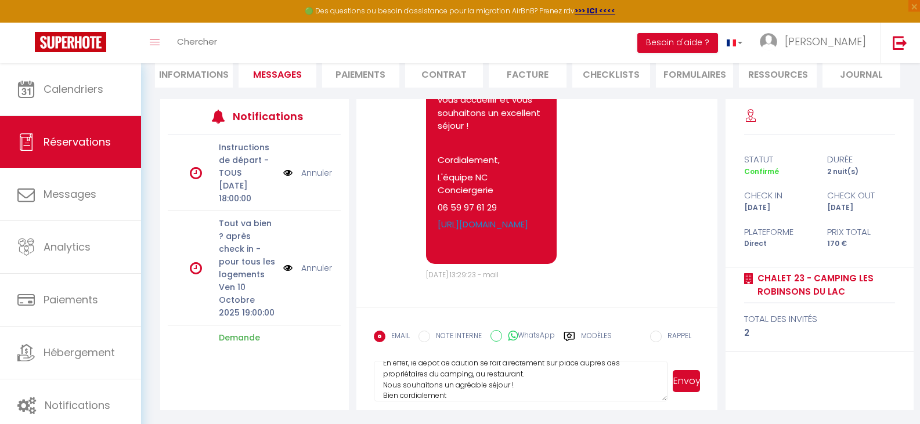
scroll to position [45, 0]
click at [688, 383] on button "Envoyer" at bounding box center [686, 381] width 28 height 22
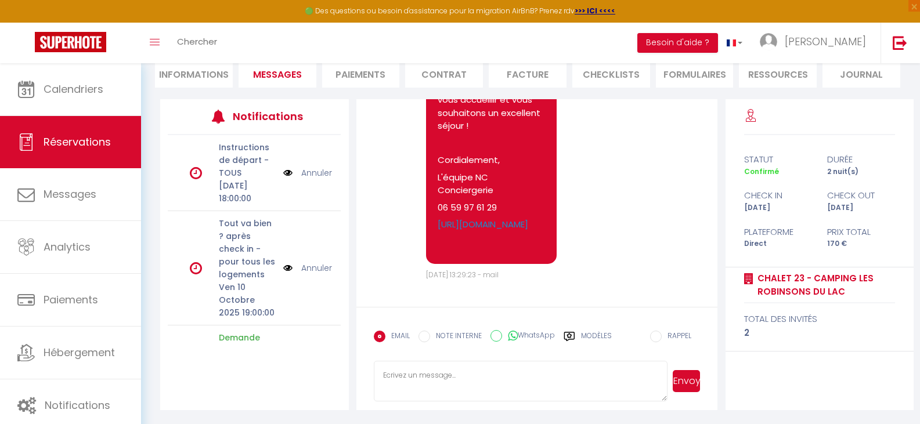
scroll to position [0, 0]
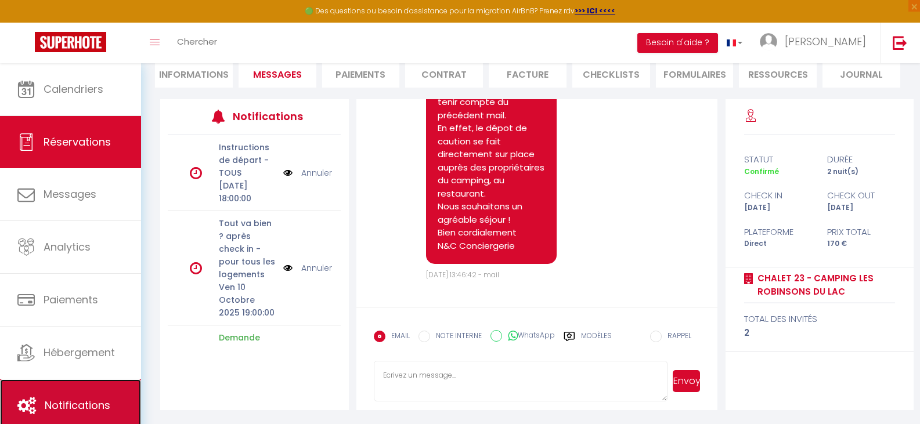
click at [88, 401] on span "Notifications" at bounding box center [78, 405] width 66 height 15
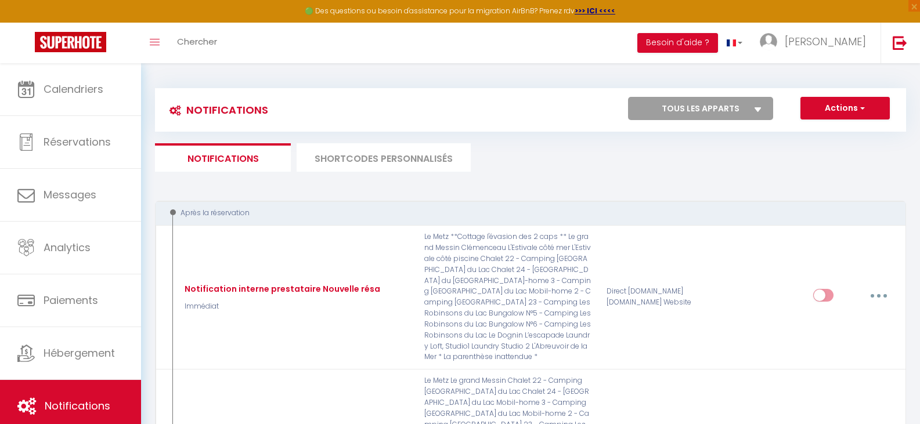
click at [379, 154] on li "SHORTCODES PERSONNALISÉS" at bounding box center [383, 157] width 174 height 28
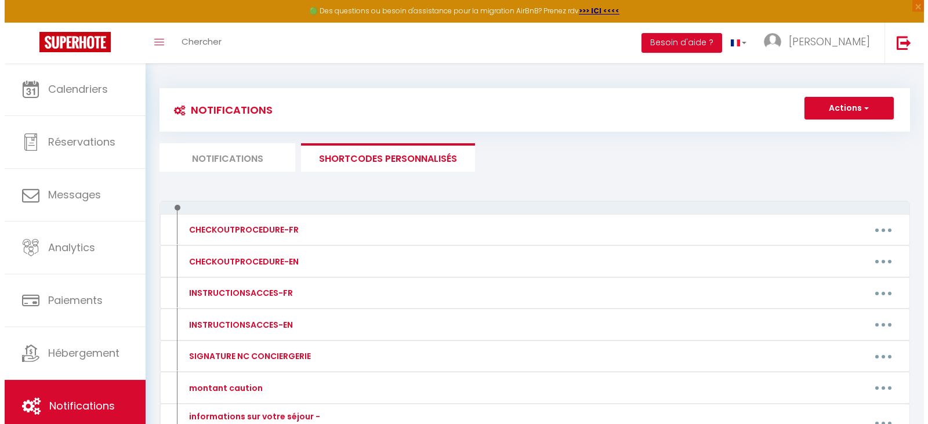
scroll to position [63, 0]
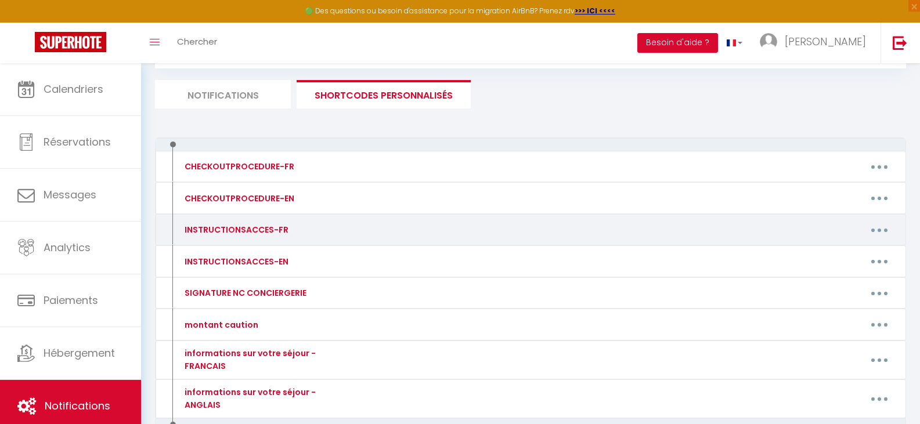
click at [881, 229] on button "button" at bounding box center [879, 229] width 32 height 19
click at [842, 256] on link "Editer" at bounding box center [849, 257] width 86 height 20
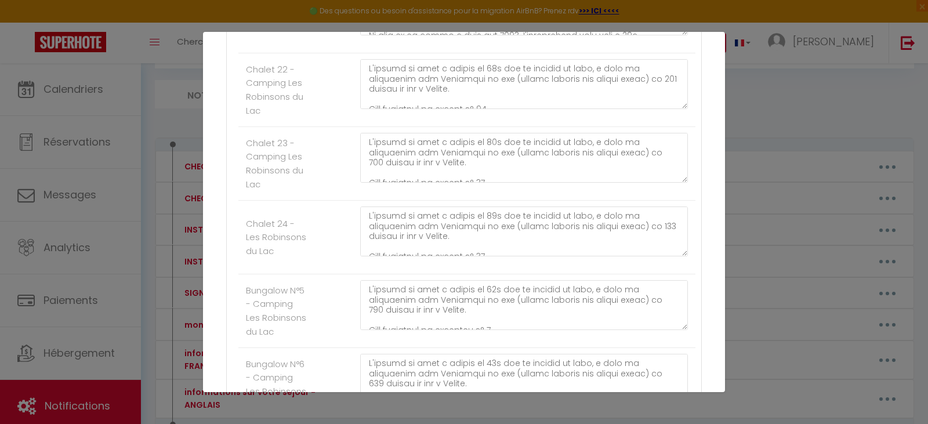
scroll to position [902, 0]
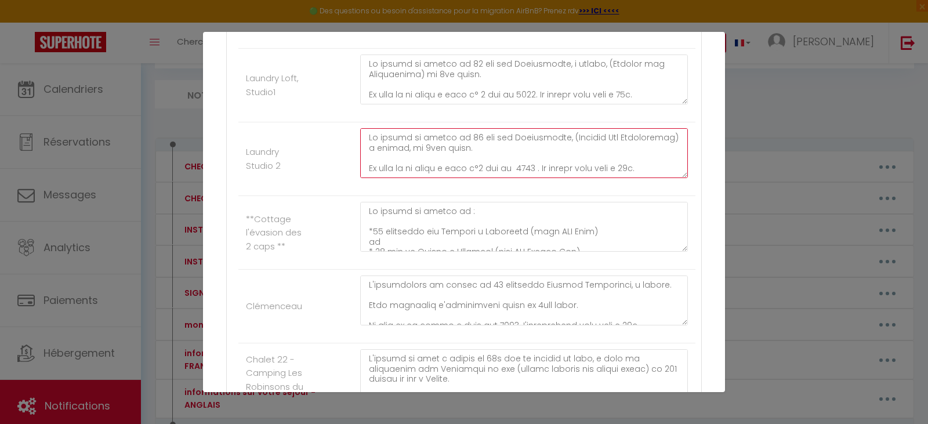
click at [530, 167] on textarea at bounding box center [524, 153] width 328 height 50
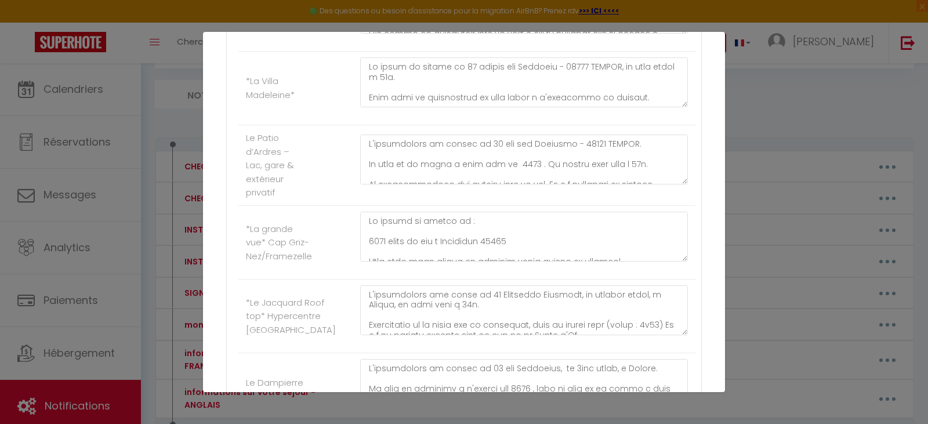
scroll to position [2237, 0]
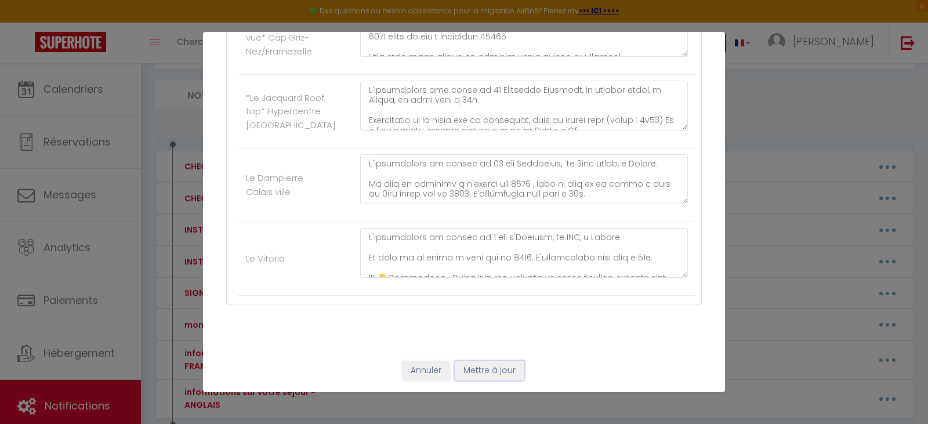
click at [495, 361] on button "Mettre à jour" at bounding box center [490, 371] width 70 height 20
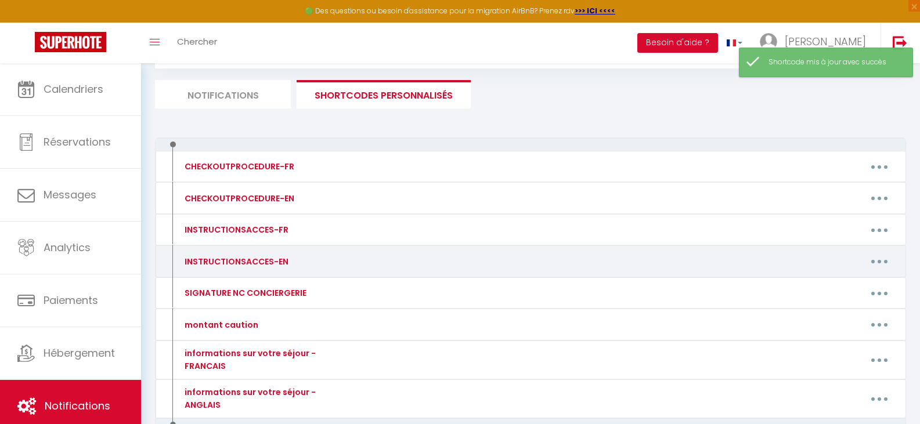
click at [882, 259] on button "button" at bounding box center [879, 261] width 32 height 19
click at [830, 285] on link "Editer" at bounding box center [849, 288] width 86 height 20
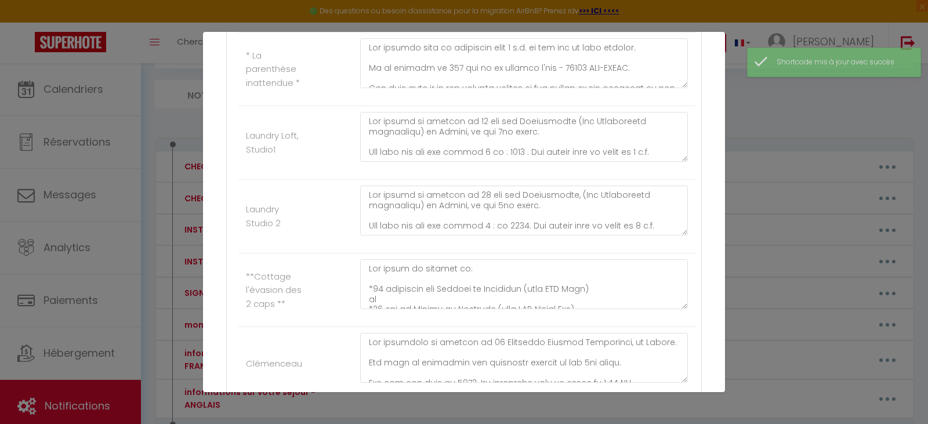
scroll to position [844, 0]
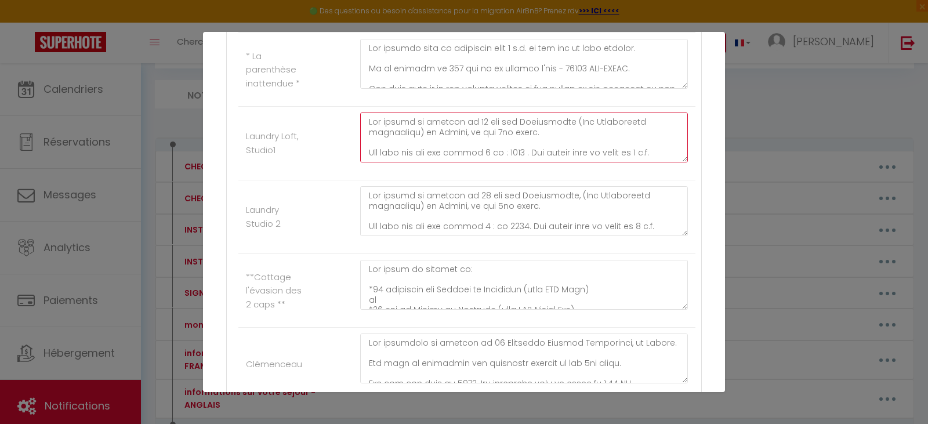
click at [521, 152] on textarea at bounding box center [524, 138] width 328 height 50
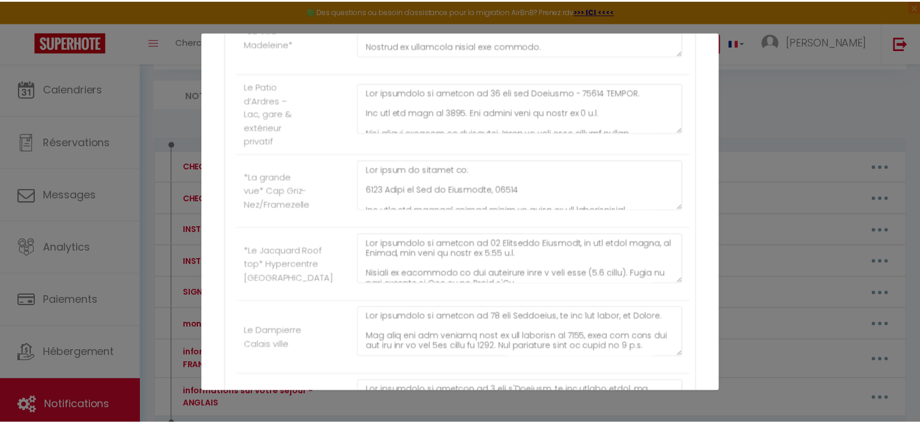
scroll to position [2237, 0]
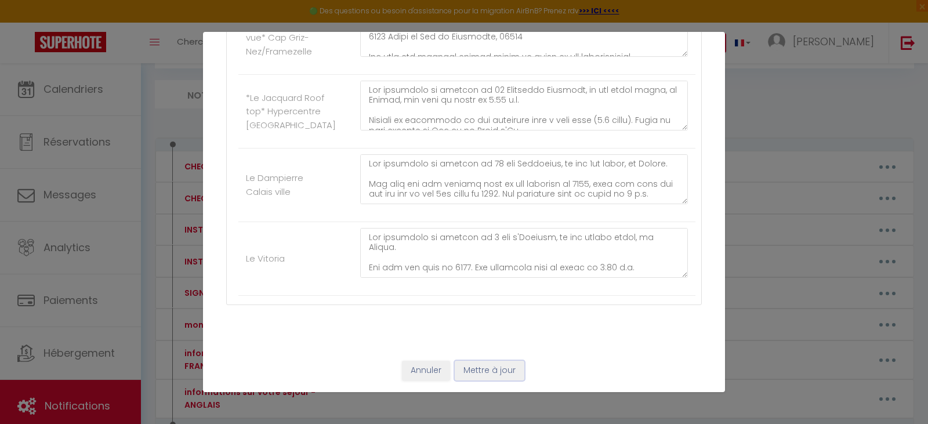
click at [497, 371] on button "Mettre à jour" at bounding box center [490, 371] width 70 height 20
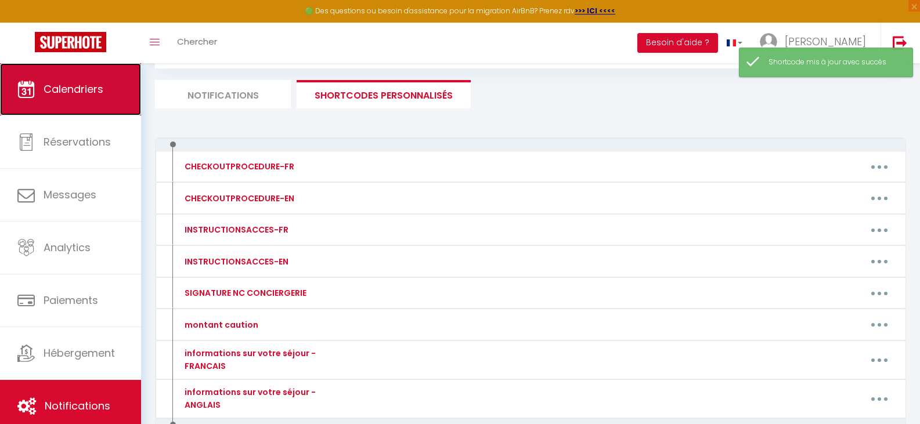
click at [70, 87] on span "Calendriers" at bounding box center [74, 89] width 60 height 15
